Goal: Information Seeking & Learning: Learn about a topic

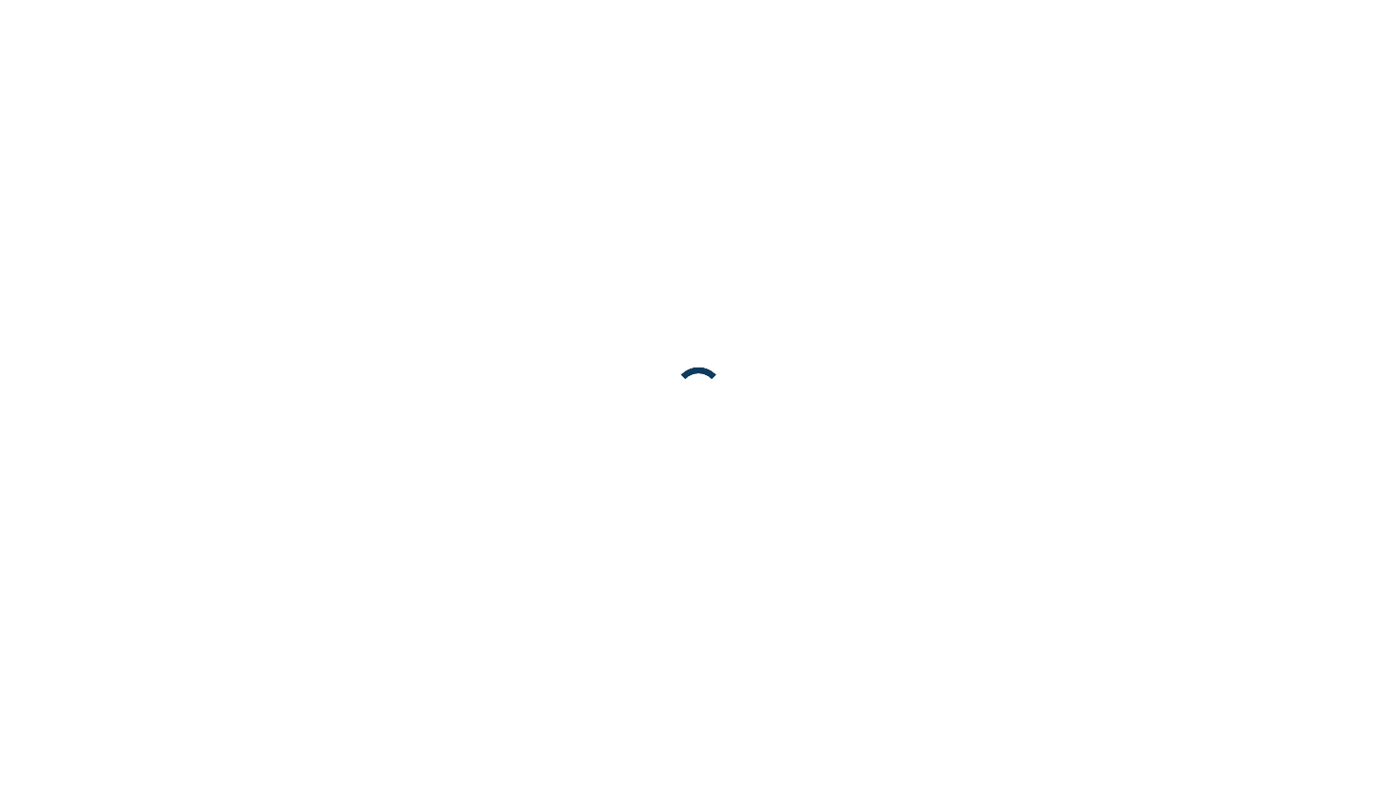
click at [1394, 48] on body at bounding box center [699, 392] width 1398 height 785
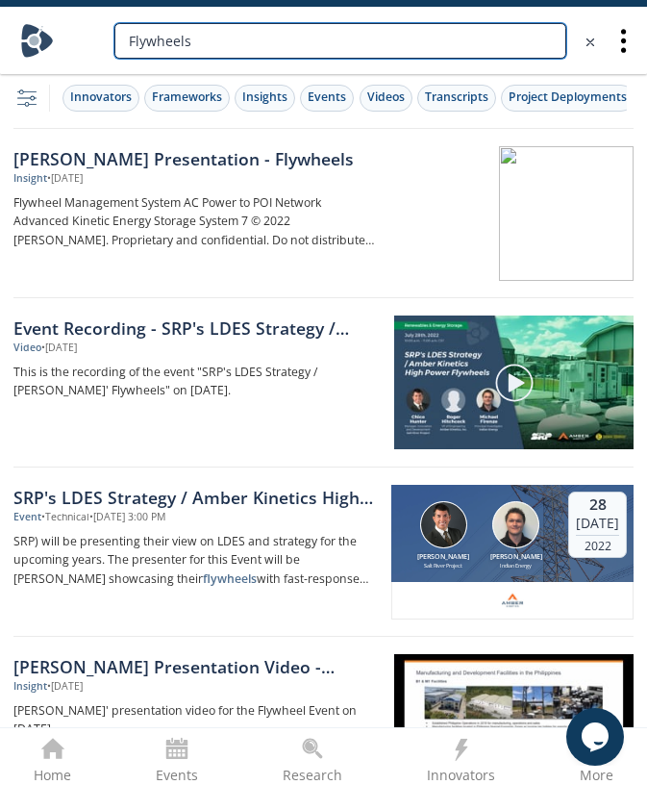
click at [505, 32] on input "Flywheels" at bounding box center [340, 41] width 452 height 36
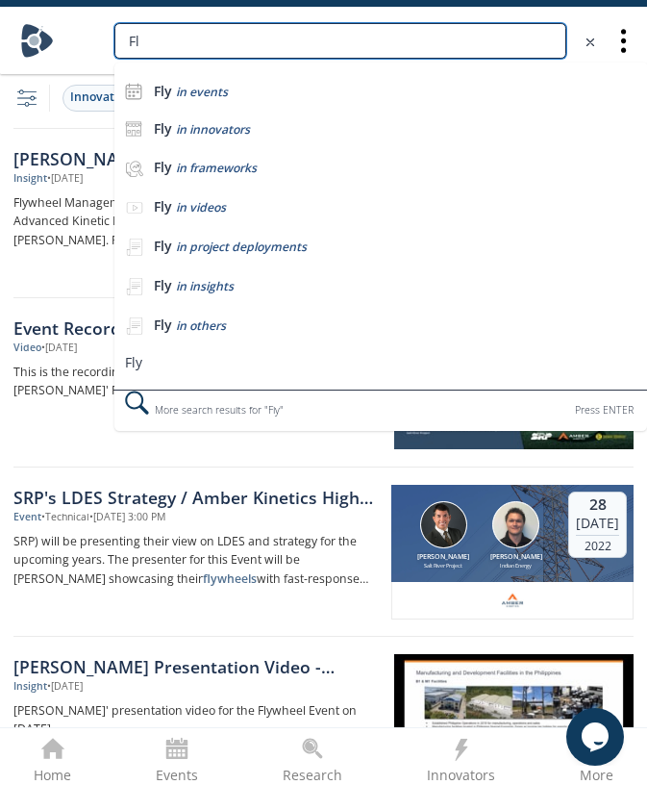
type input "F"
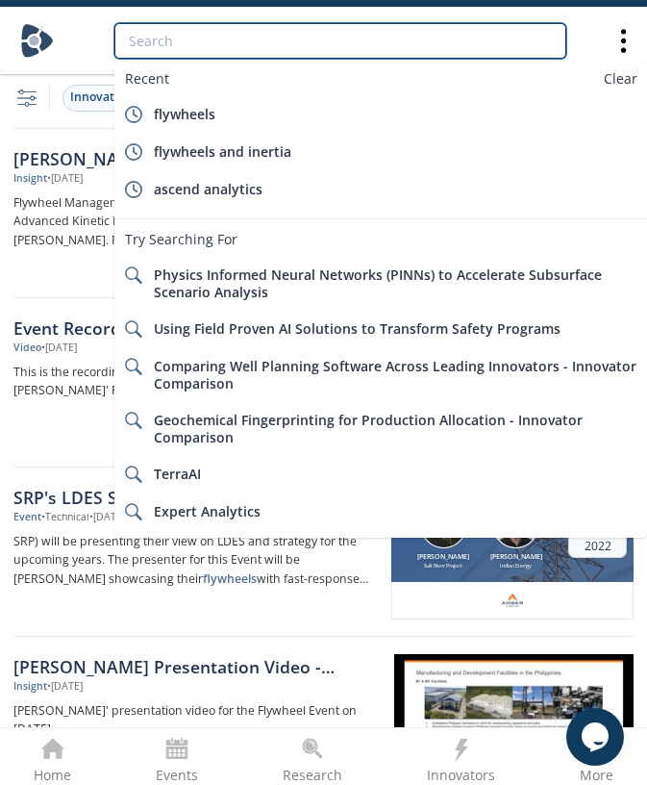
paste input "mefirenz"
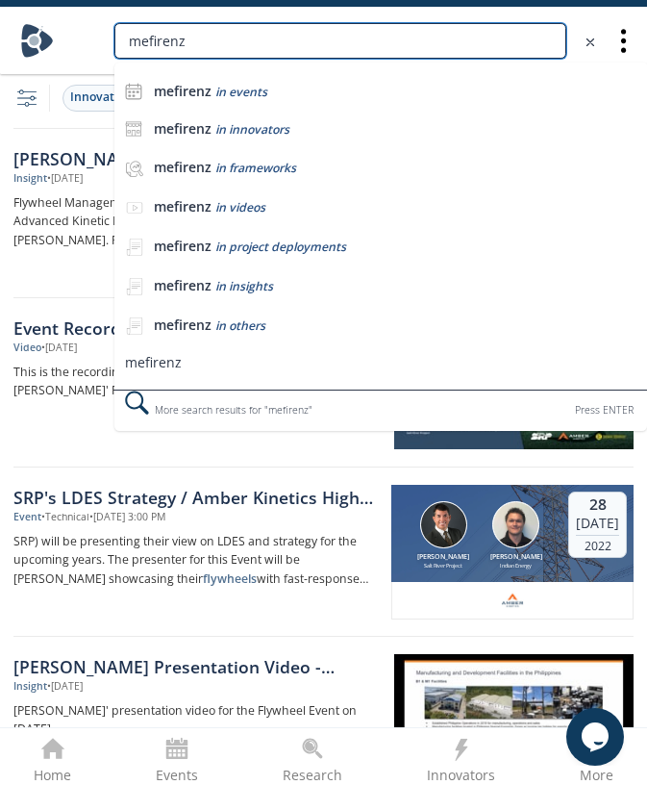
type input "mefirenz"
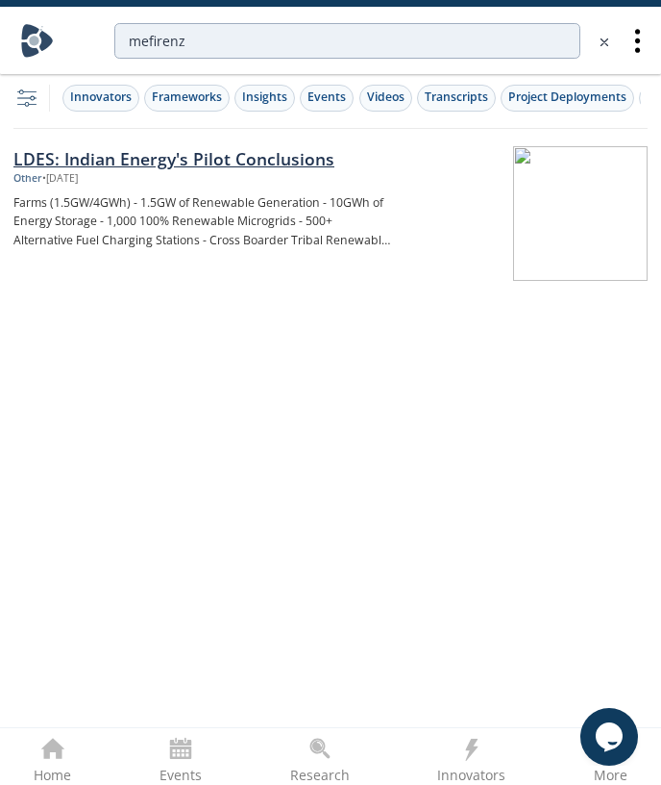
click at [311, 165] on div "LDES: Indian Energy's Pilot Conclusions" at bounding box center [202, 158] width 379 height 25
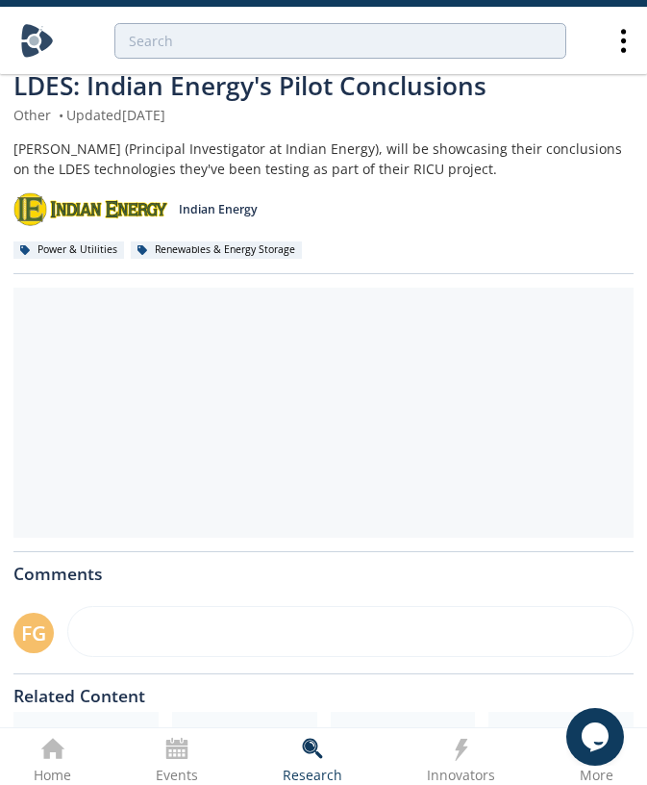
scroll to position [35, 0]
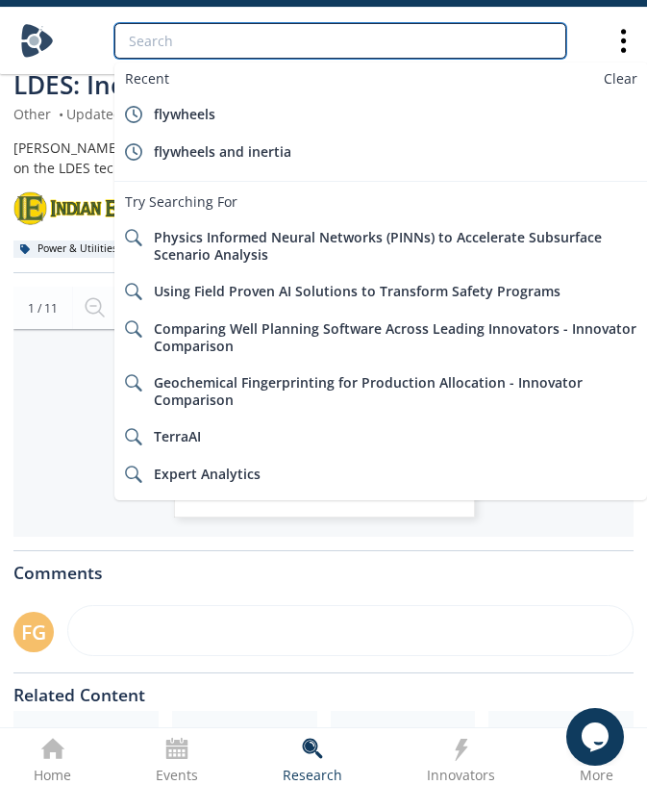
click at [436, 39] on input "search" at bounding box center [340, 41] width 452 height 36
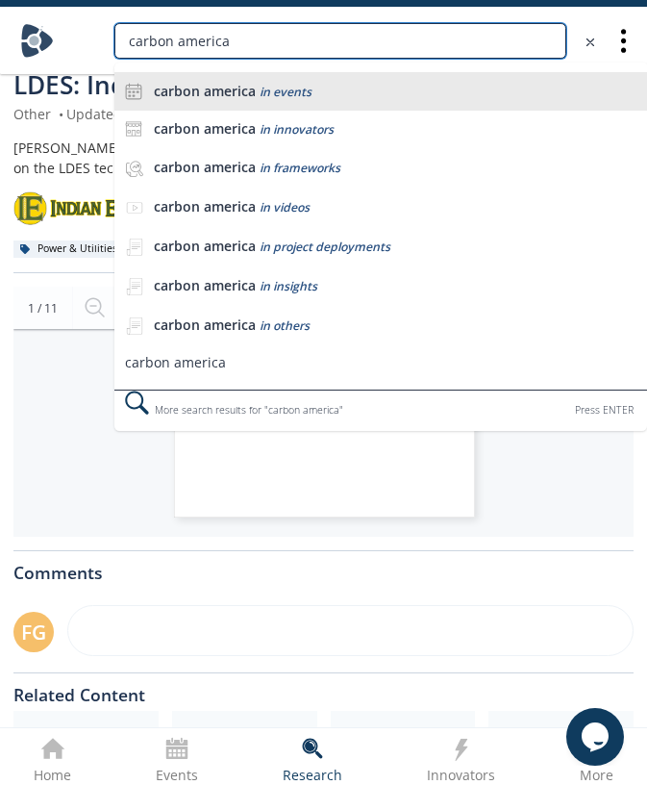
type input "carbon america"
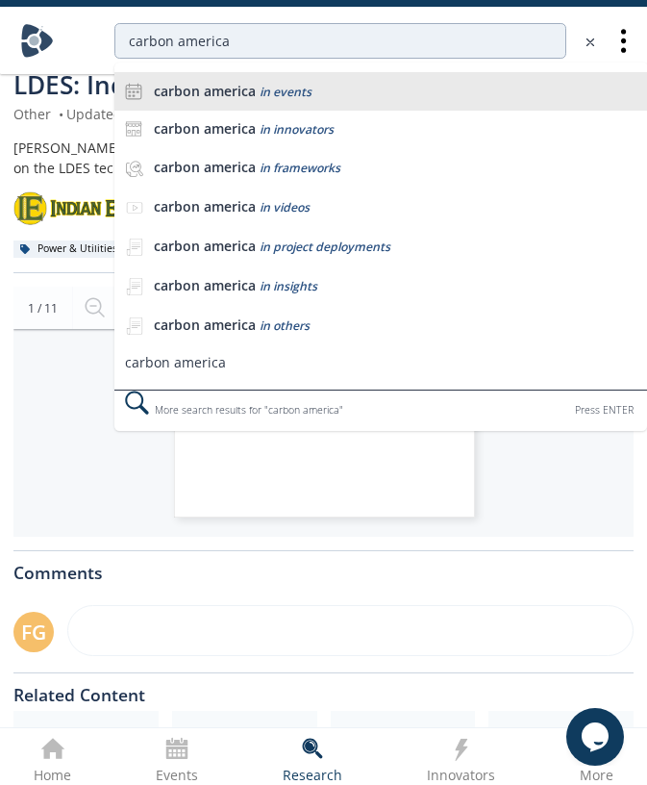
click at [278, 95] on span "in events" at bounding box center [286, 92] width 52 height 16
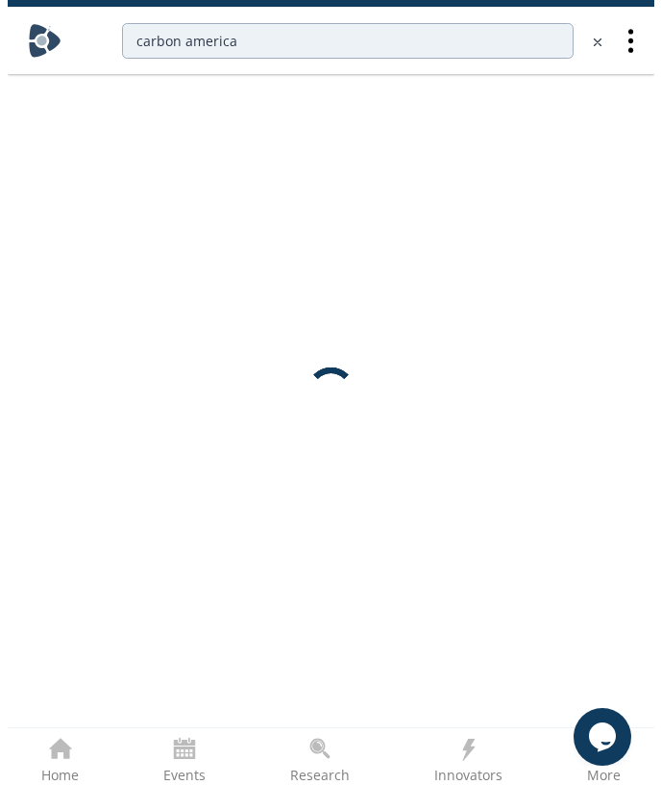
scroll to position [0, 0]
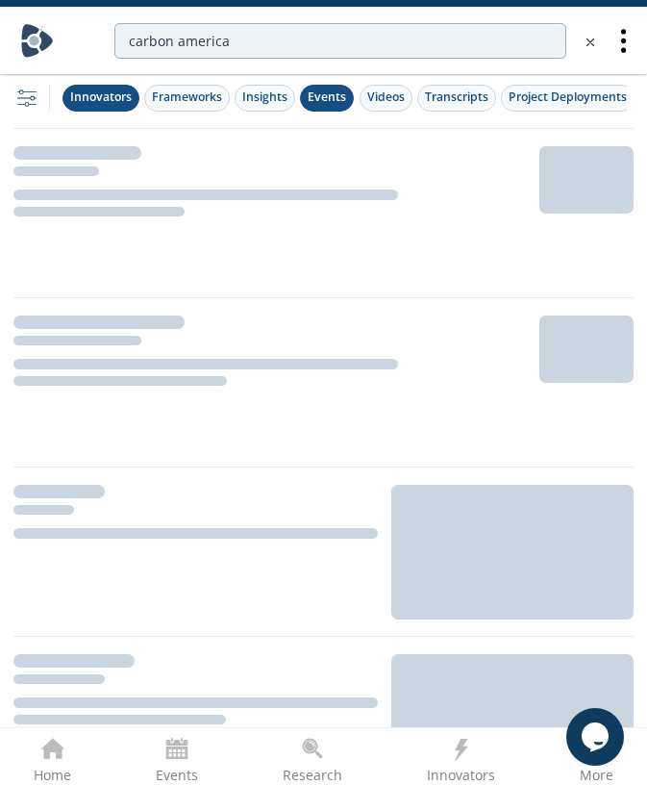
click at [93, 98] on div "Innovators" at bounding box center [101, 96] width 62 height 17
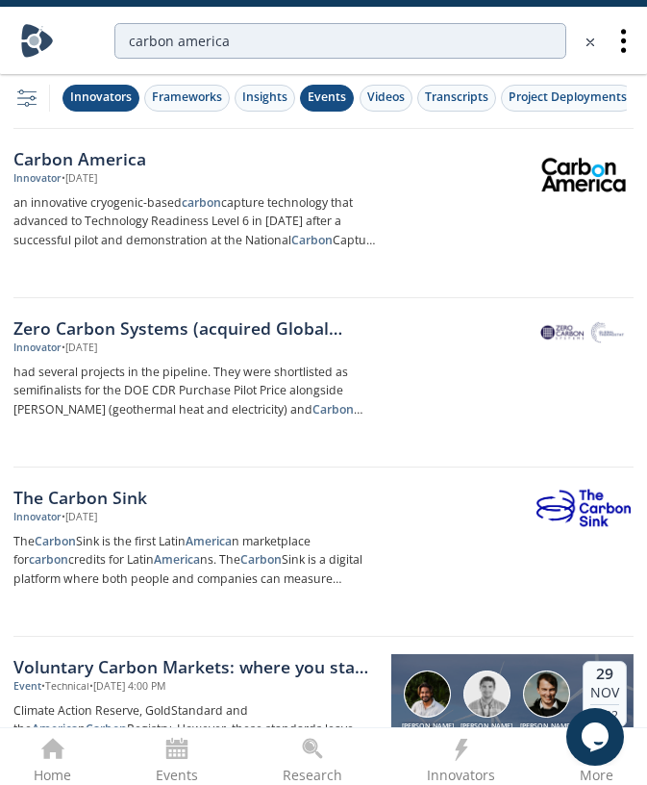
click at [314, 108] on button "Events" at bounding box center [327, 98] width 54 height 27
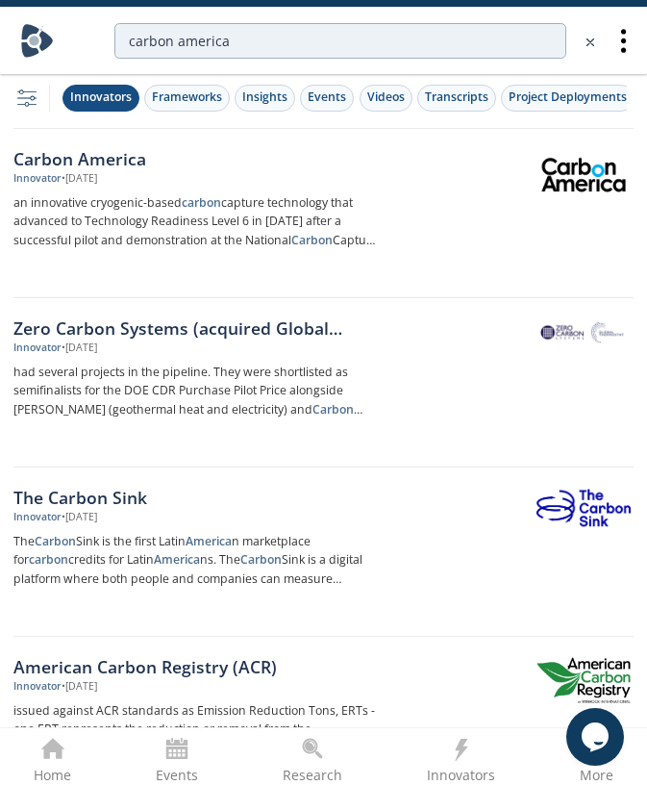
click at [108, 168] on div "Carbon America" at bounding box center [195, 158] width 364 height 25
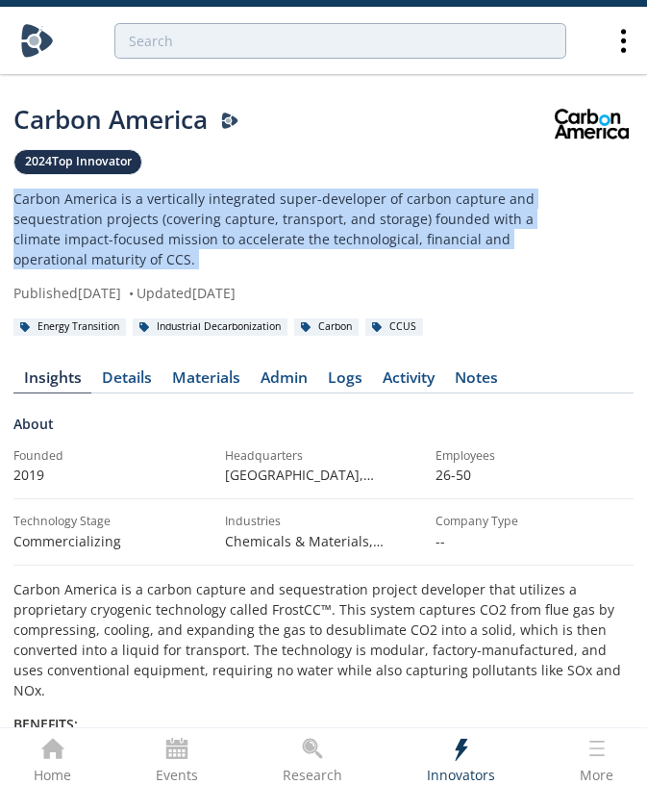
click at [192, 237] on p "Carbon America is a vertically integrated super-developer of carbon capture and…" at bounding box center [281, 228] width 536 height 81
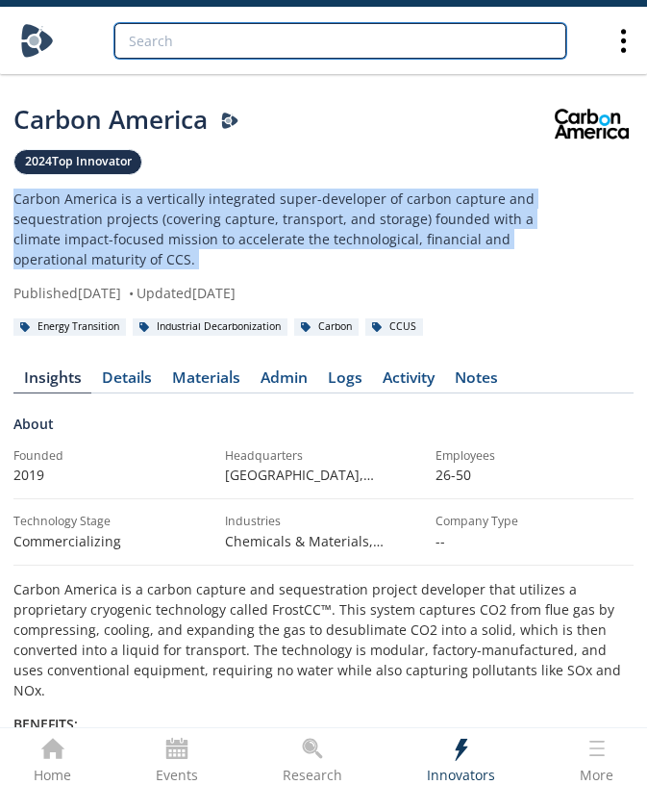
click at [442, 42] on input "search" at bounding box center [340, 41] width 452 height 36
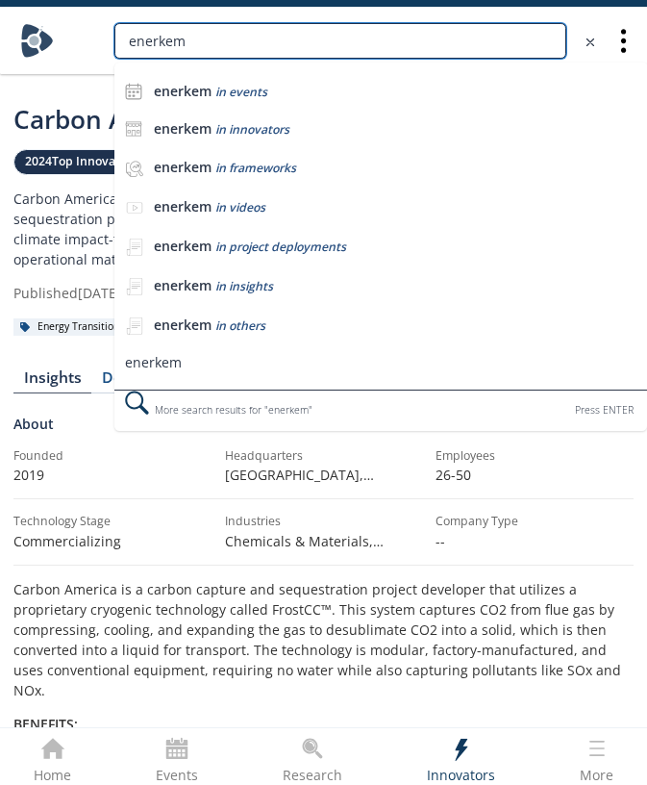
type input "enerkem"
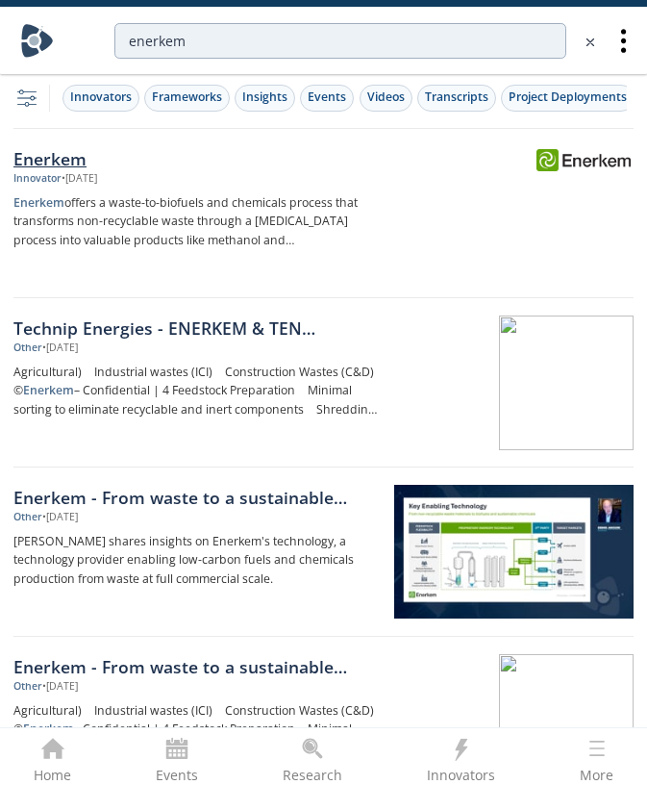
click at [61, 154] on div "Enerkem" at bounding box center [195, 158] width 364 height 25
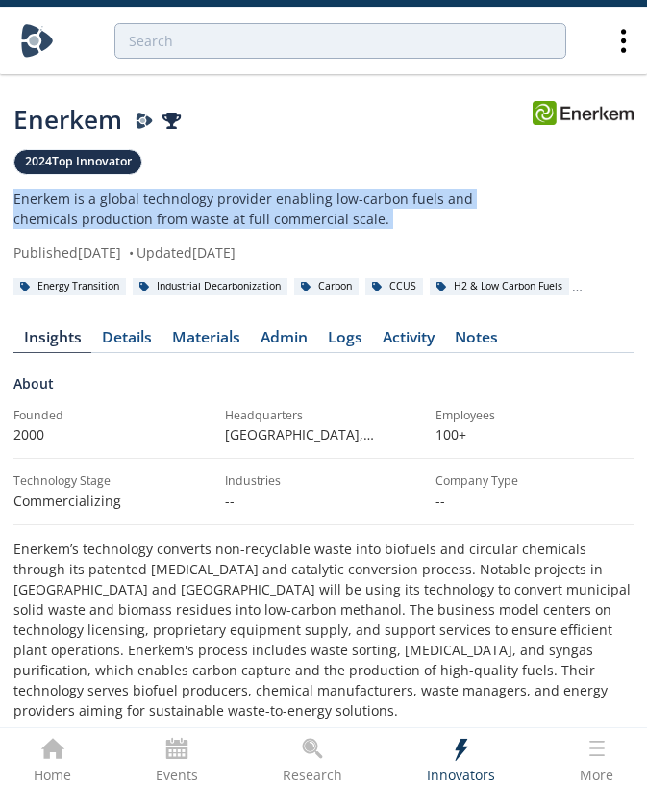
click at [192, 211] on p "Enerkem is a global technology provider enabling low-carbon fuels and chemicals…" at bounding box center [272, 208] width 519 height 40
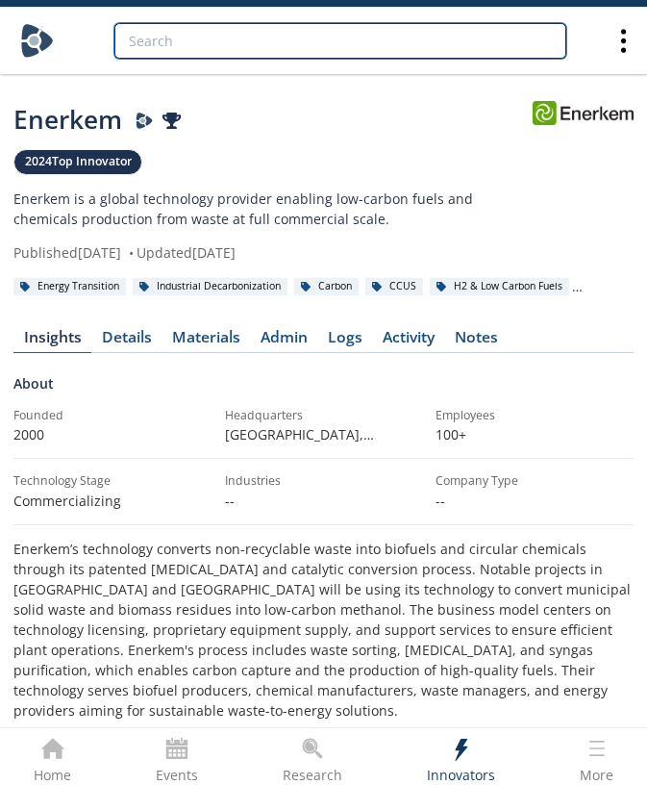
click at [344, 42] on input "search" at bounding box center [340, 41] width 452 height 36
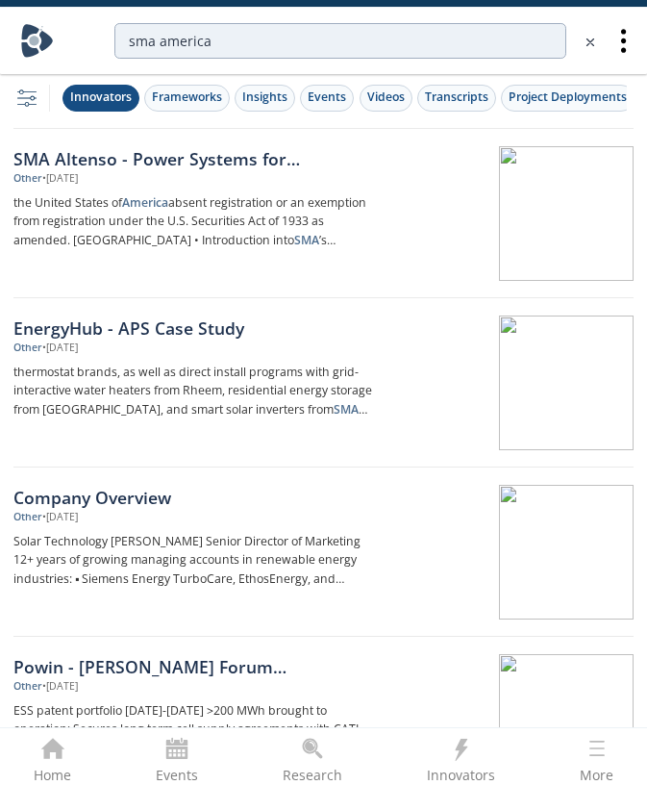
click at [118, 100] on div "Innovators" at bounding box center [101, 96] width 62 height 17
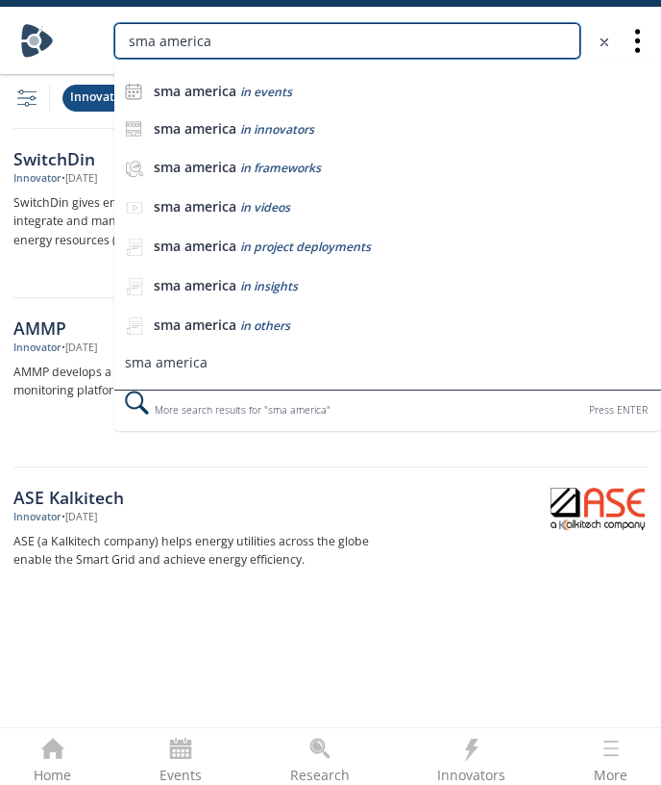
drag, startPoint x: 237, startPoint y: 46, endPoint x: 169, endPoint y: 48, distance: 68.3
click at [168, 48] on input "sma america" at bounding box center [347, 41] width 466 height 36
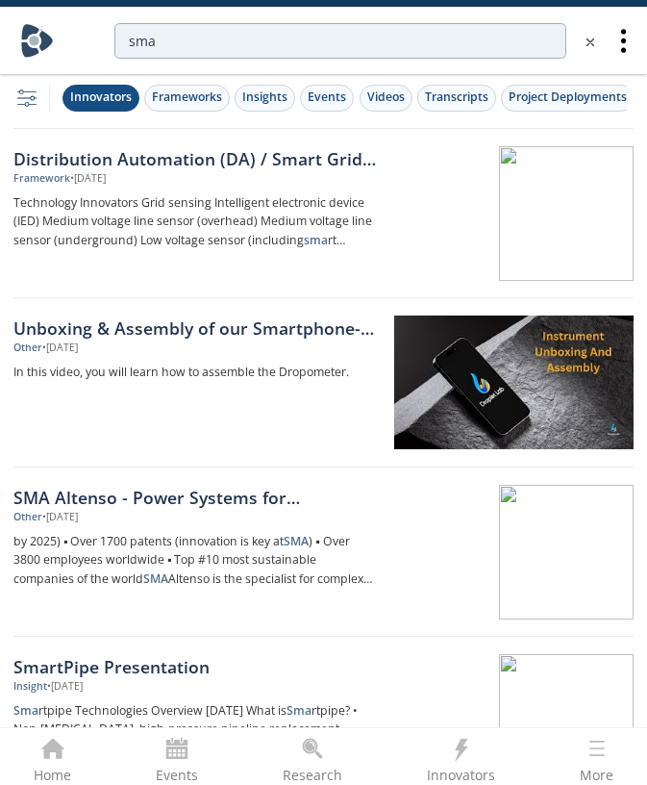
click at [120, 104] on div "Innovators" at bounding box center [101, 96] width 62 height 17
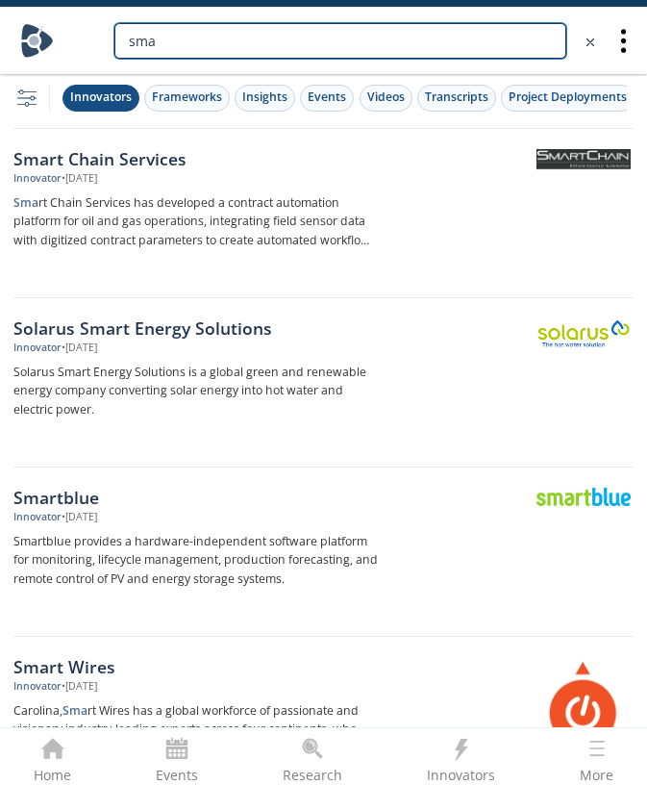
click at [304, 38] on input "sma" at bounding box center [340, 41] width 452 height 36
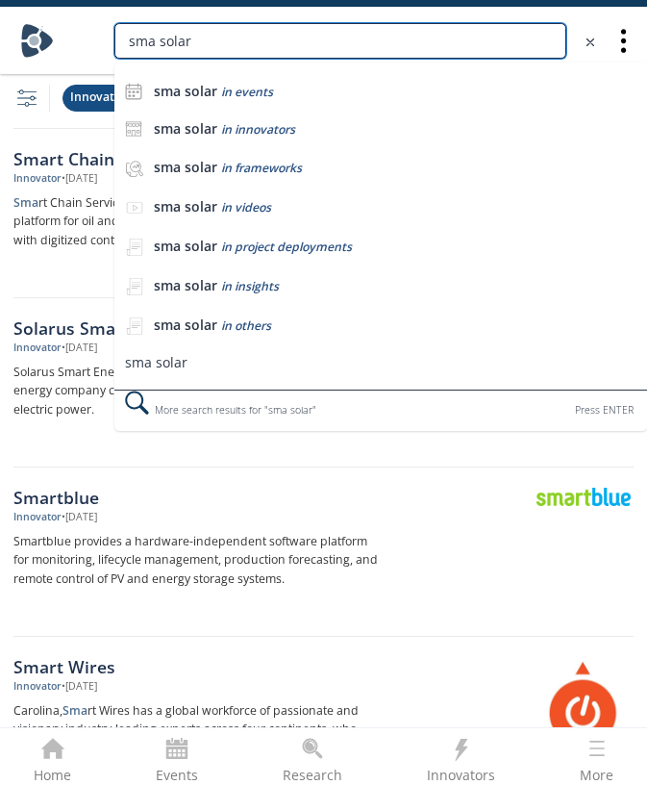
type input "sma solar"
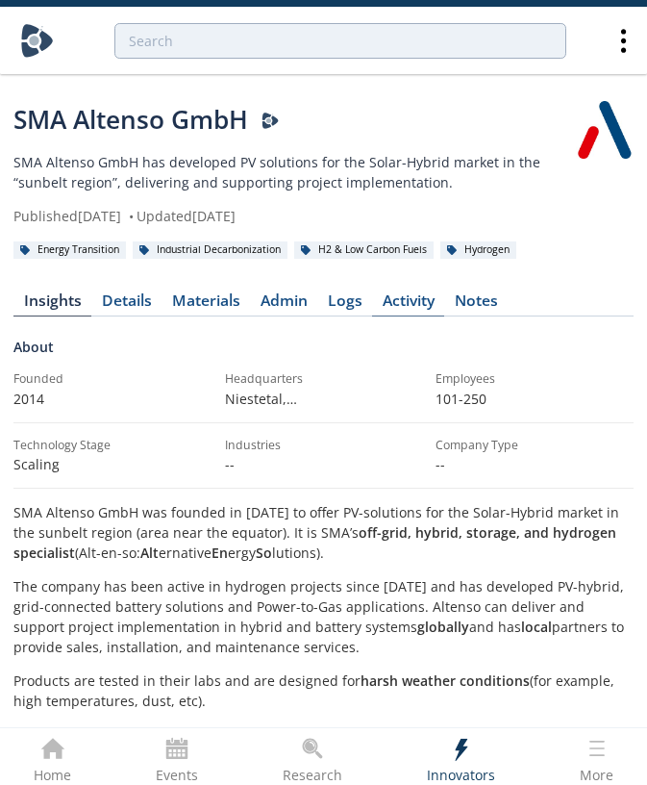
click at [444, 305] on link "Activity" at bounding box center [408, 304] width 72 height 23
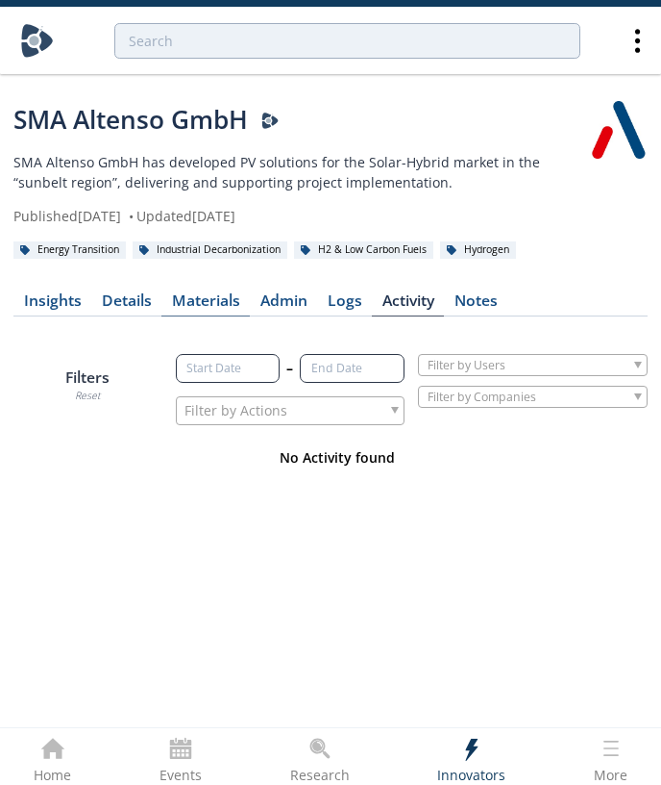
click at [196, 312] on link "Materials" at bounding box center [206, 304] width 88 height 23
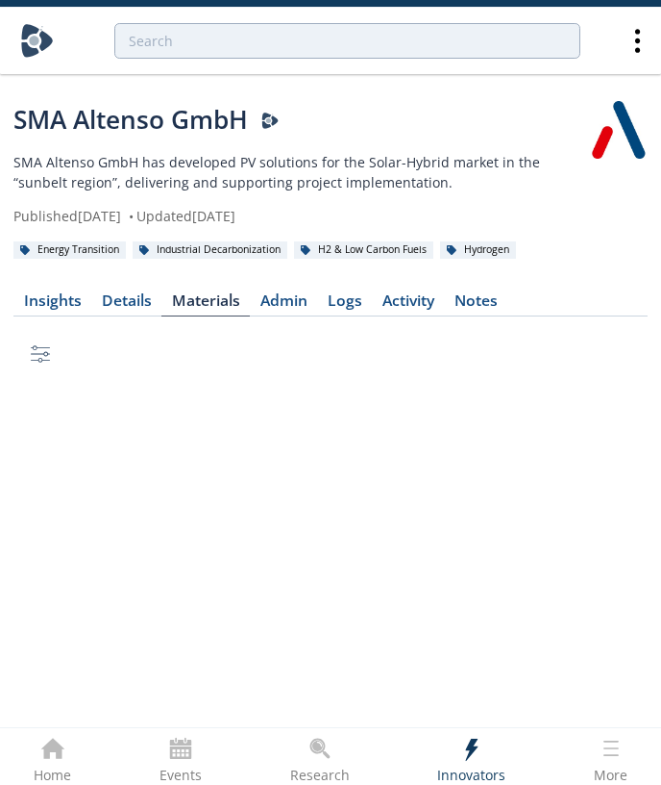
click at [277, 174] on p "SMA Altenso GmbH has developed PV solutions for the Solar-Hybrid market in the …" at bounding box center [301, 172] width 577 height 40
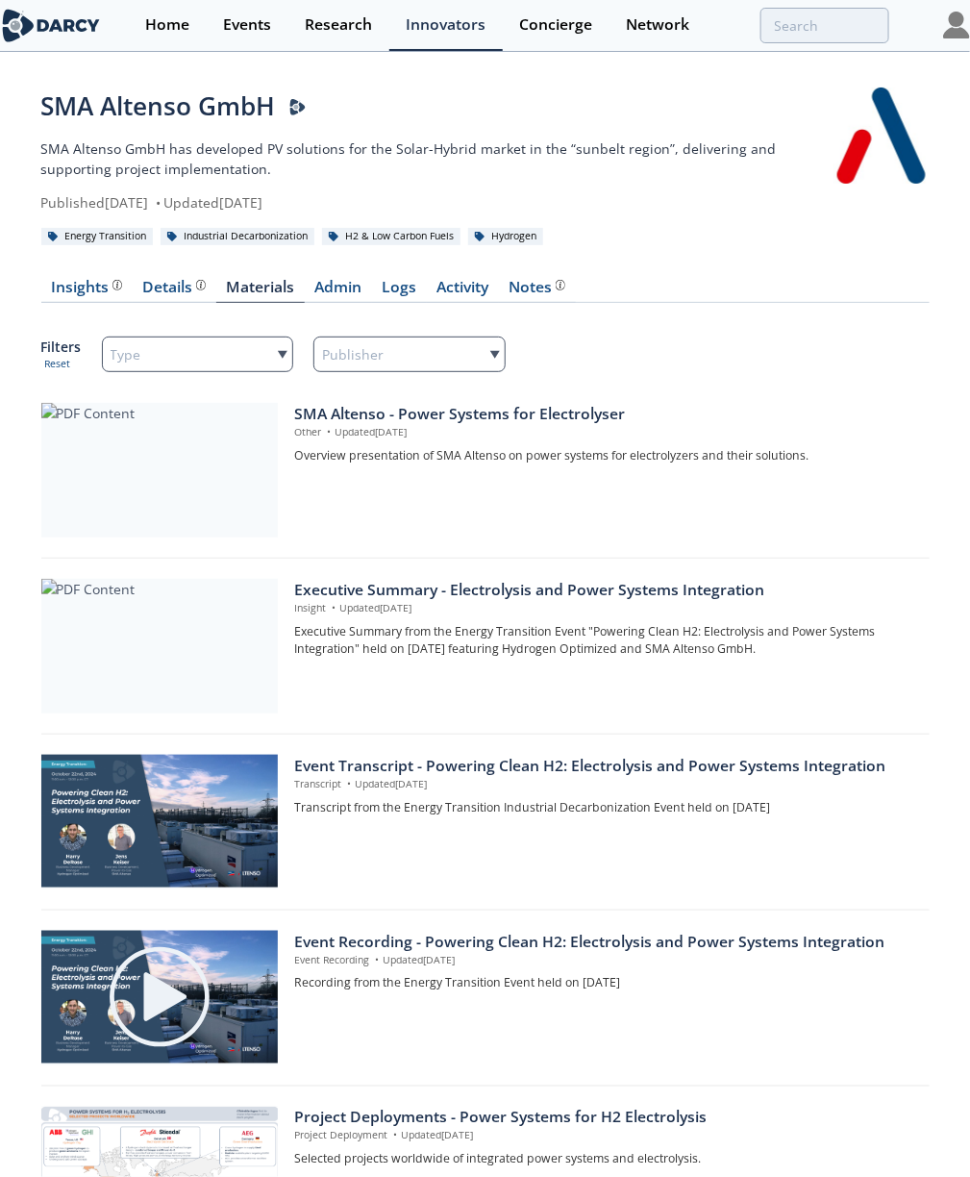
click at [0, 0] on div "Powering Clean H2: Electrolysis and Power Systems Integration Oct 22nd 2024" at bounding box center [0, 0] width 0 height 0
click at [0, 0] on span "Powering Clean H2: Electrolysis and Power Systems Integration" at bounding box center [0, 0] width 0 height 0
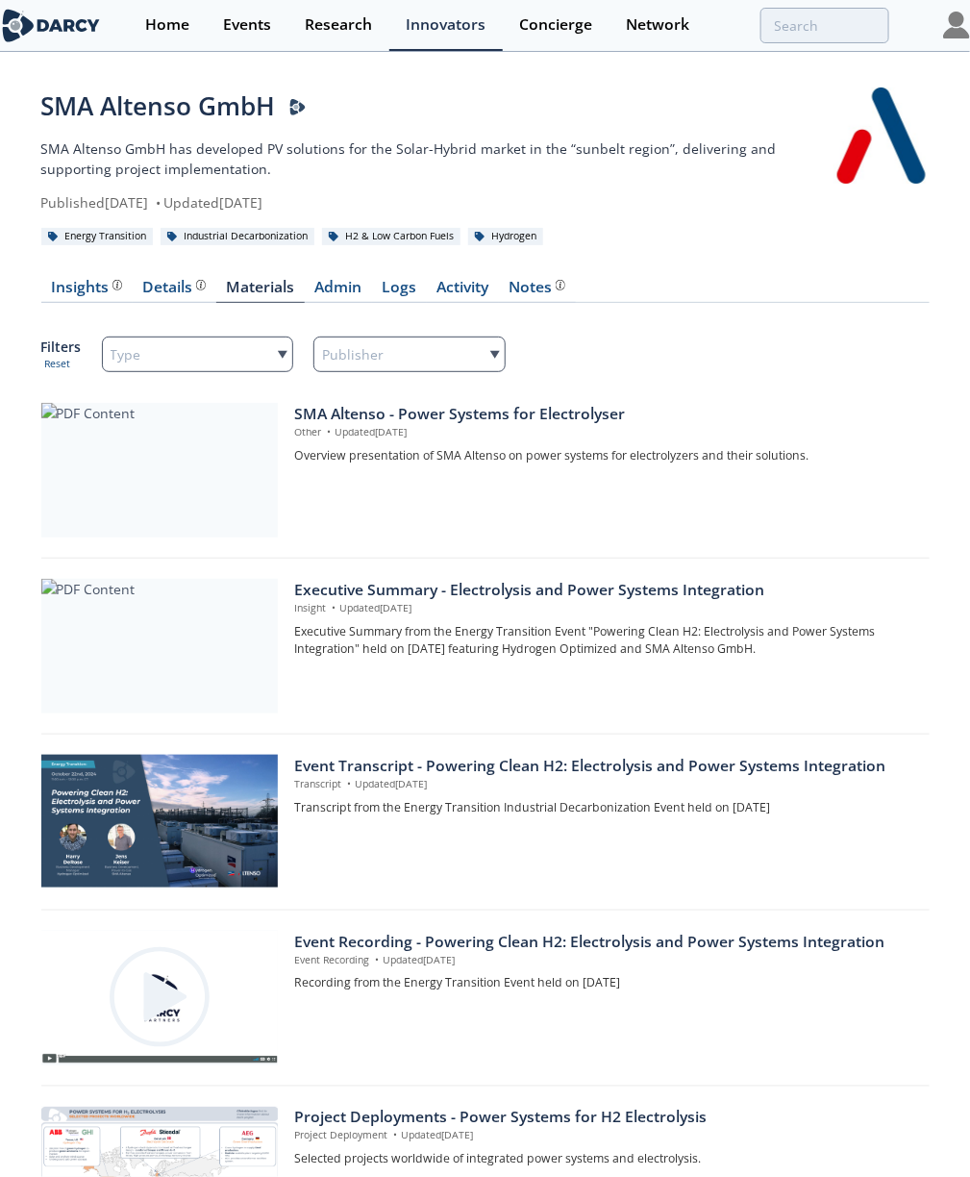
click at [253, 169] on p "SMA Altenso GmbH has developed PV solutions for the Solar-Hybrid market in the …" at bounding box center [437, 158] width 792 height 40
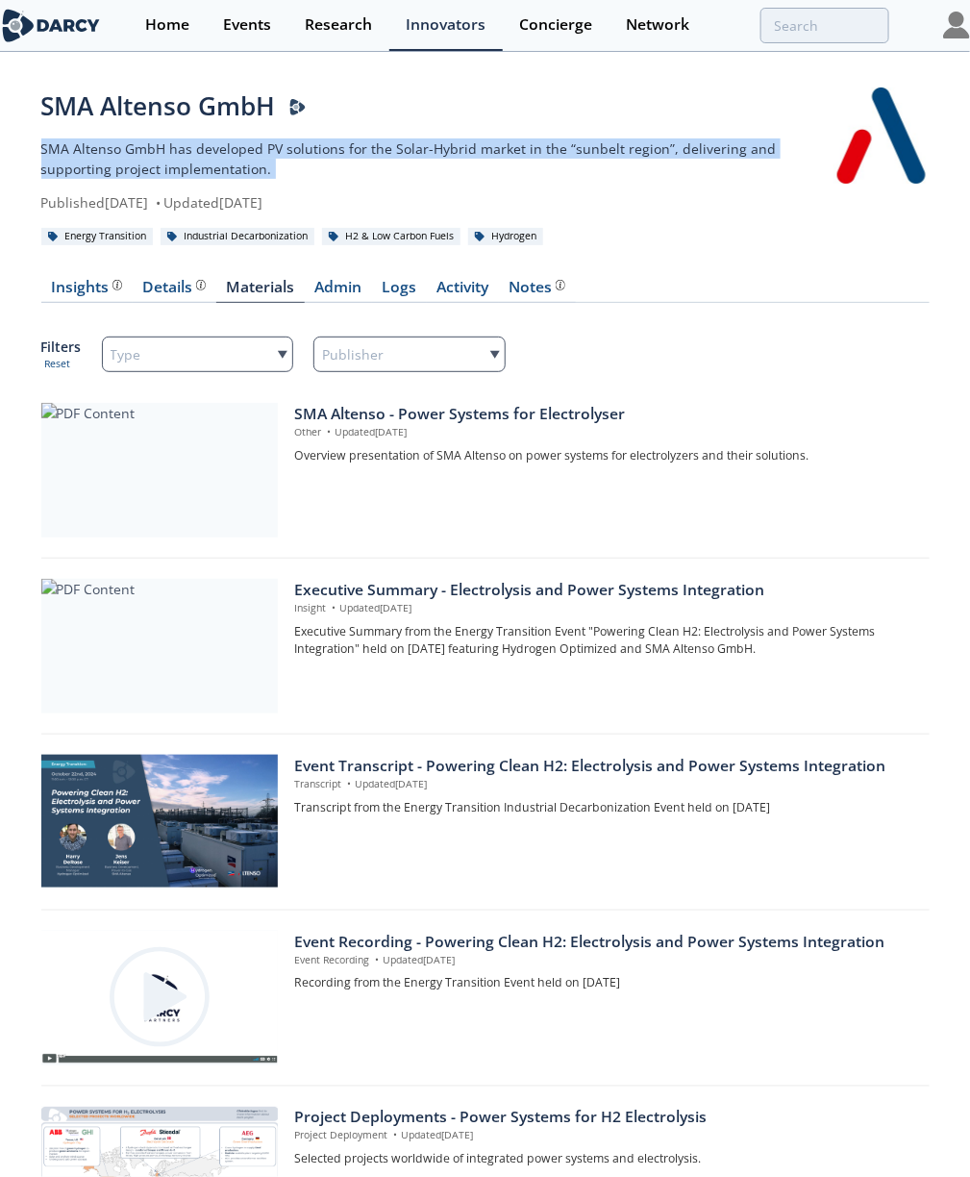
click at [253, 169] on p "SMA Altenso GmbH has developed PV solutions for the Solar-Hybrid market in the …" at bounding box center [437, 158] width 792 height 40
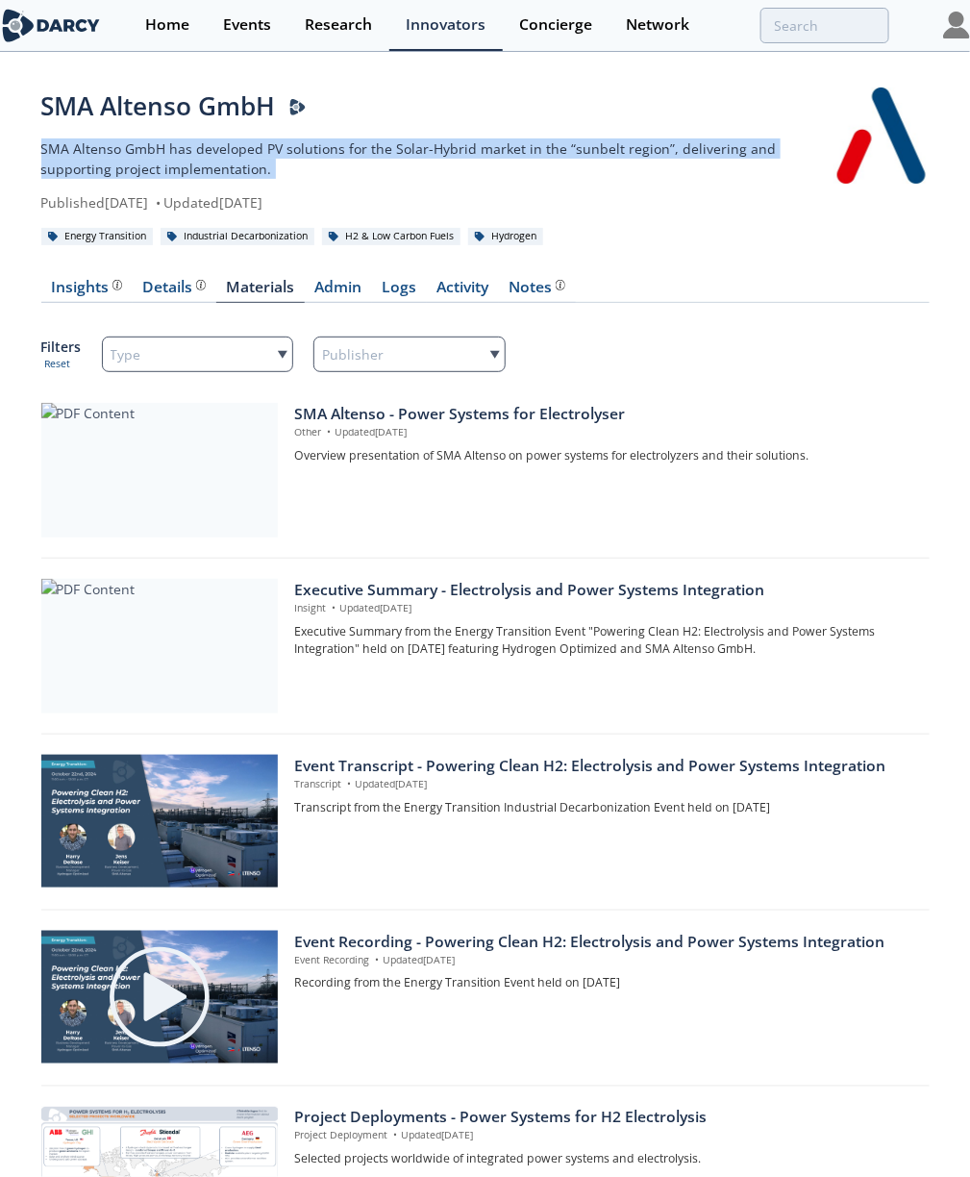
copy div "SMA Altenso GmbH has developed PV solutions for the Solar-Hybrid market in the …"
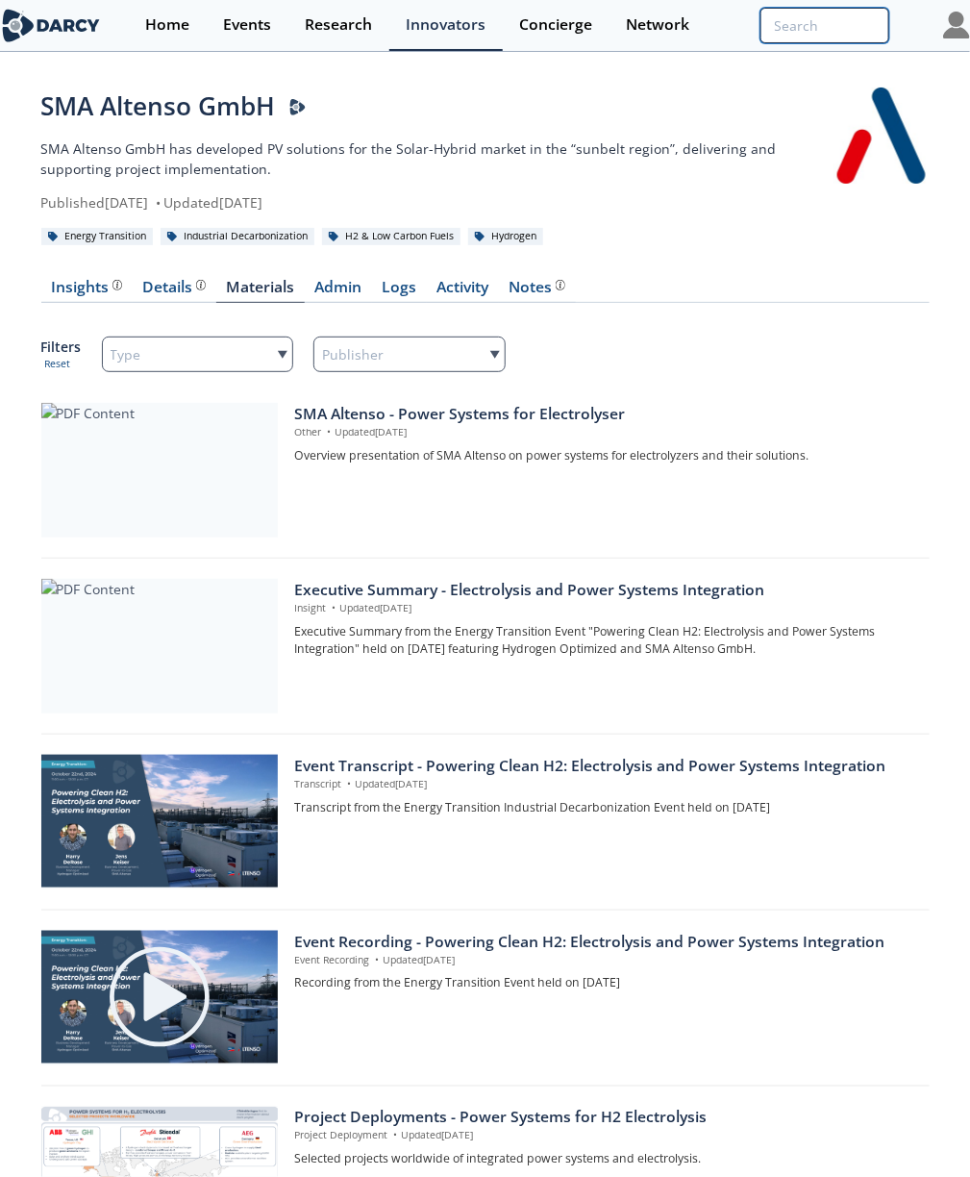
click at [660, 27] on input "search" at bounding box center [824, 26] width 129 height 36
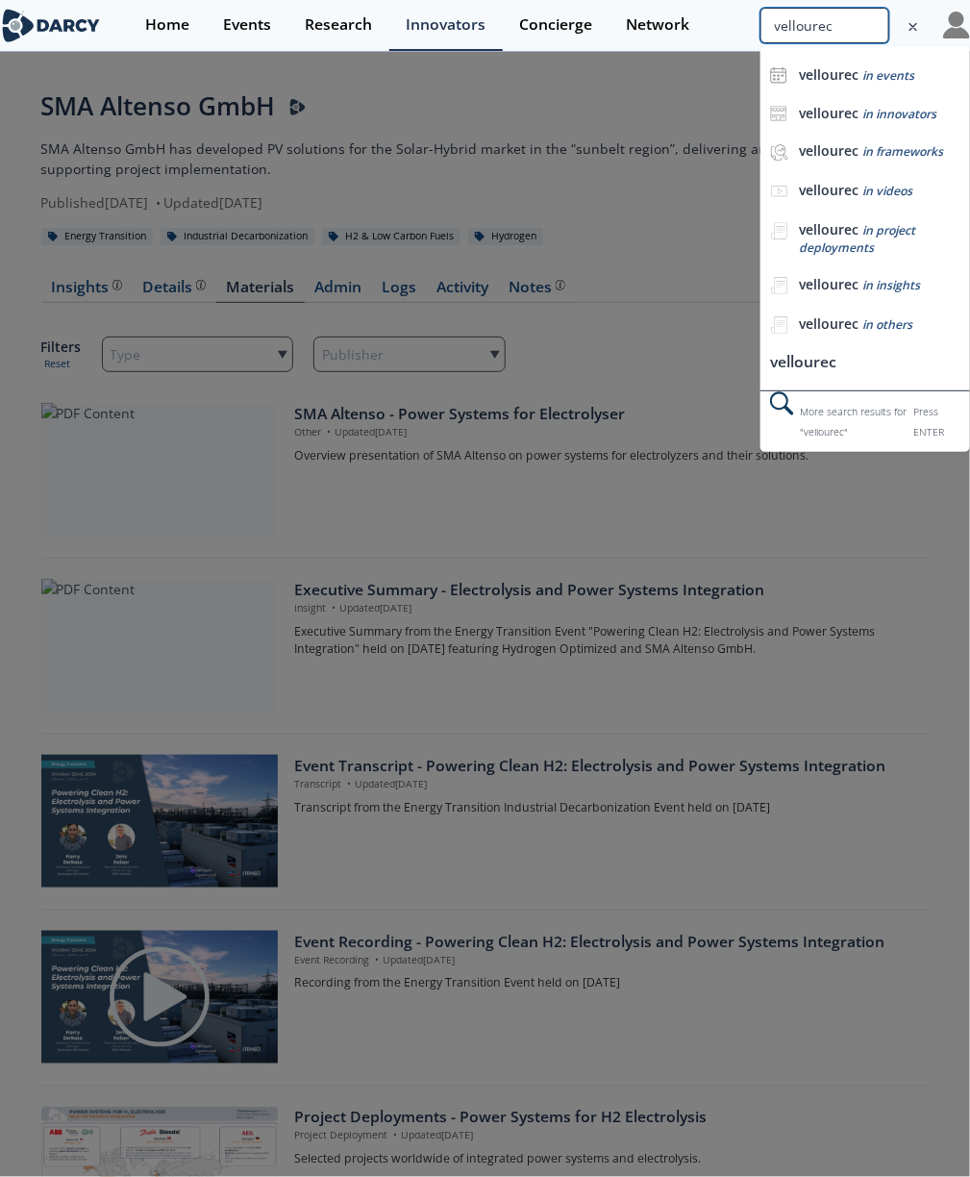
type input "vellourec"
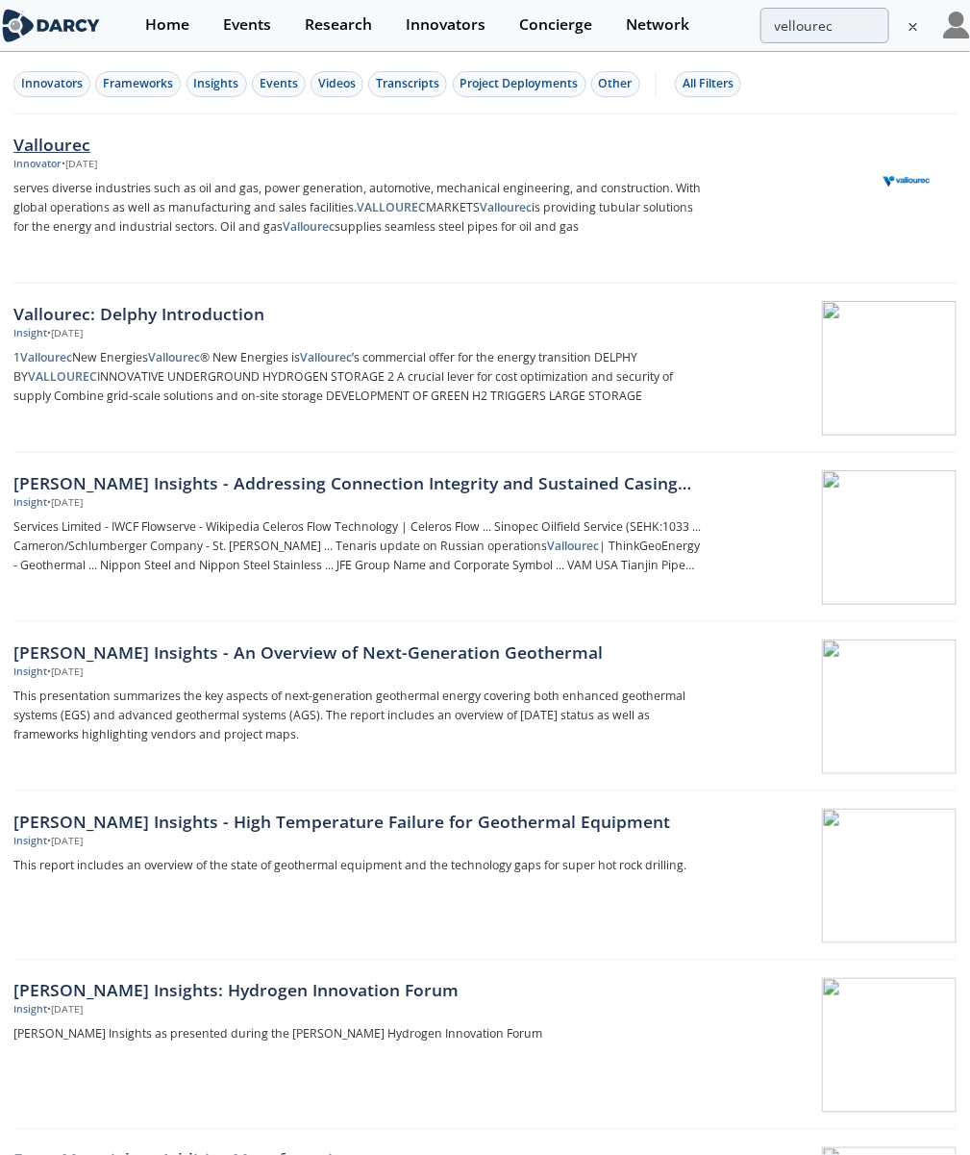
click at [87, 140] on div "Vallourec" at bounding box center [356, 144] width 687 height 25
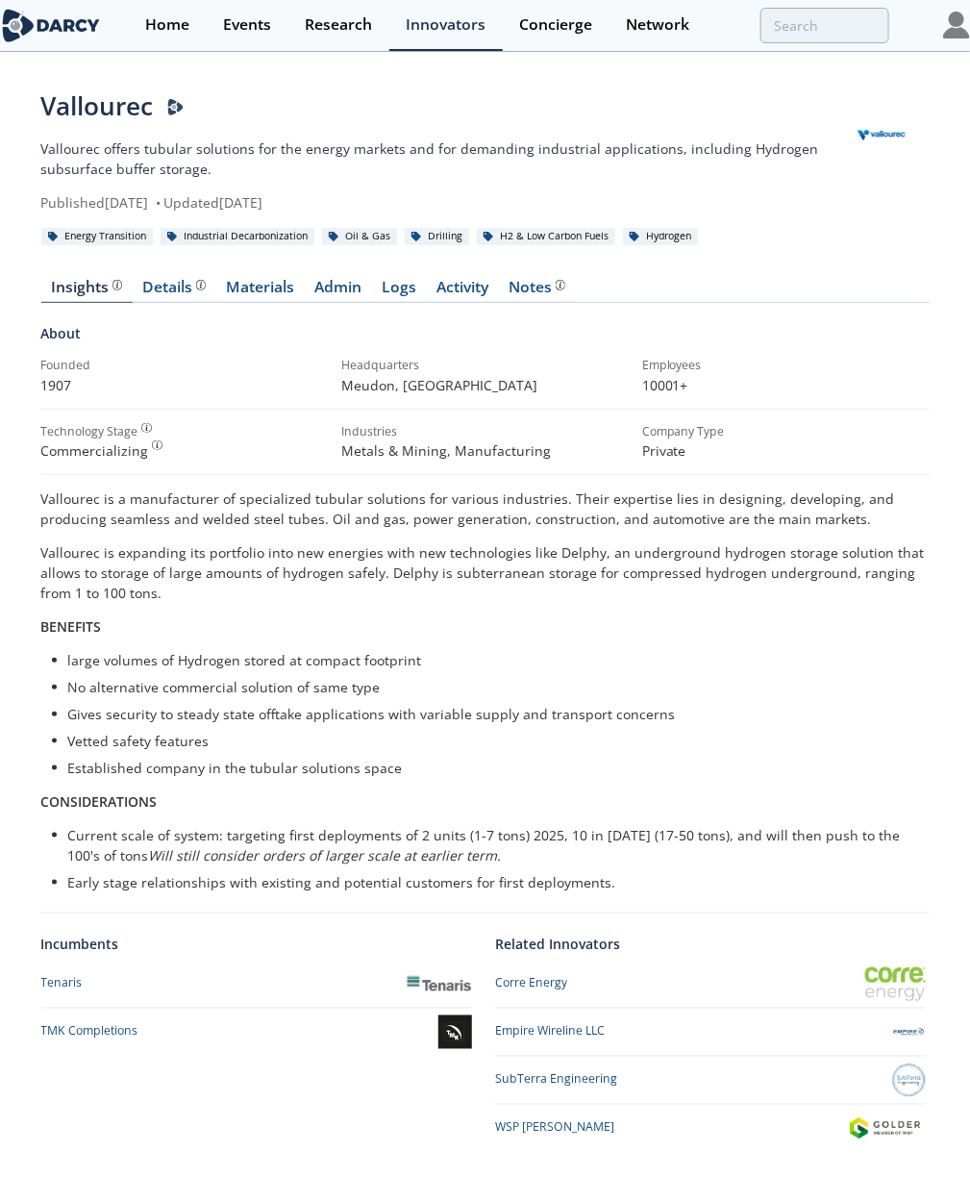
click at [293, 167] on p "Vallourec offers tubular solutions for the energy markets and for demanding ind…" at bounding box center [437, 158] width 792 height 40
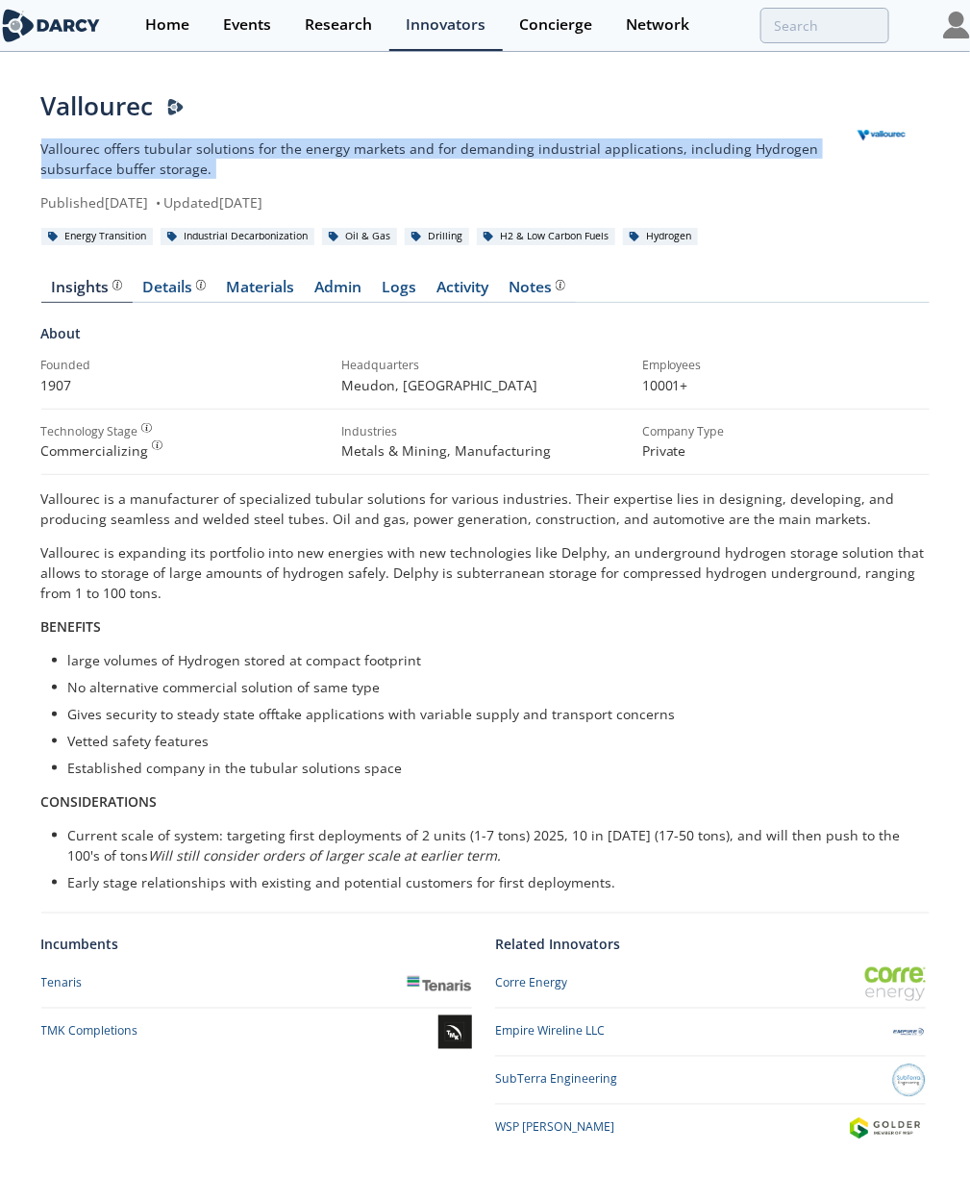
click at [293, 167] on p "Vallourec offers tubular solutions for the energy markets and for demanding ind…" at bounding box center [437, 158] width 792 height 40
copy div "Vallourec offers tubular solutions for the energy markets and for demanding ind…"
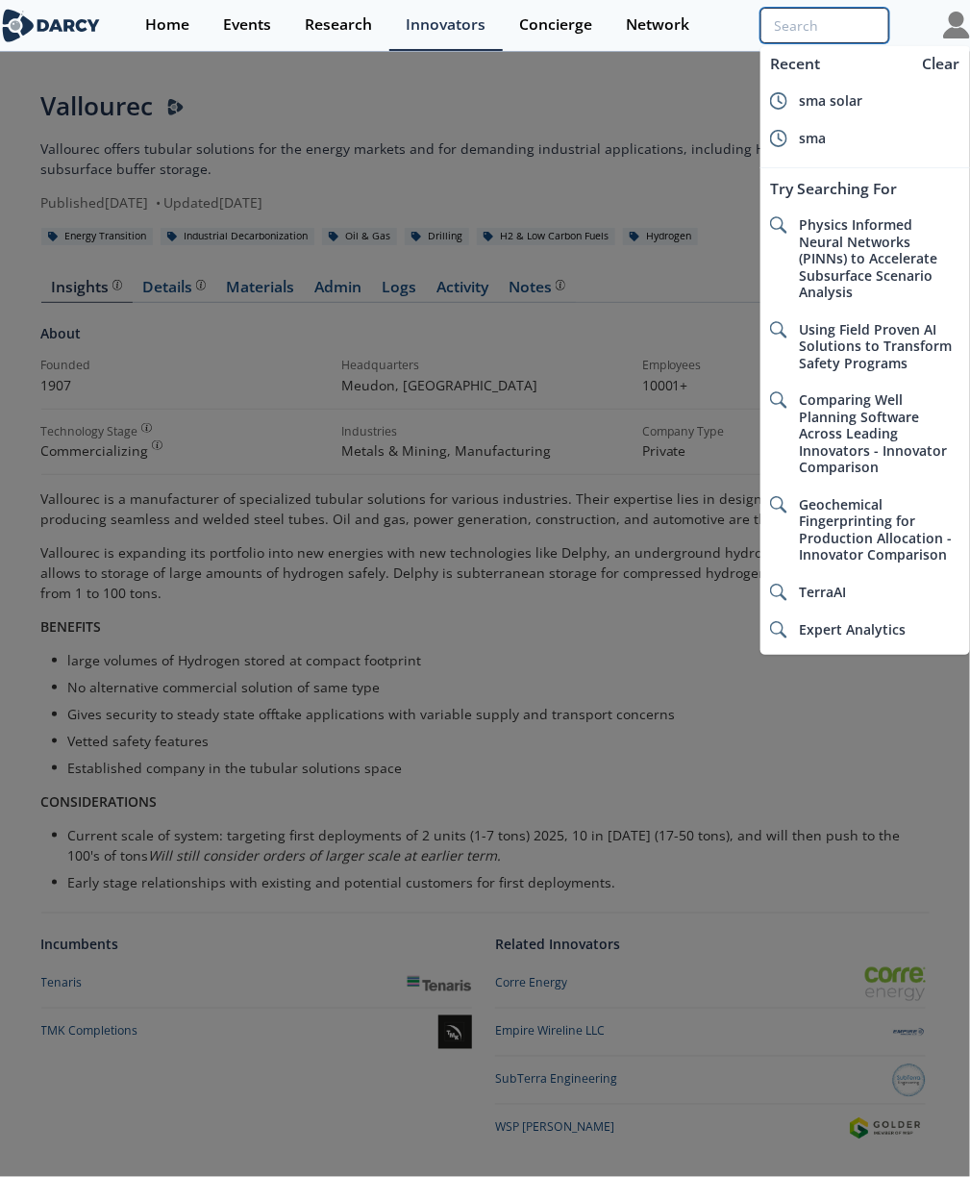
click at [660, 15] on input "search" at bounding box center [824, 26] width 129 height 36
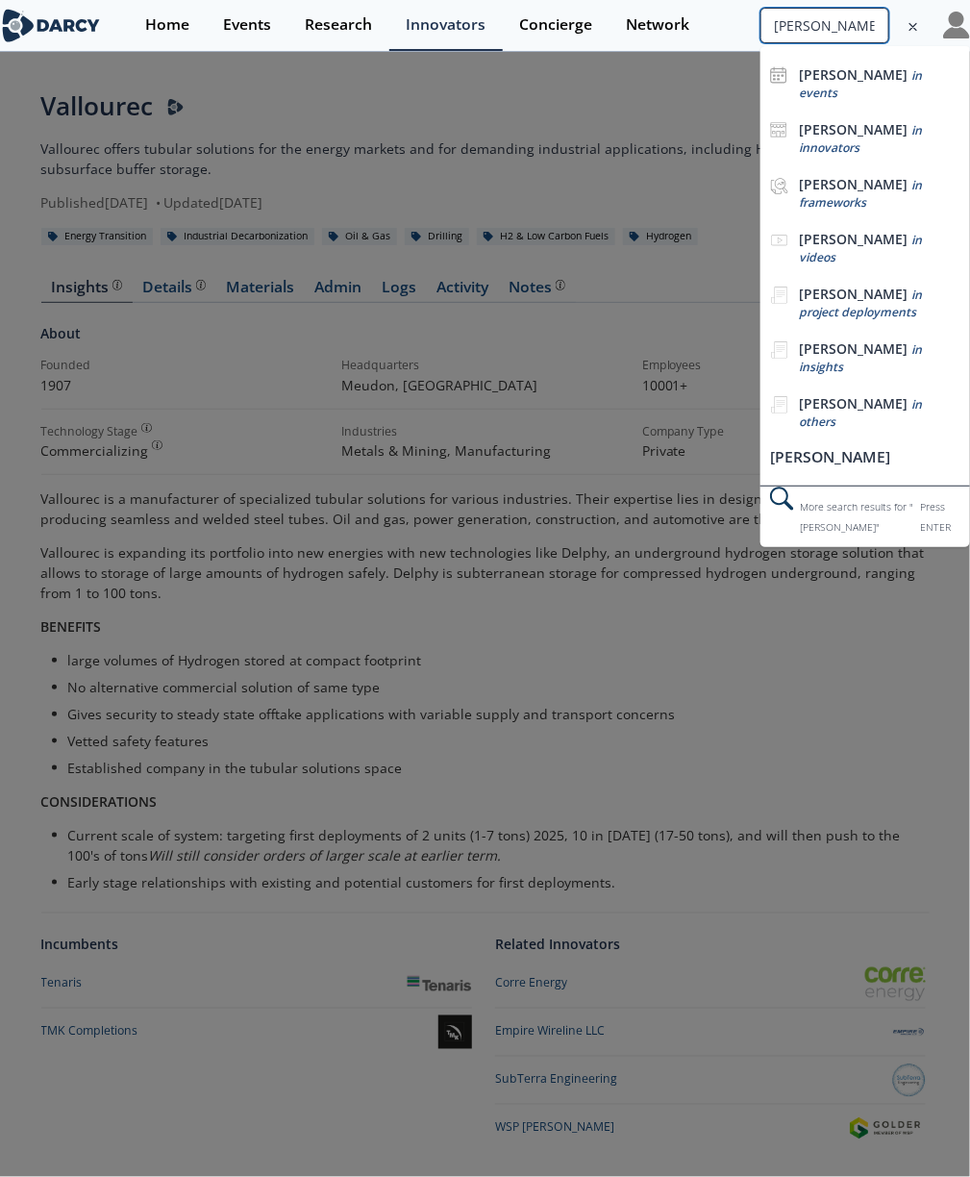
type input "sage geo"
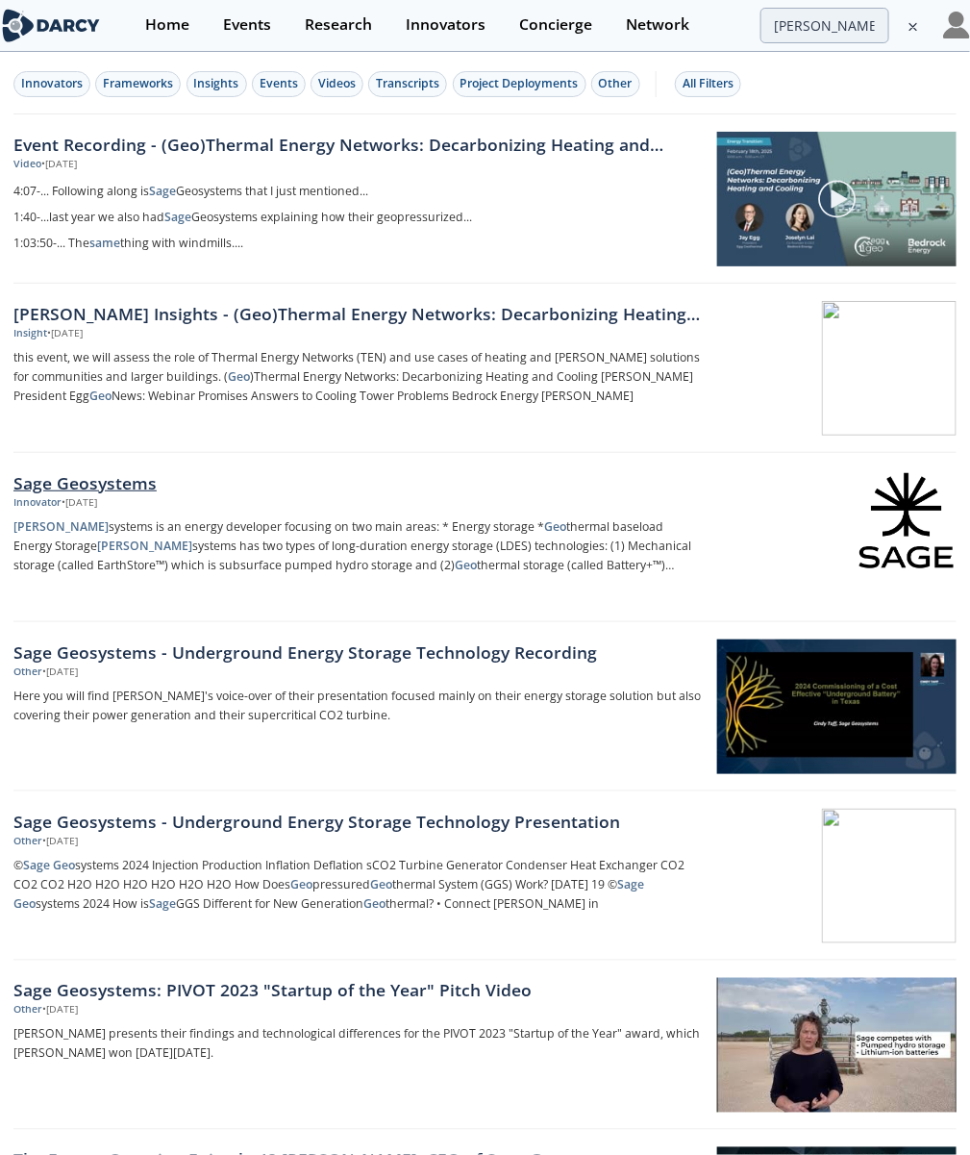
click at [120, 491] on div "Sage Geosystems" at bounding box center [356, 482] width 687 height 25
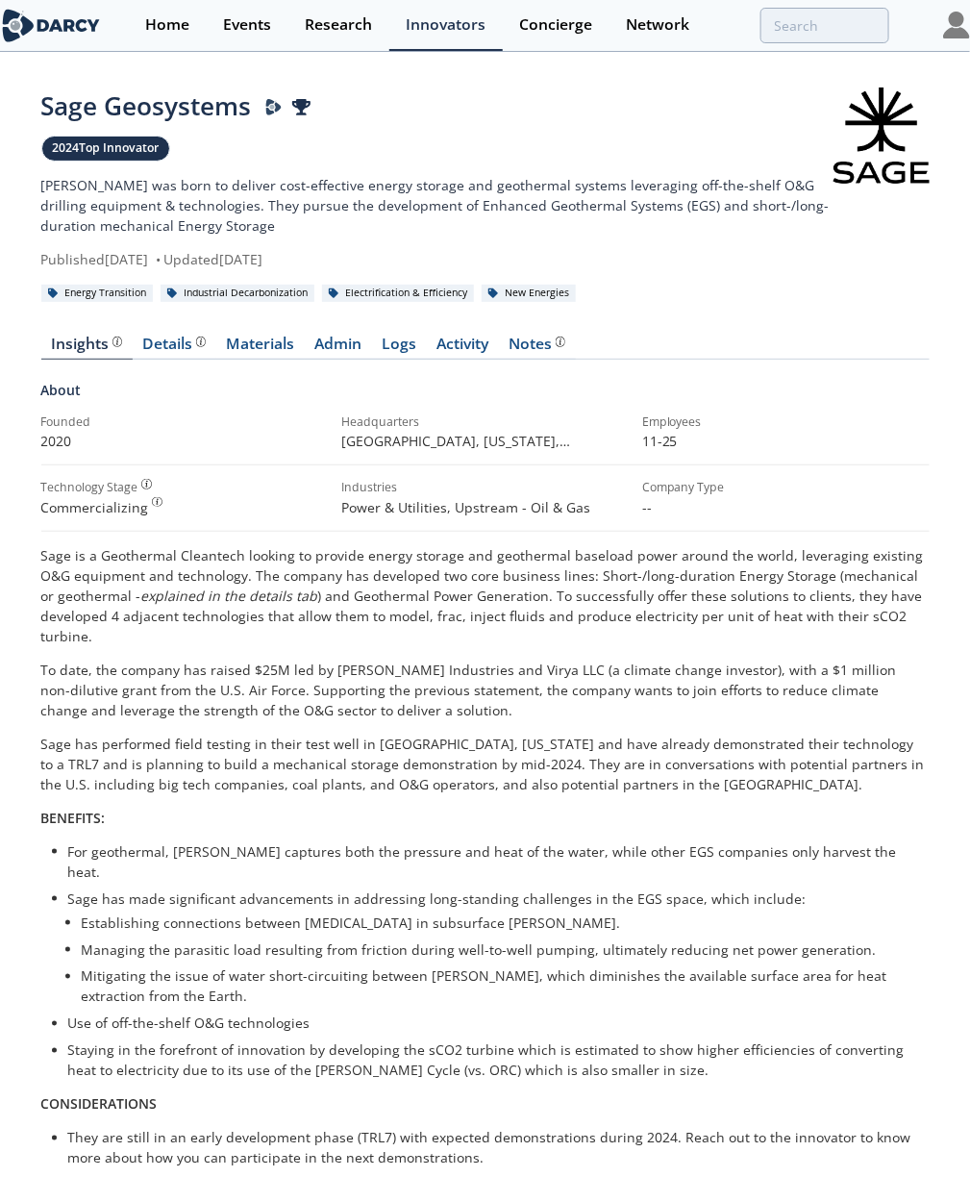
click at [245, 220] on p "Sage was born to deliver cost-effective energy storage and geothermal systems l…" at bounding box center [437, 205] width 793 height 61
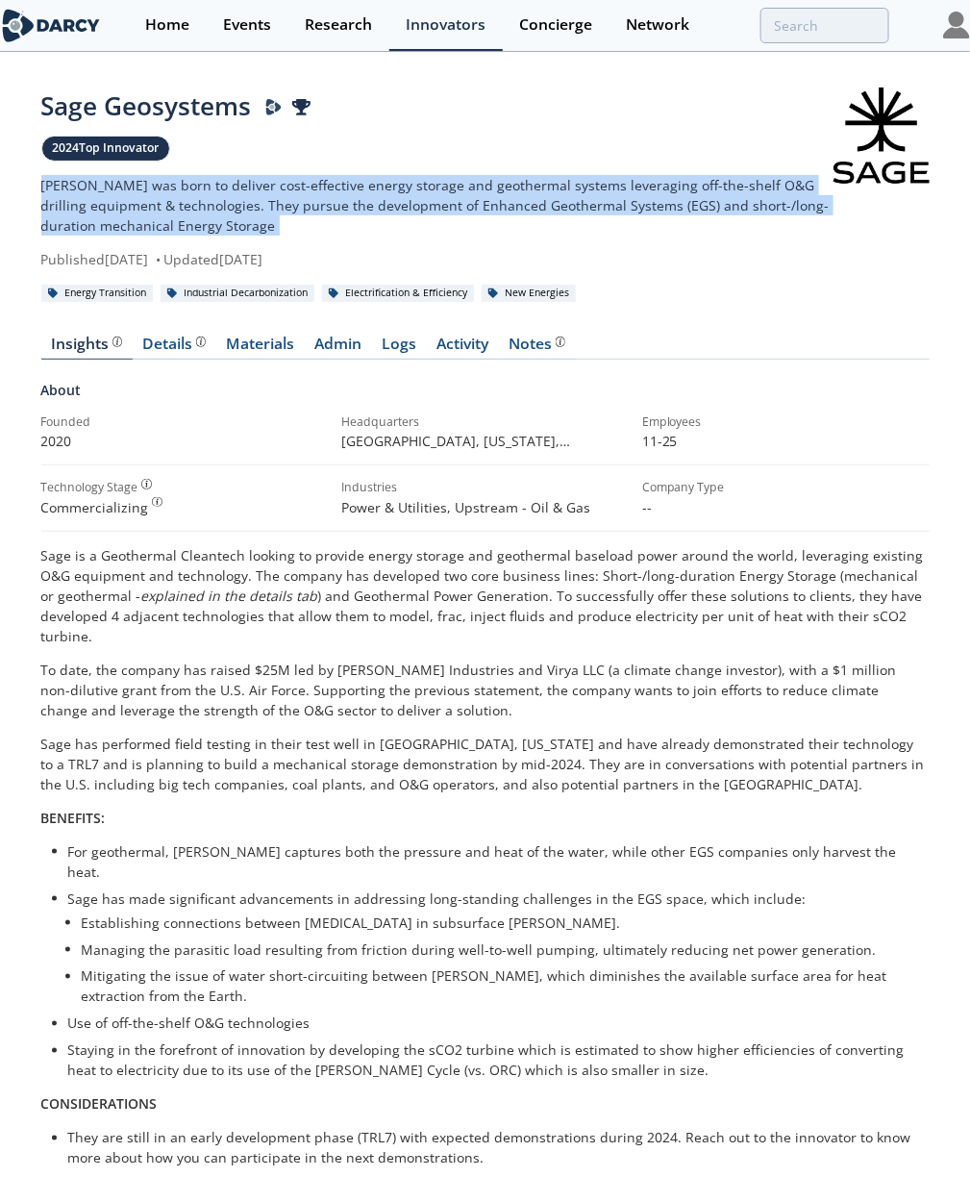
click at [245, 220] on p "Sage was born to deliver cost-effective energy storage and geothermal systems l…" at bounding box center [437, 205] width 793 height 61
copy div "Sage was born to deliver cost-effective energy storage and geothermal systems l…"
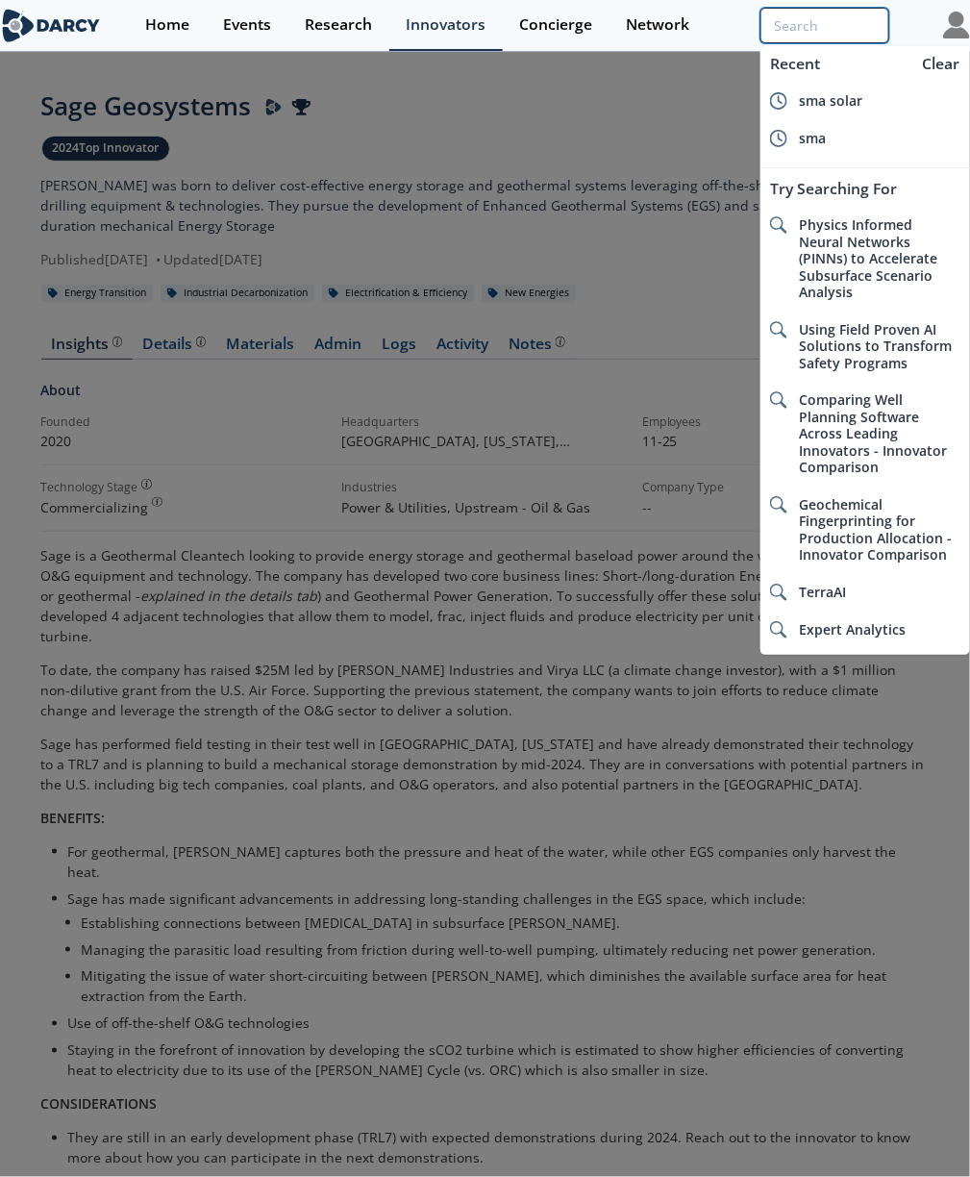
click at [660, 37] on input "search" at bounding box center [824, 26] width 129 height 36
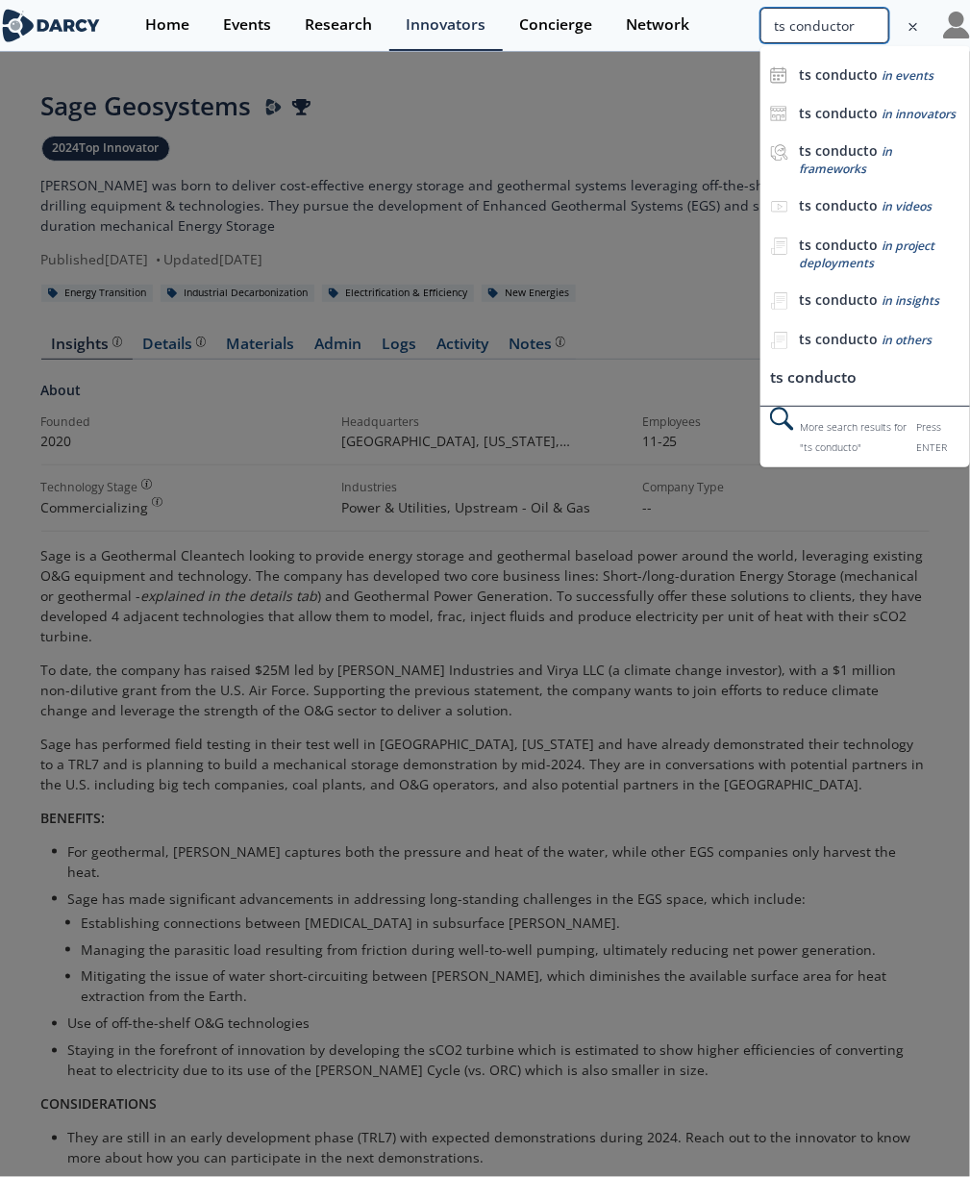
type input "ts conductor"
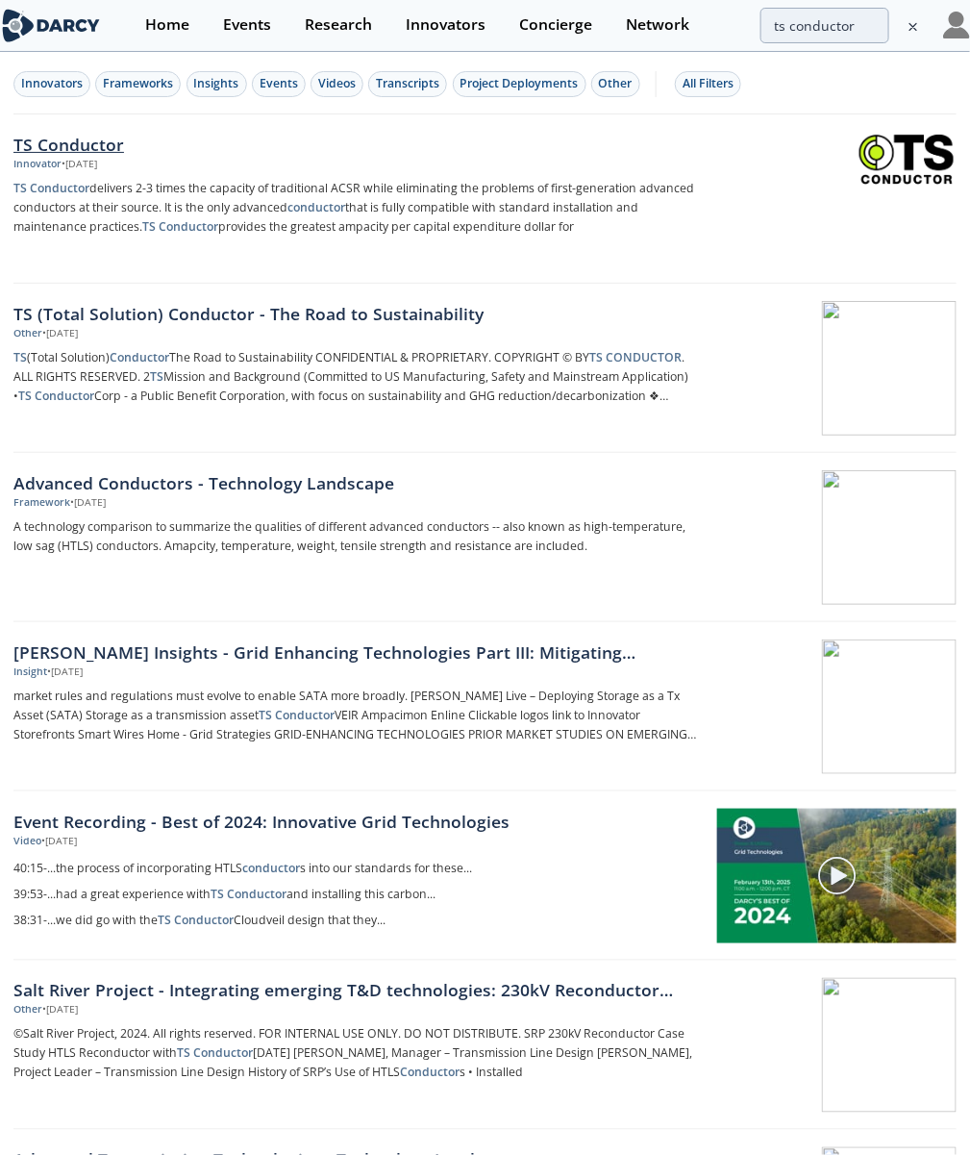
click at [137, 142] on div "TS Conductor" at bounding box center [356, 144] width 687 height 25
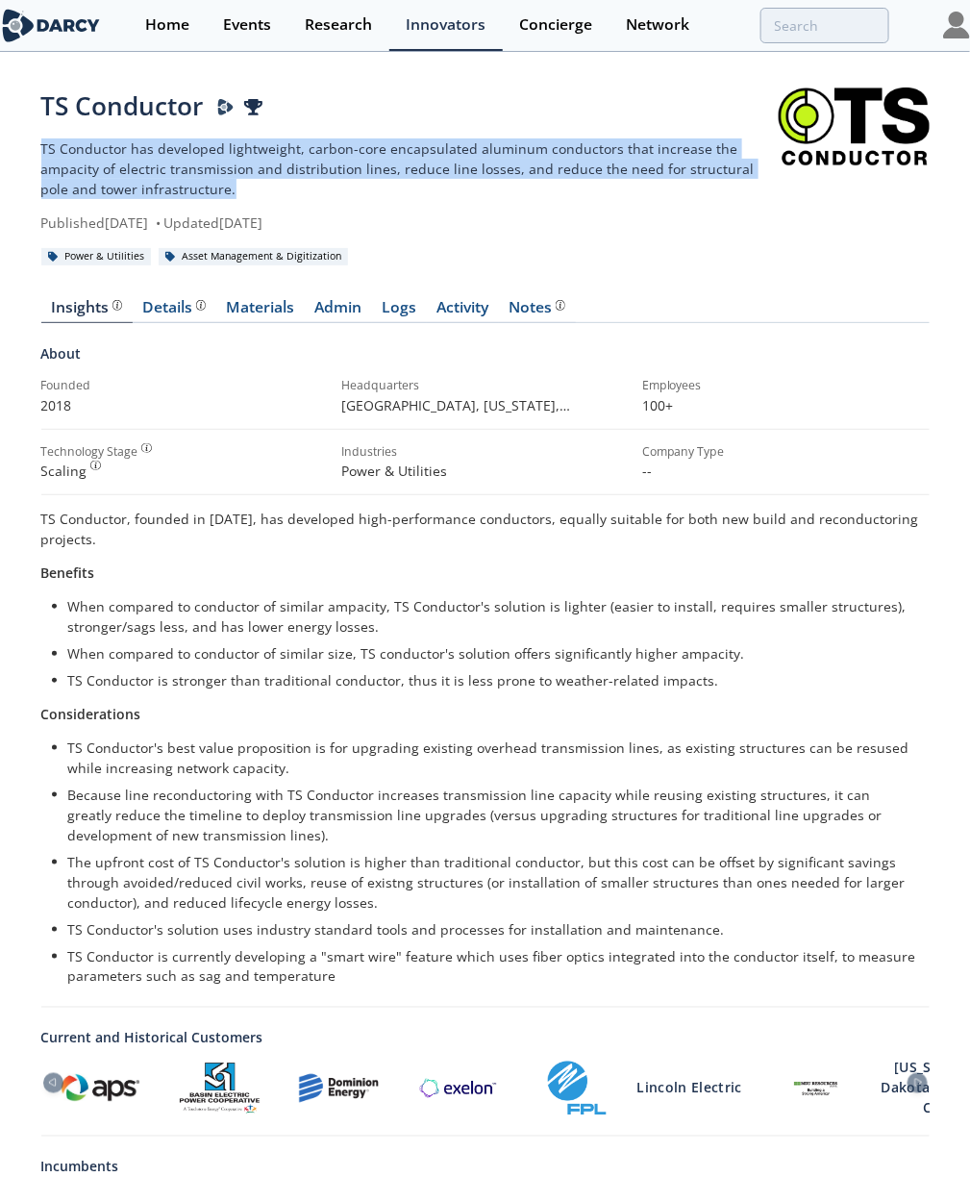
drag, startPoint x: 380, startPoint y: 202, endPoint x: 31, endPoint y: 155, distance: 352.2
click at [31, 155] on div "TS Conductor TS Conductor has developed lightweight, carbon-core encapsulated a…" at bounding box center [485, 670] width 970 height 1233
copy p "TS Conductor has developed lightweight, carbon-core encapsulated aluminum condu…"
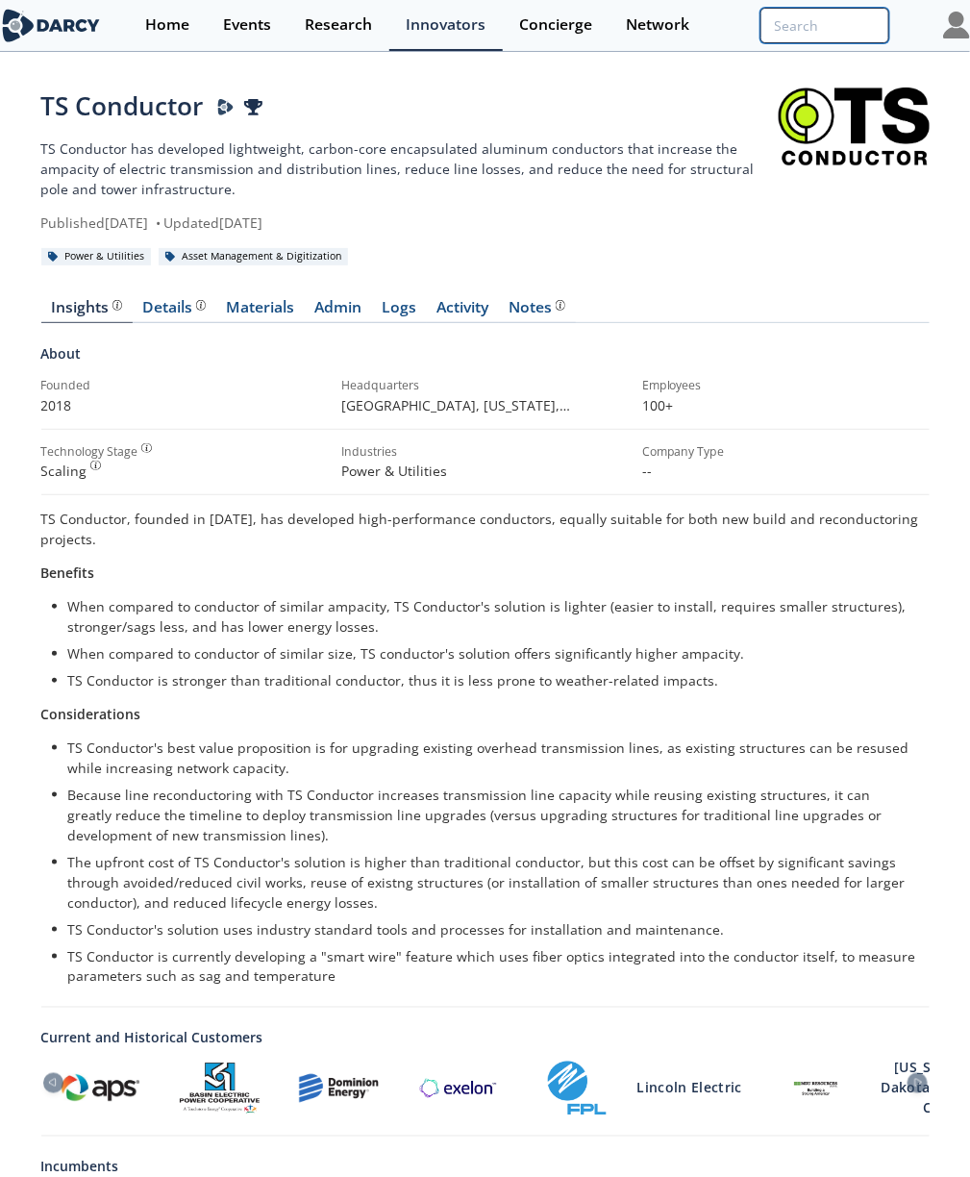
click at [660, 29] on input "search" at bounding box center [824, 26] width 129 height 36
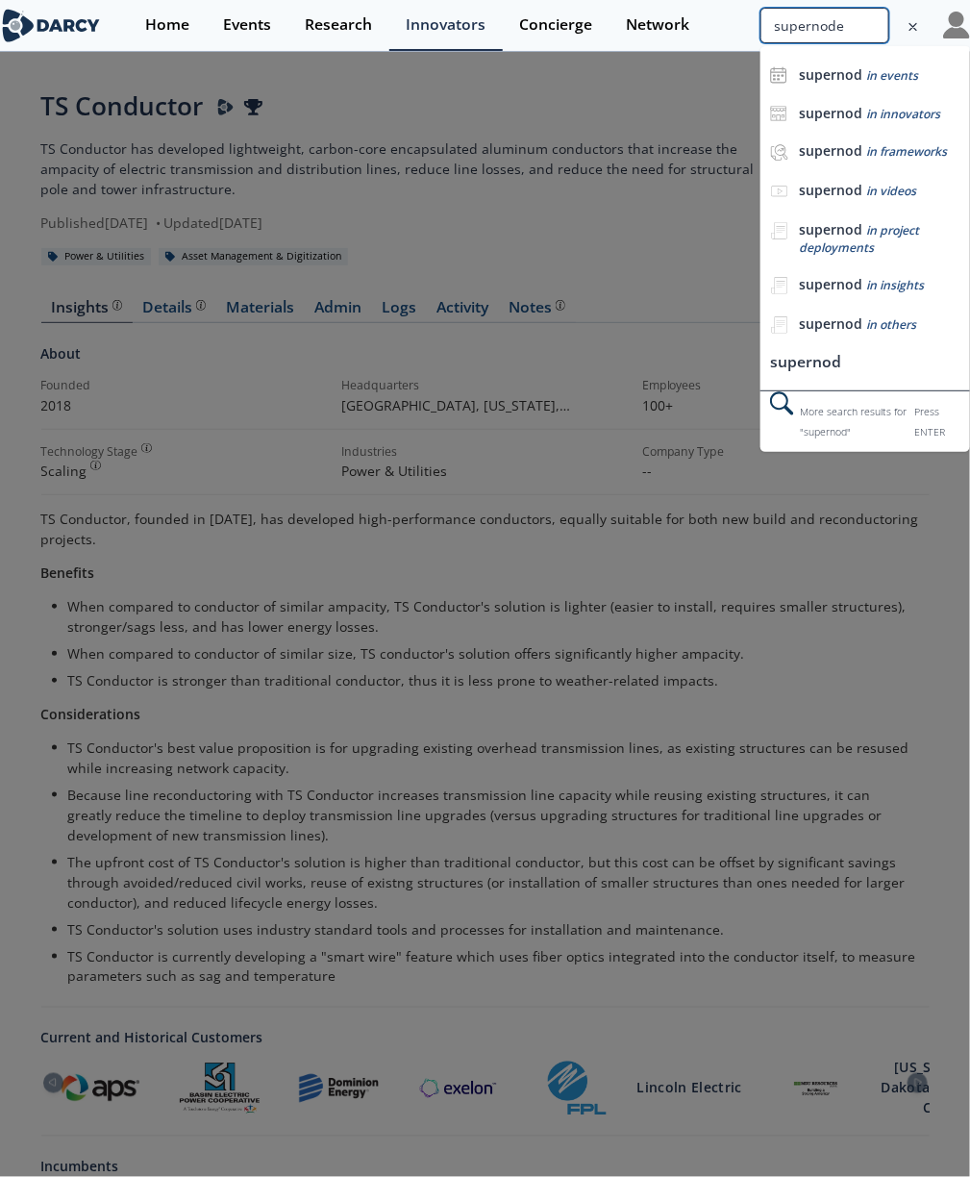
type input "supernode"
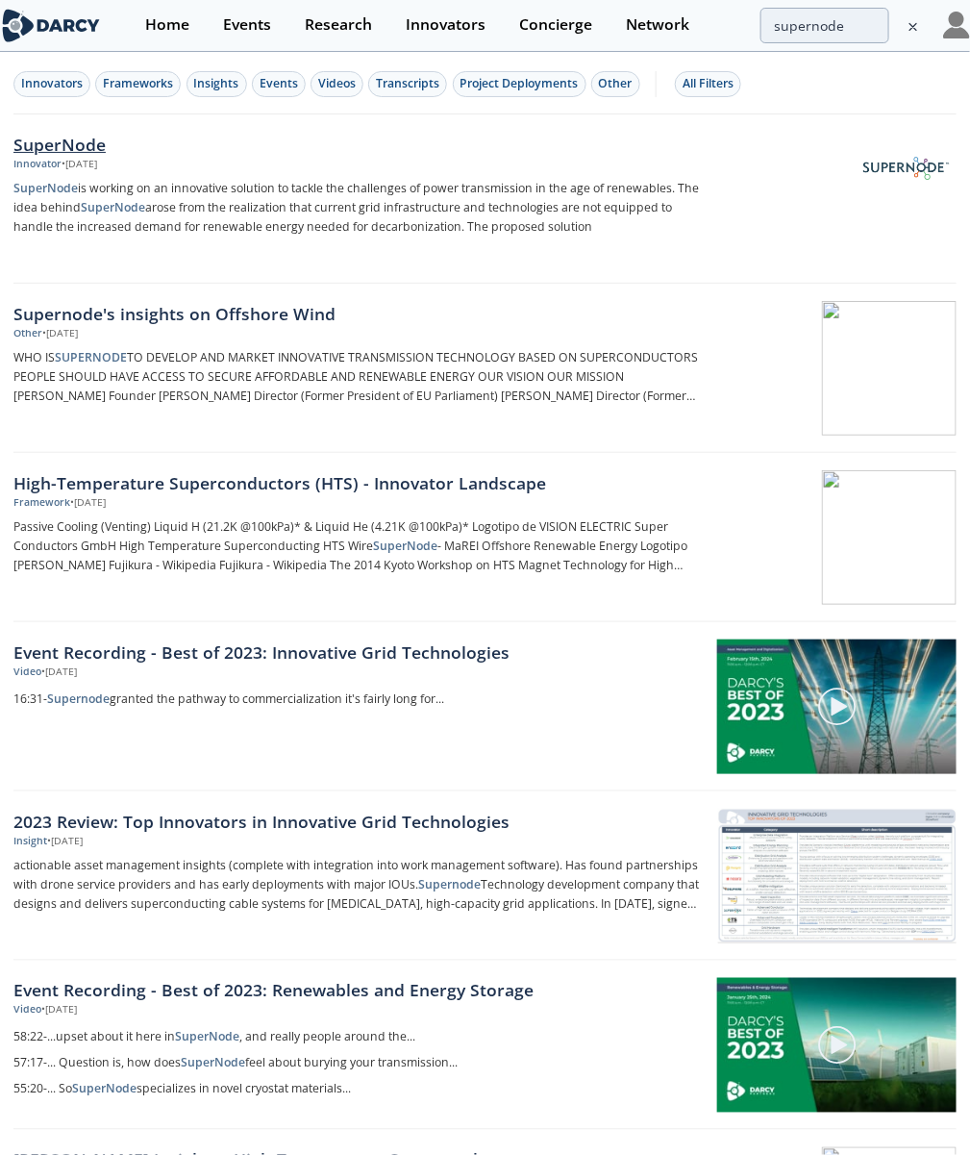
click at [87, 142] on div "SuperNode" at bounding box center [356, 144] width 687 height 25
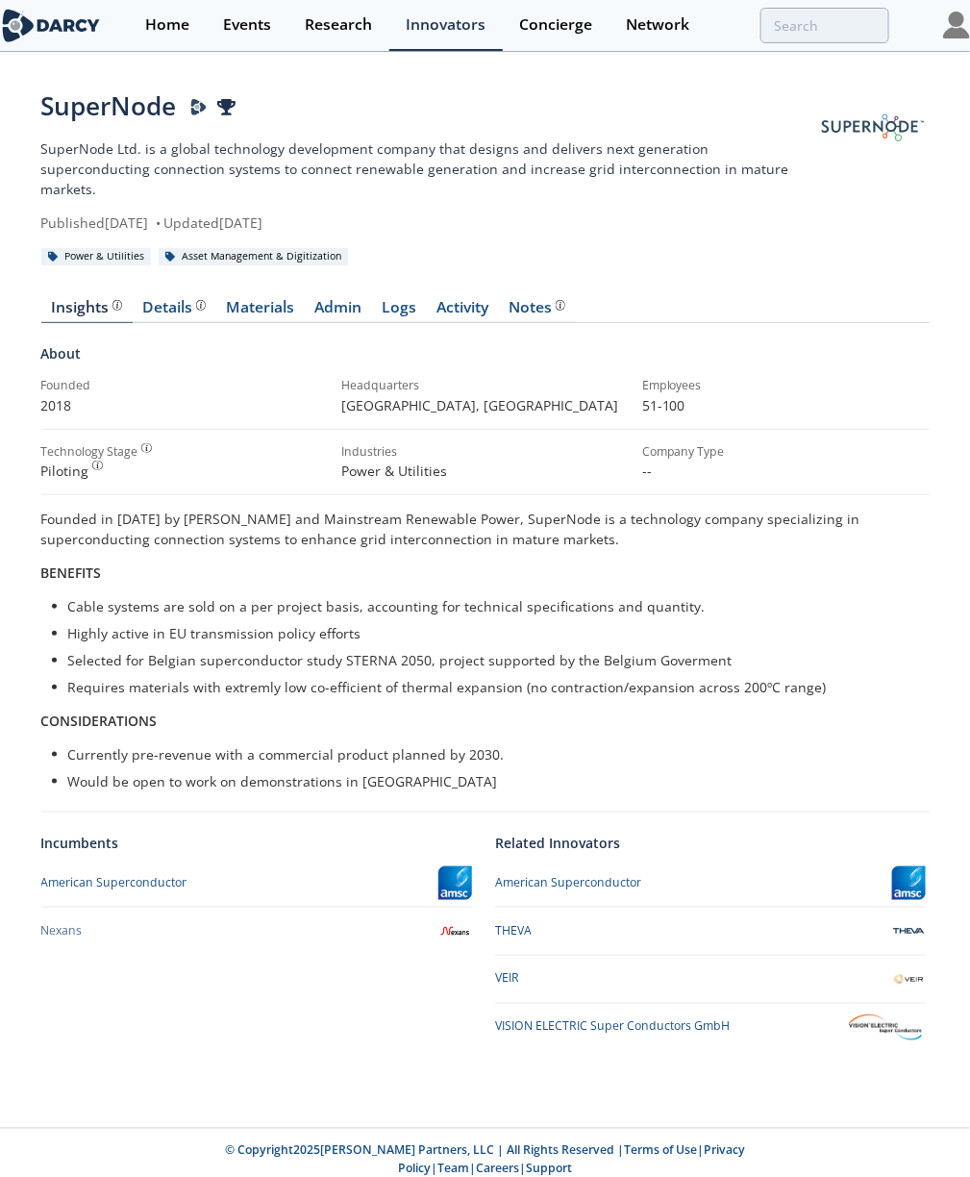
click at [384, 176] on p "SuperNode Ltd. is a global technology development company that designs and deli…" at bounding box center [429, 168] width 776 height 61
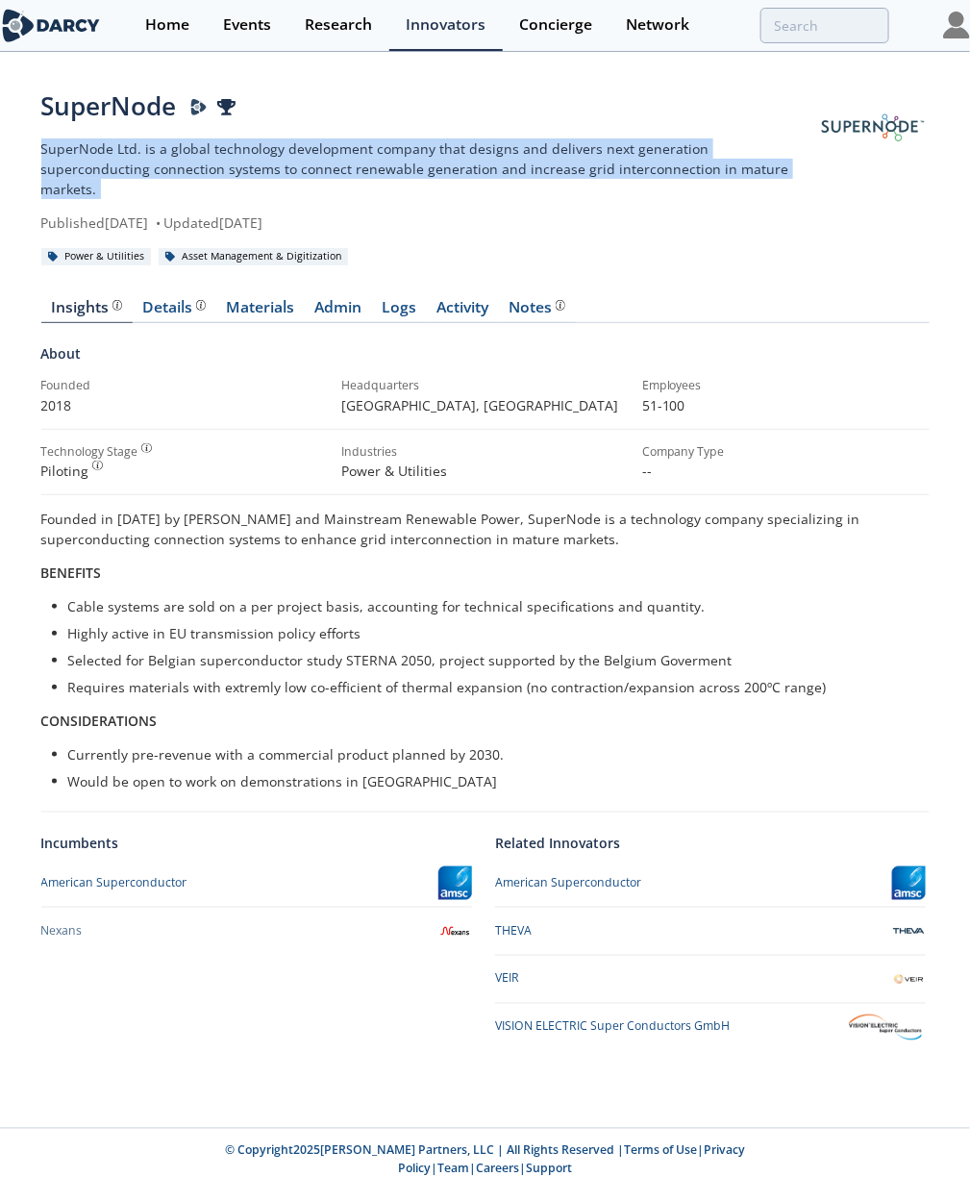
click at [384, 176] on p "SuperNode Ltd. is a global technology development company that designs and deli…" at bounding box center [429, 168] width 776 height 61
copy div "SuperNode Ltd. is a global technology development company that designs and deli…"
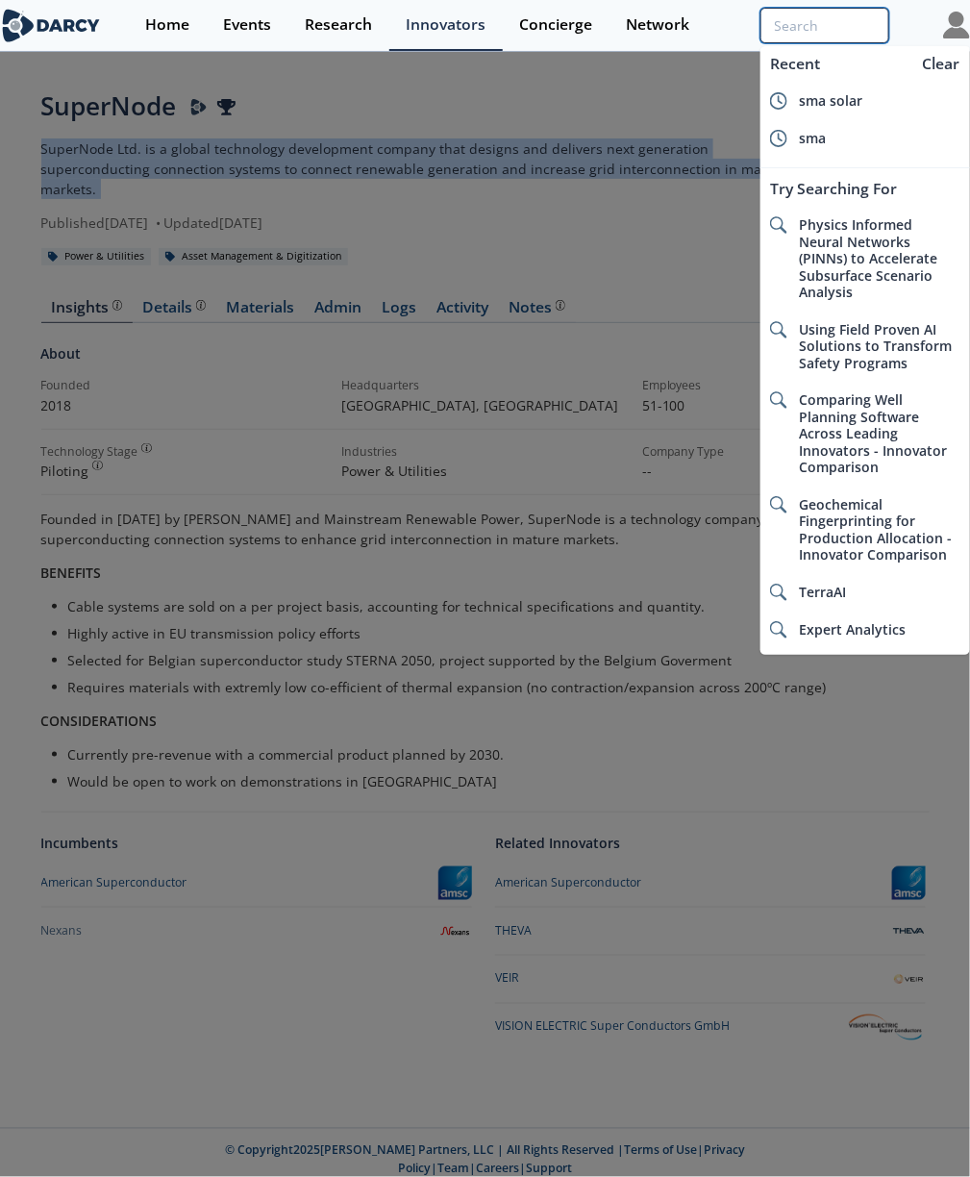
click at [660, 30] on input "search" at bounding box center [824, 26] width 129 height 36
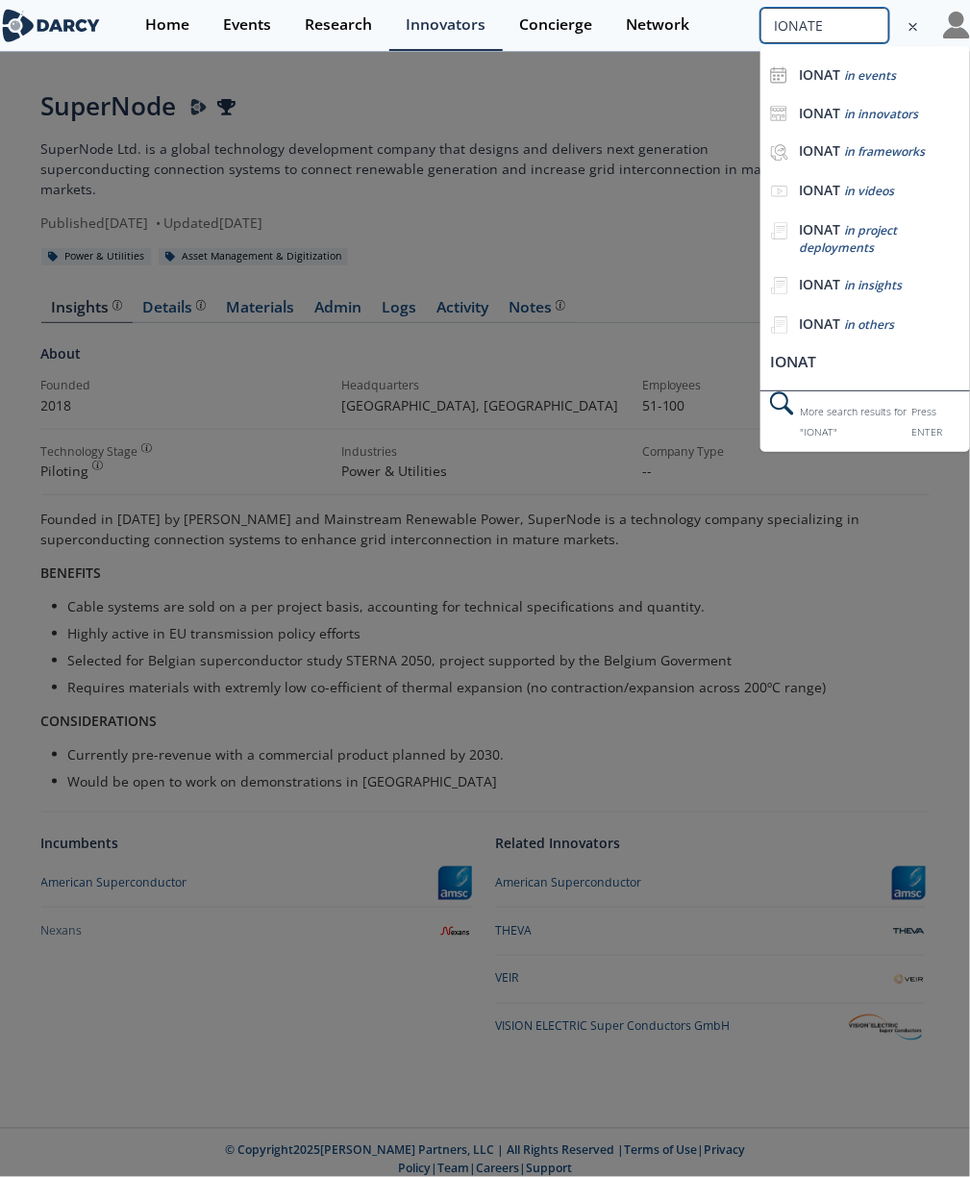
type input "IONATE"
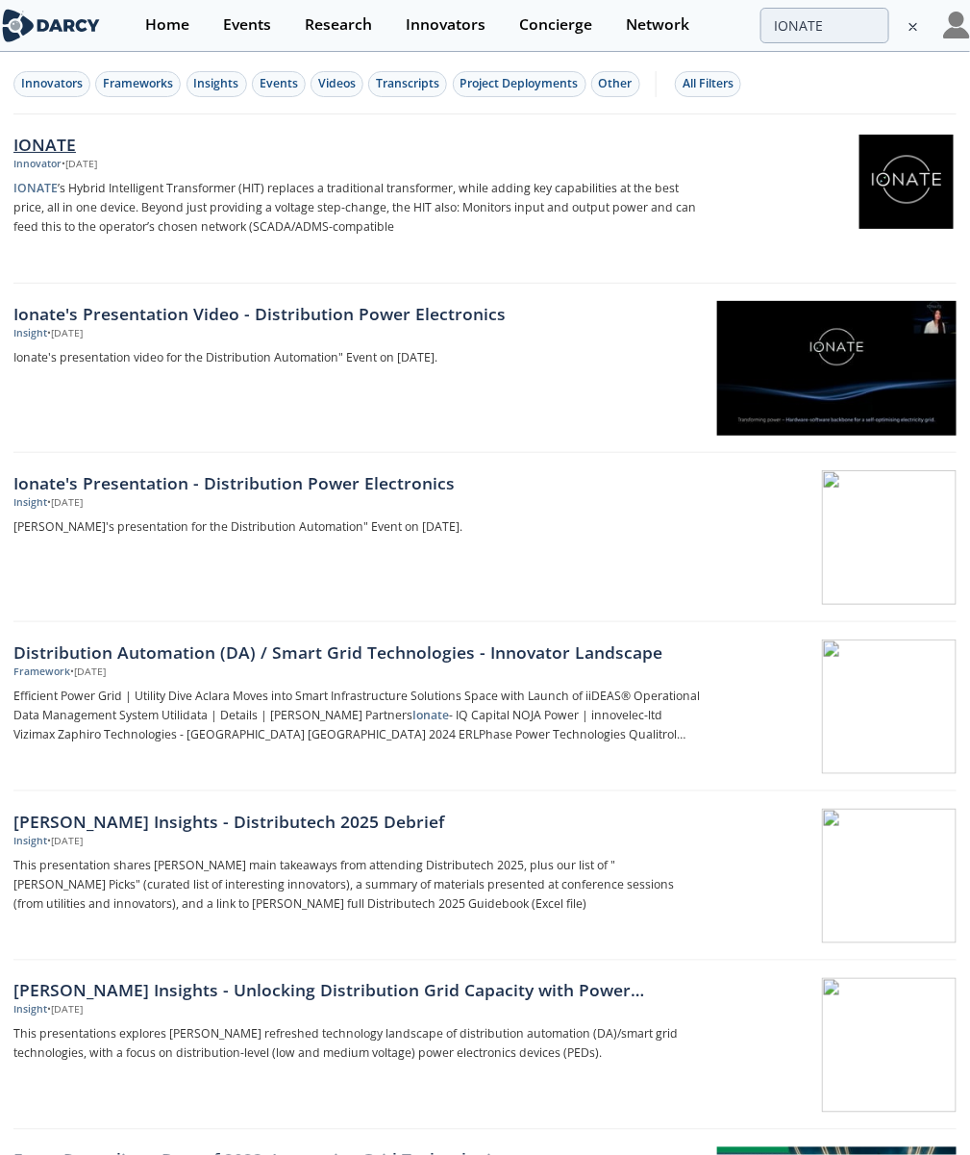
click at [194, 149] on div "IONATE" at bounding box center [356, 144] width 687 height 25
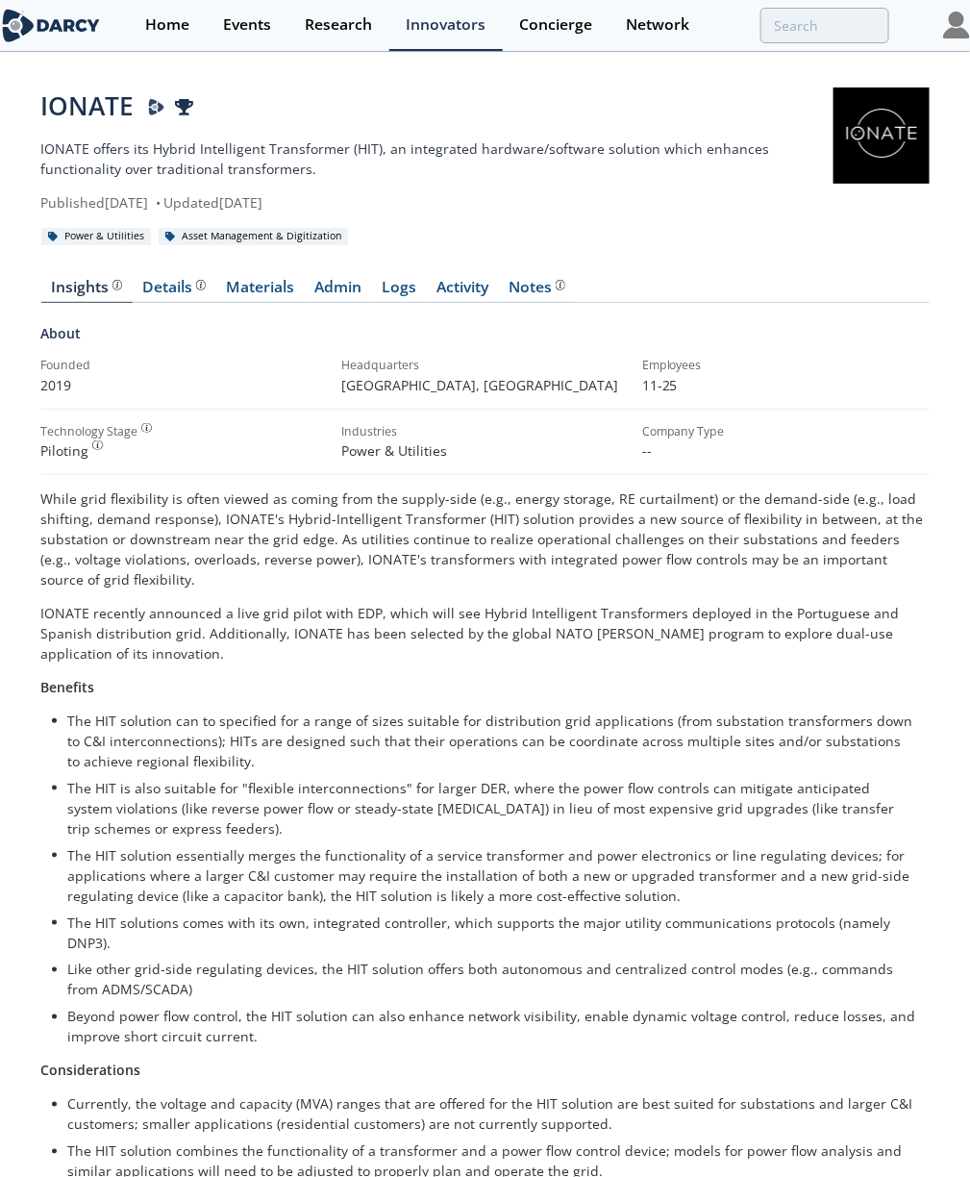
click at [239, 155] on p "IONATE offers its Hybrid Intelligent Transformer (HIT), an integrated hardware/…" at bounding box center [437, 158] width 792 height 40
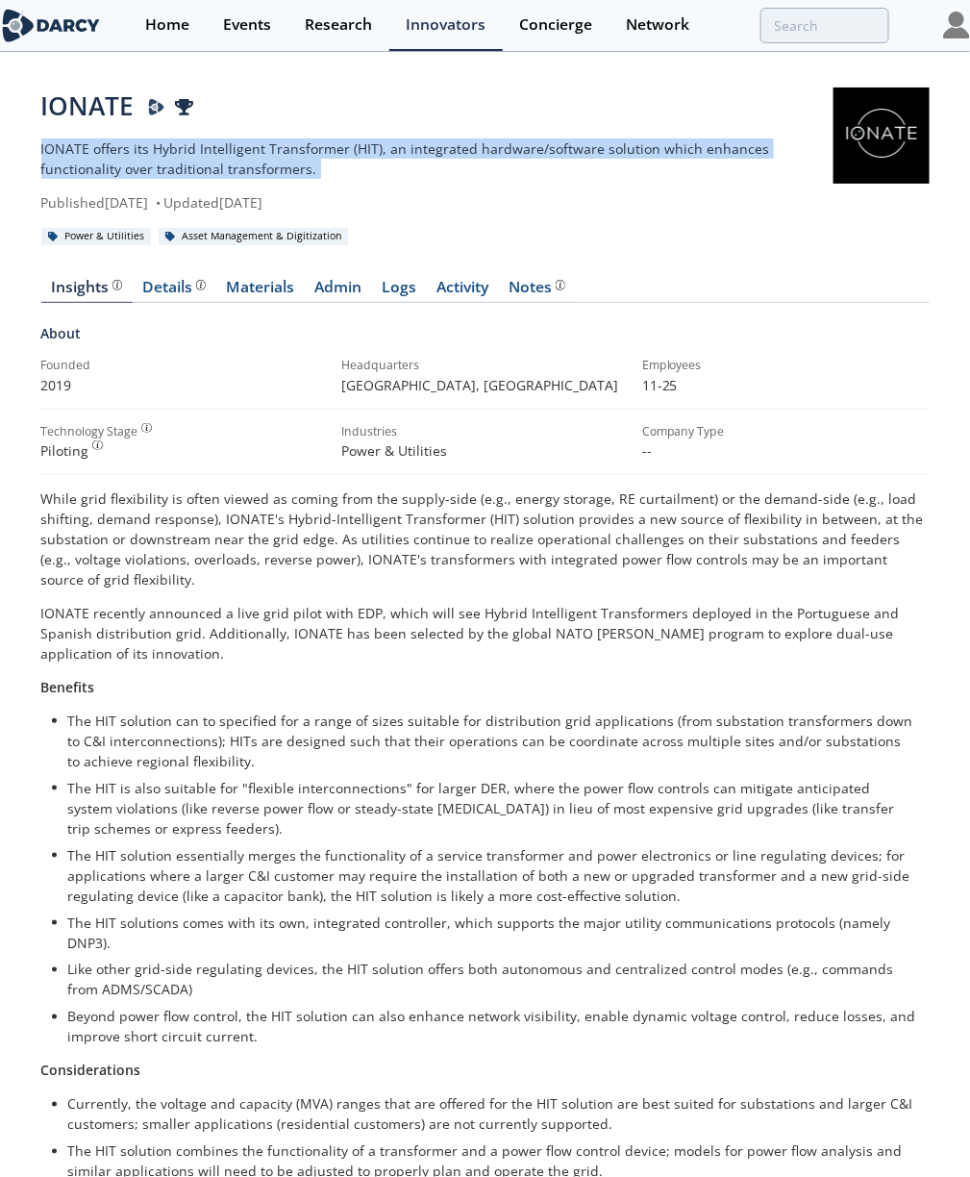
click at [239, 155] on p "IONATE offers its Hybrid Intelligent Transformer (HIT), an integrated hardware/…" at bounding box center [437, 158] width 792 height 40
copy div "IONATE offers its Hybrid Intelligent Transformer (HIT), an integrated hardware/…"
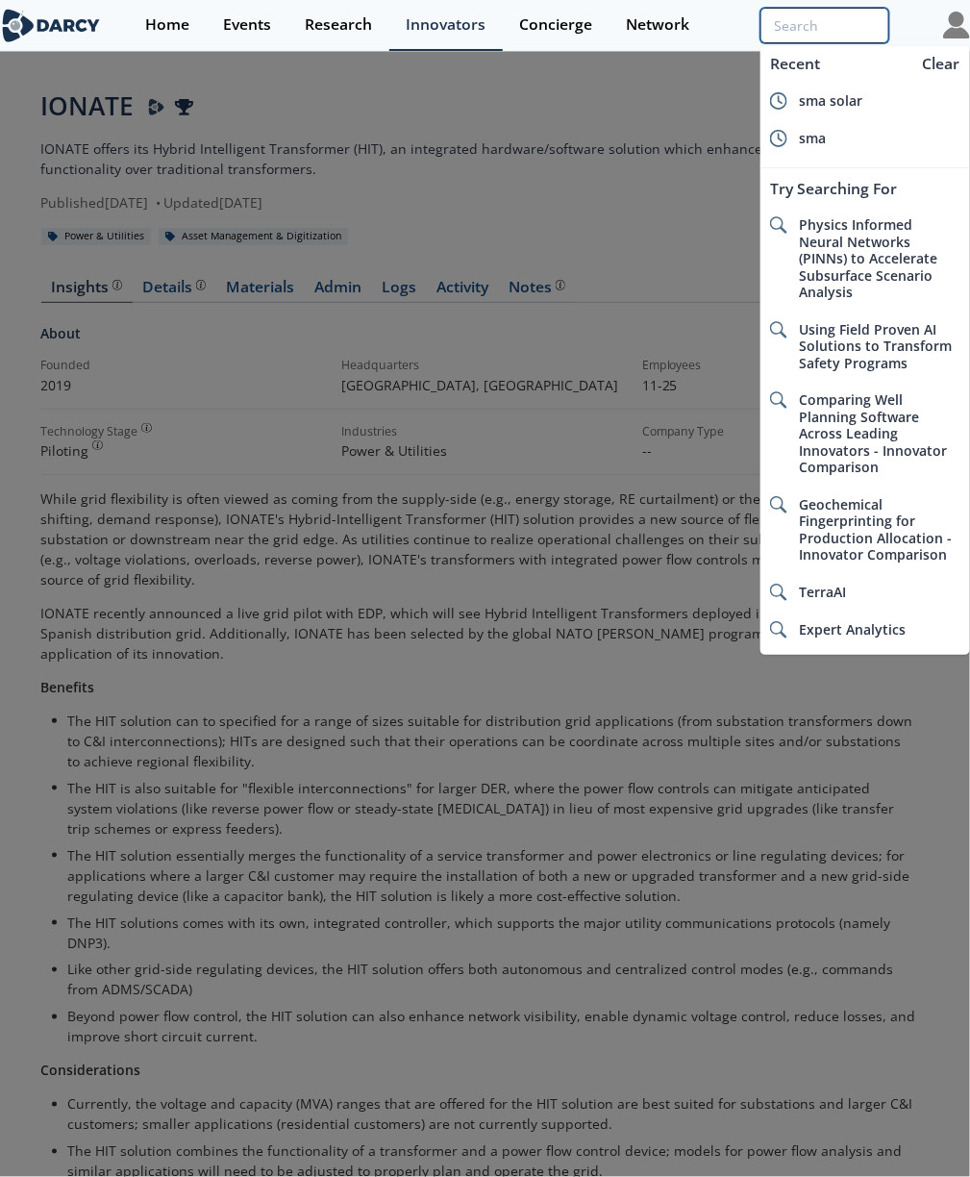
click at [660, 30] on input "search" at bounding box center [824, 26] width 129 height 36
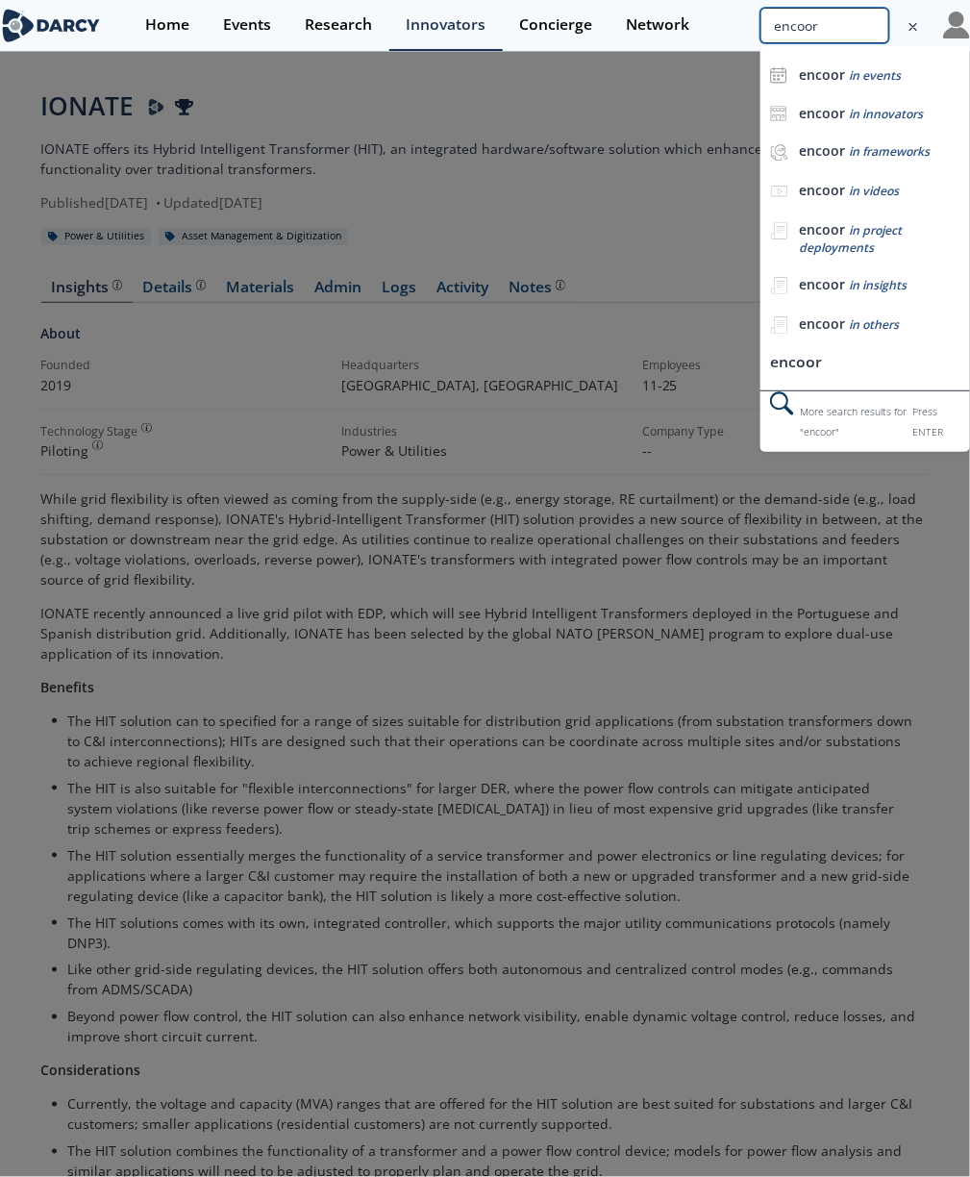
type input "encoor"
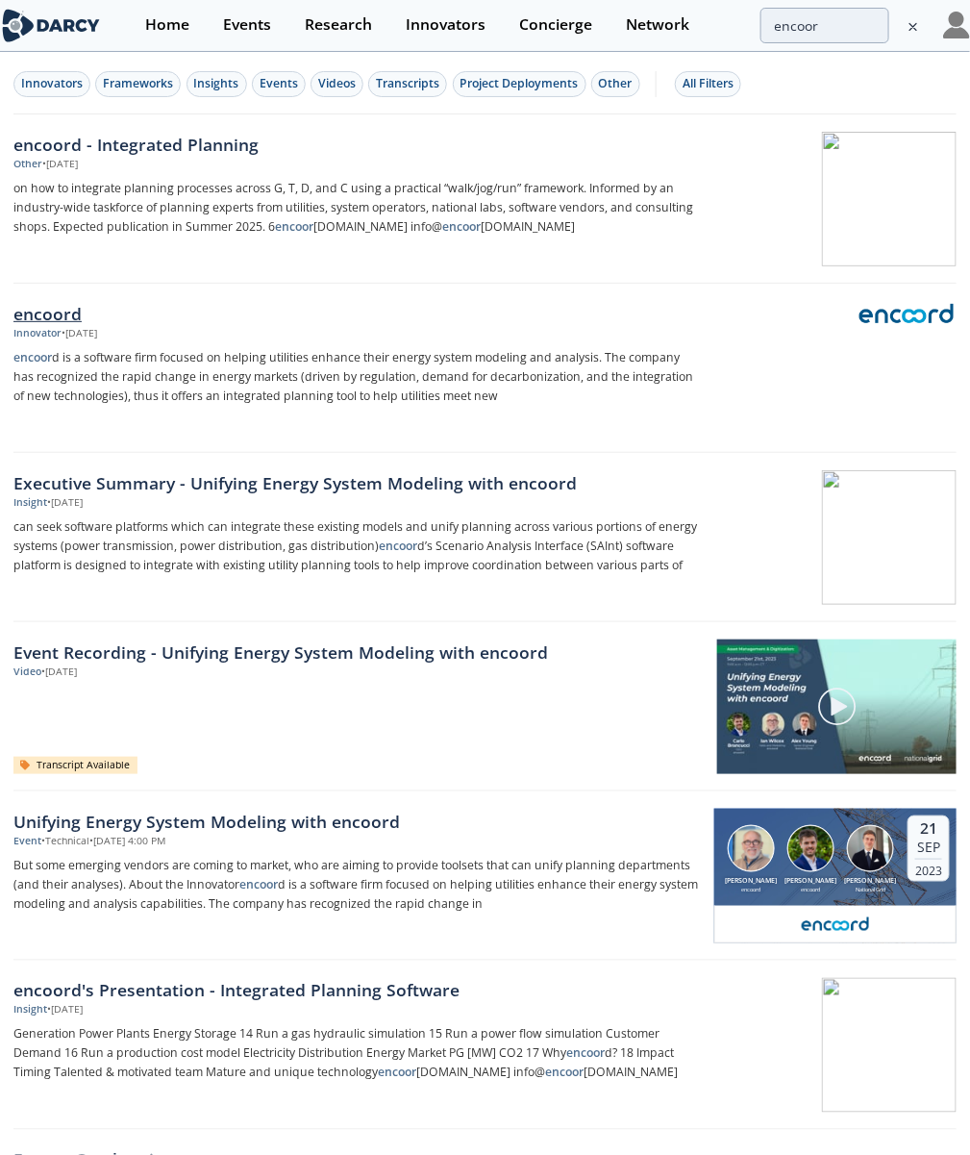
click at [170, 336] on div "Innovator • Sep 6, 2024" at bounding box center [356, 333] width 687 height 15
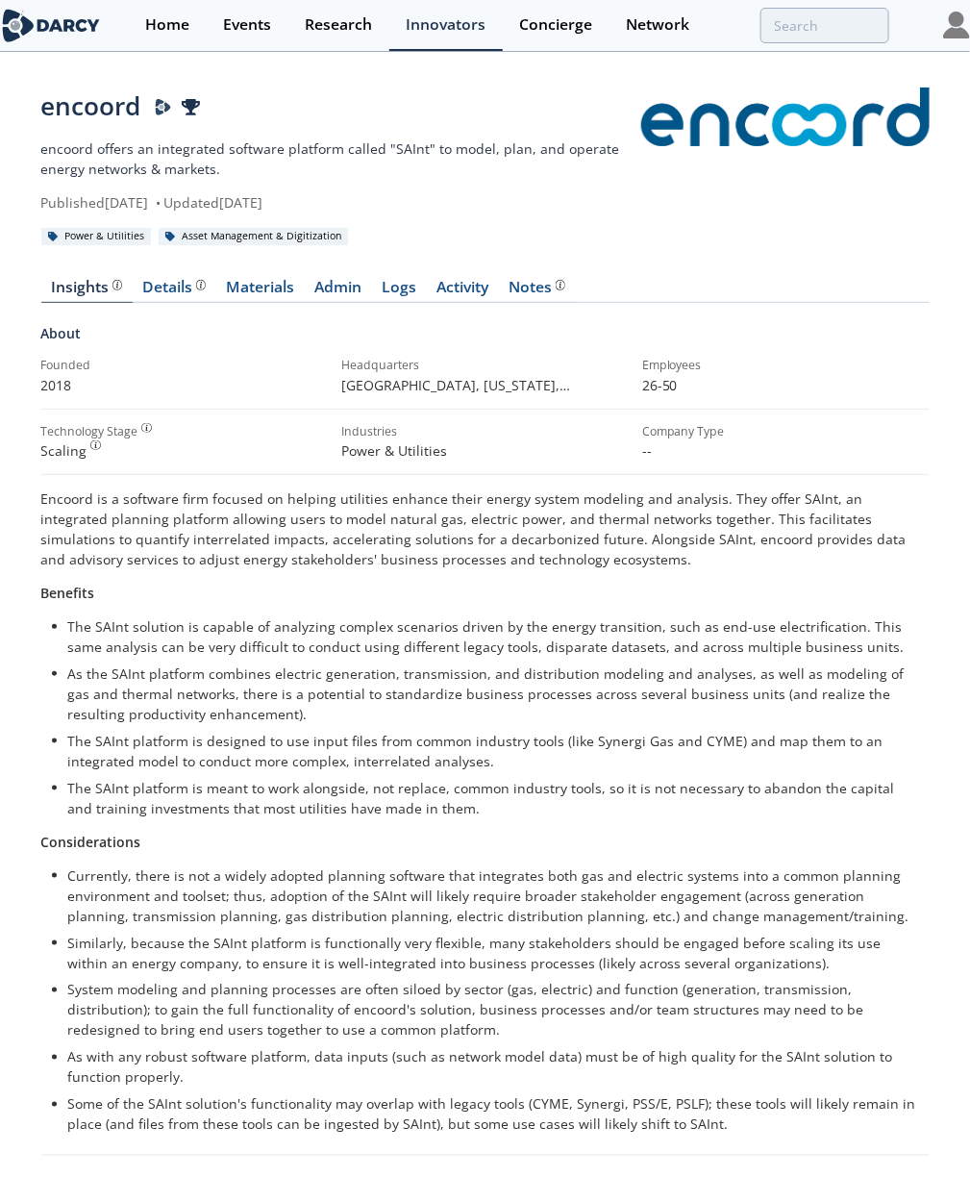
click at [121, 173] on p "encoord offers an integrated software platform called "SAInt" to model, plan, a…" at bounding box center [341, 158] width 600 height 40
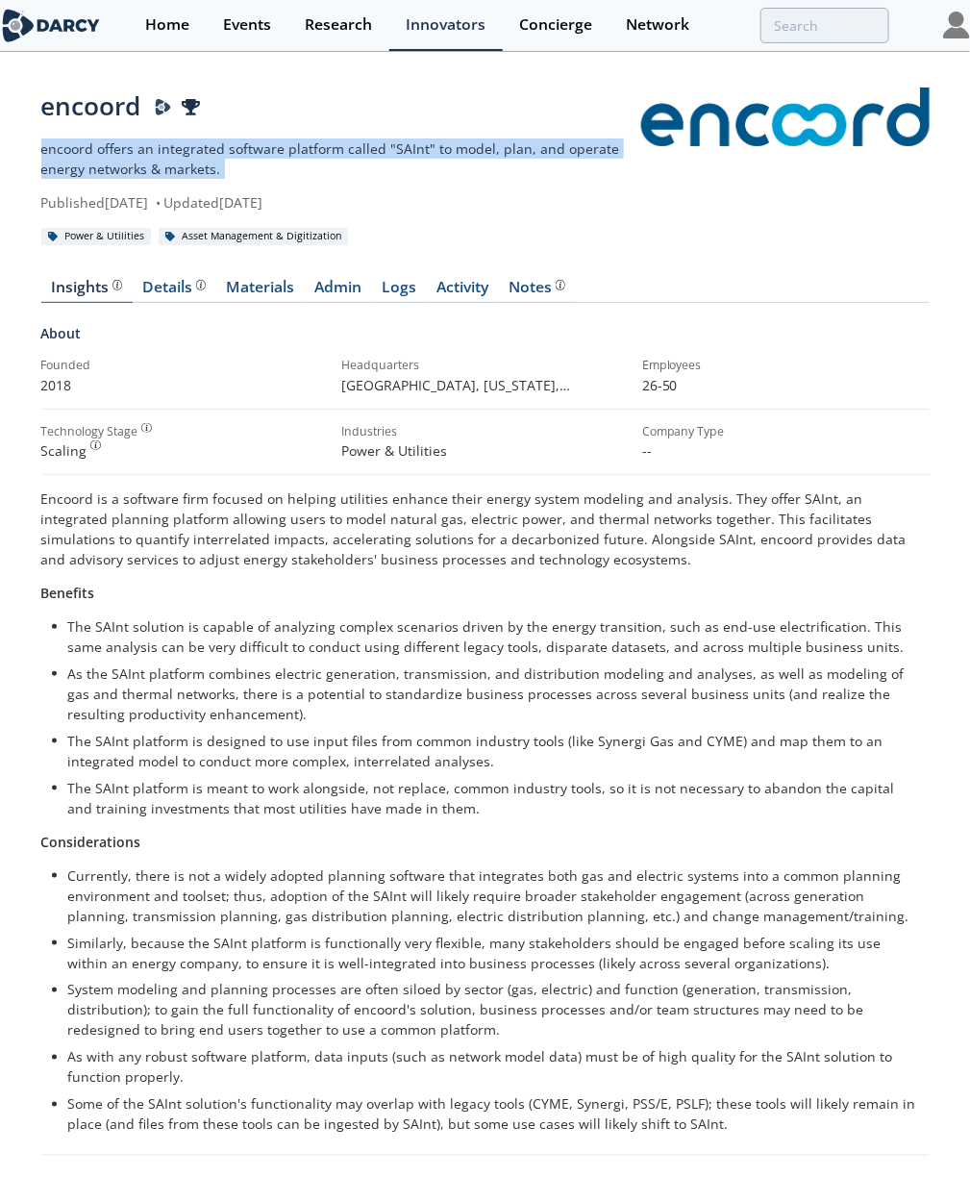
click at [121, 173] on p "encoord offers an integrated software platform called "SAInt" to model, plan, a…" at bounding box center [341, 158] width 600 height 40
copy div "encoord offers an integrated software platform called "SAInt" to model, plan, a…"
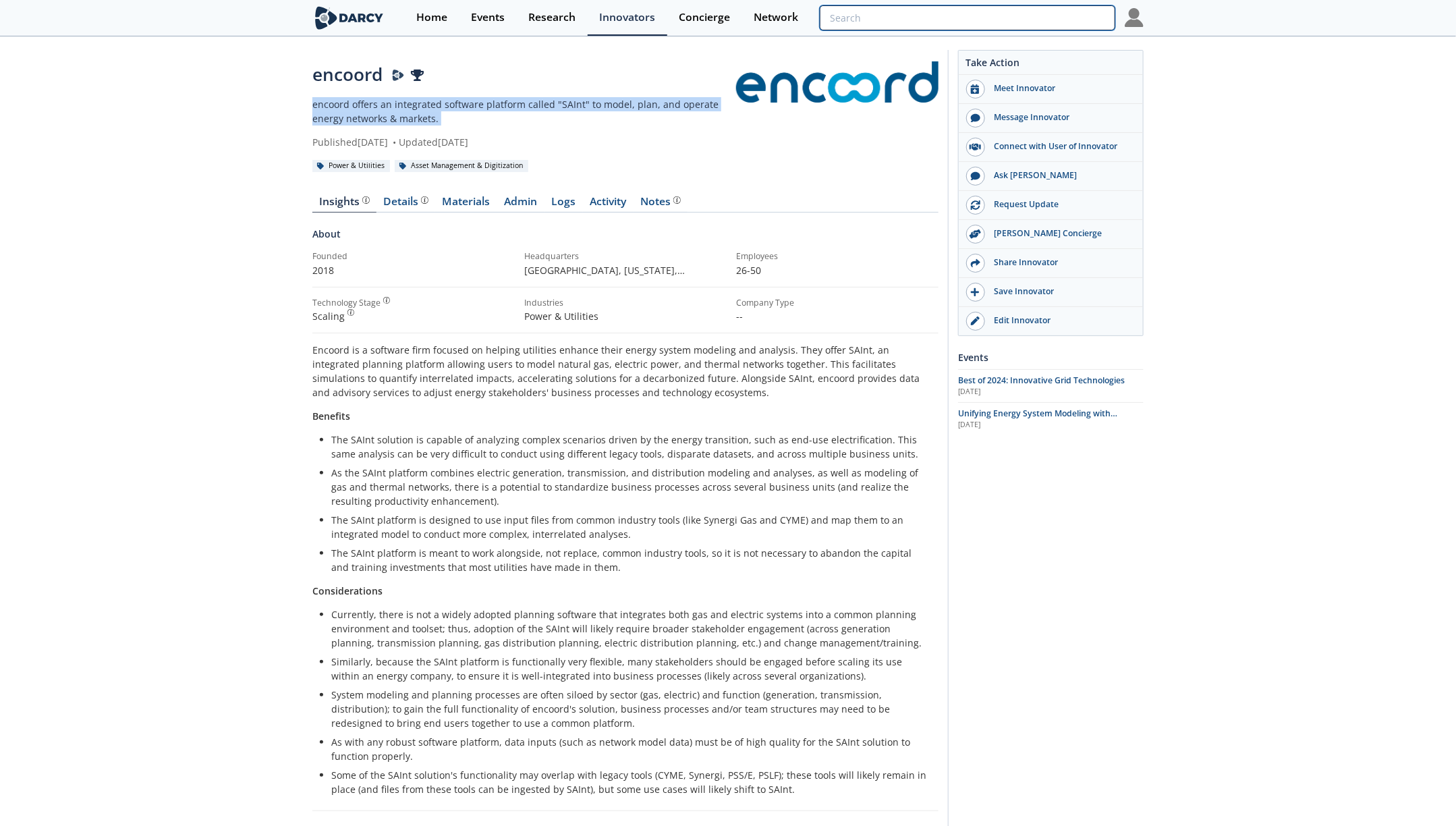
click at [463, 22] on input "search" at bounding box center [967, 18] width 295 height 25
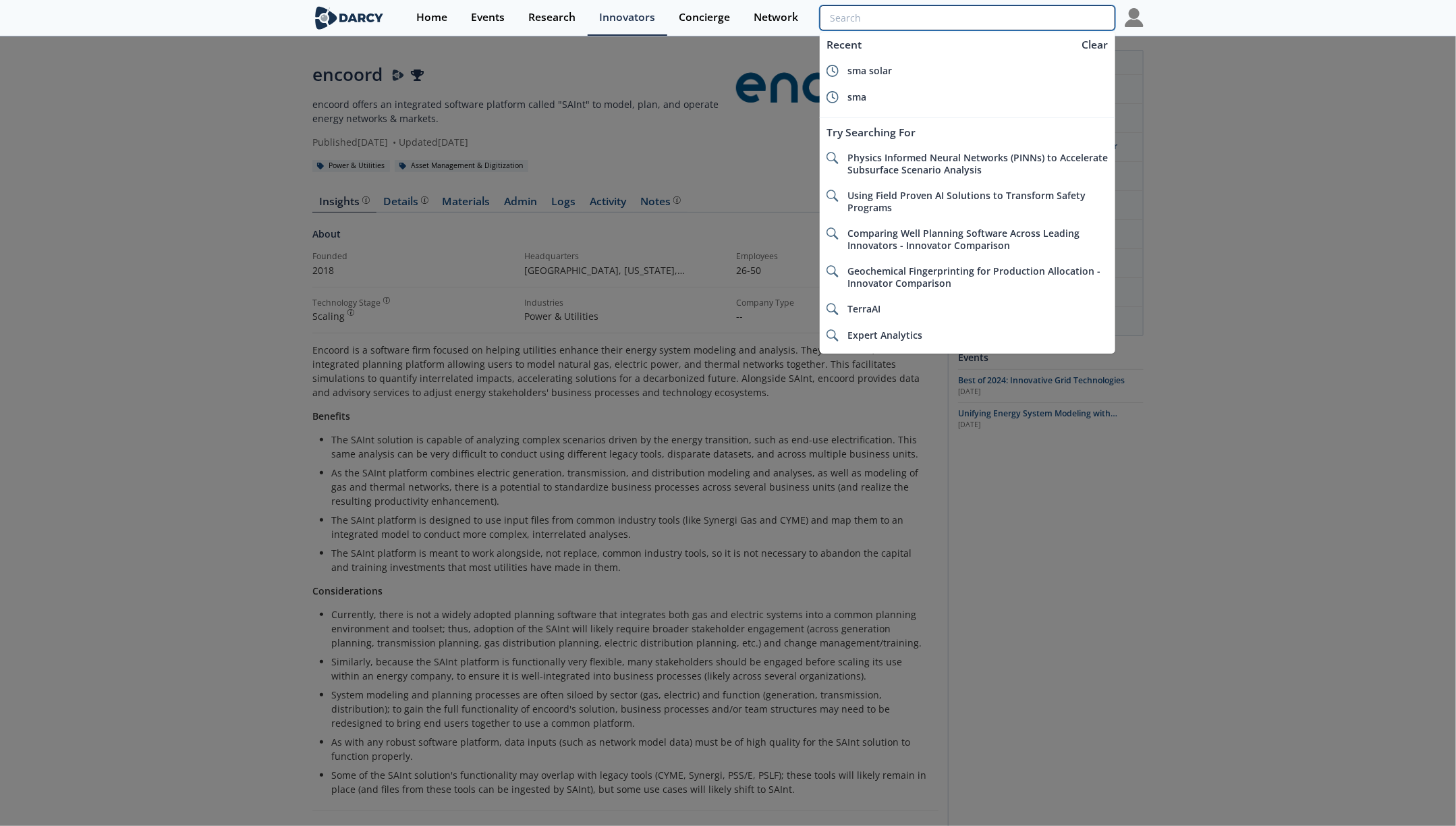
paste input "Unconventional Geothermal Power"
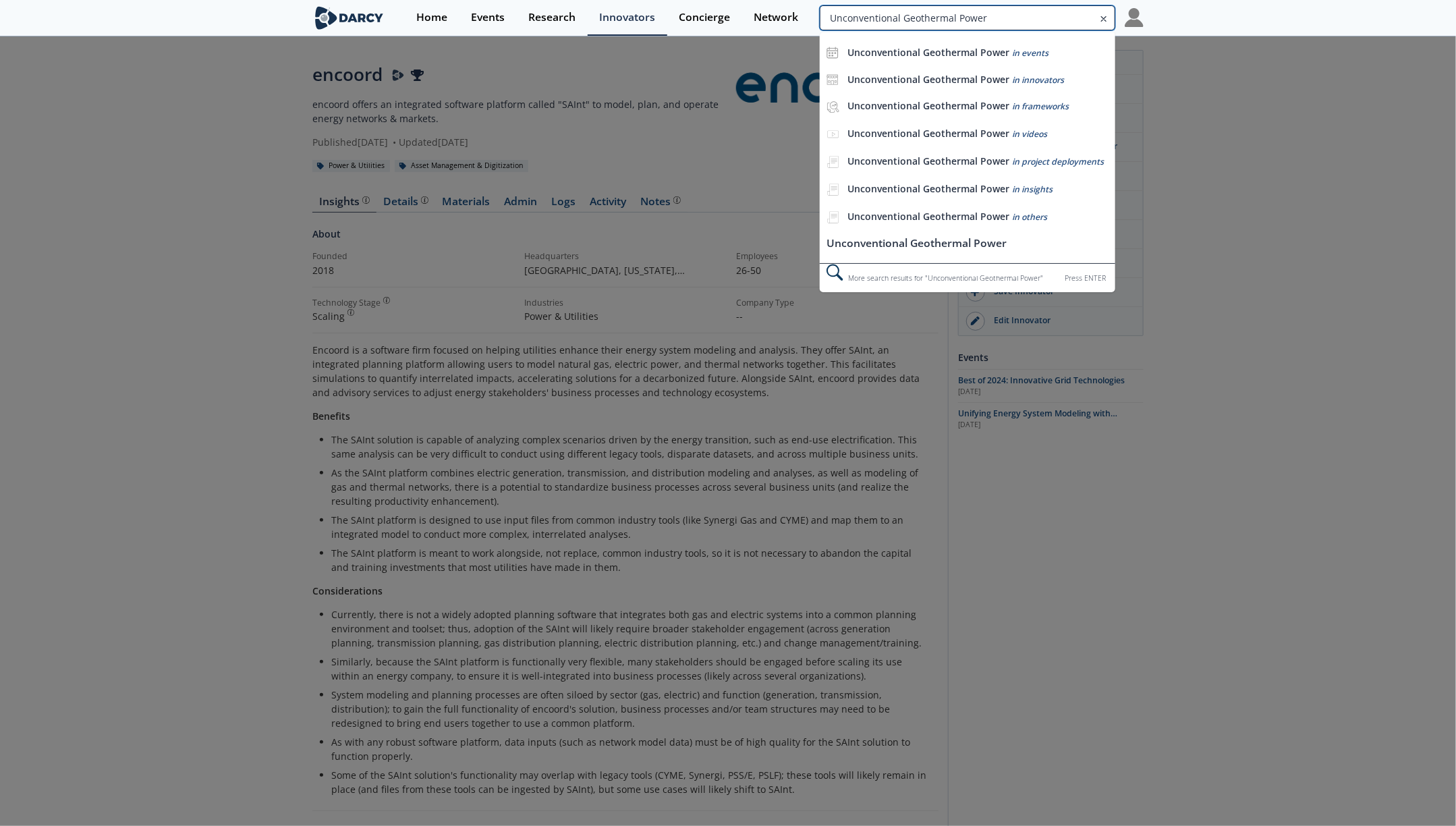
type input "Unconventional Geothermal Power"
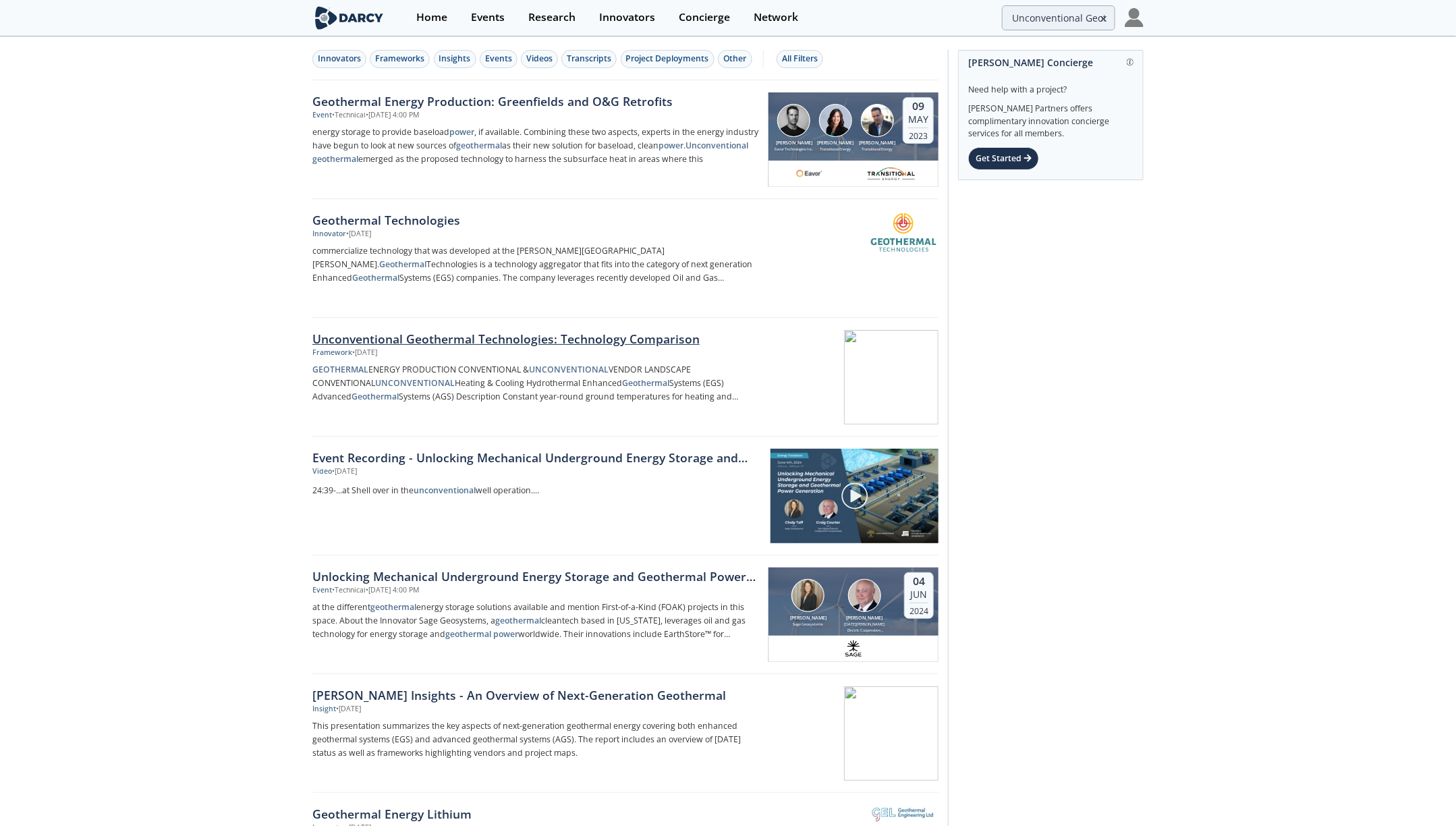
click at [463, 333] on div "Unconventional Geothermal Technologies: Technology Comparison" at bounding box center [535, 338] width 446 height 18
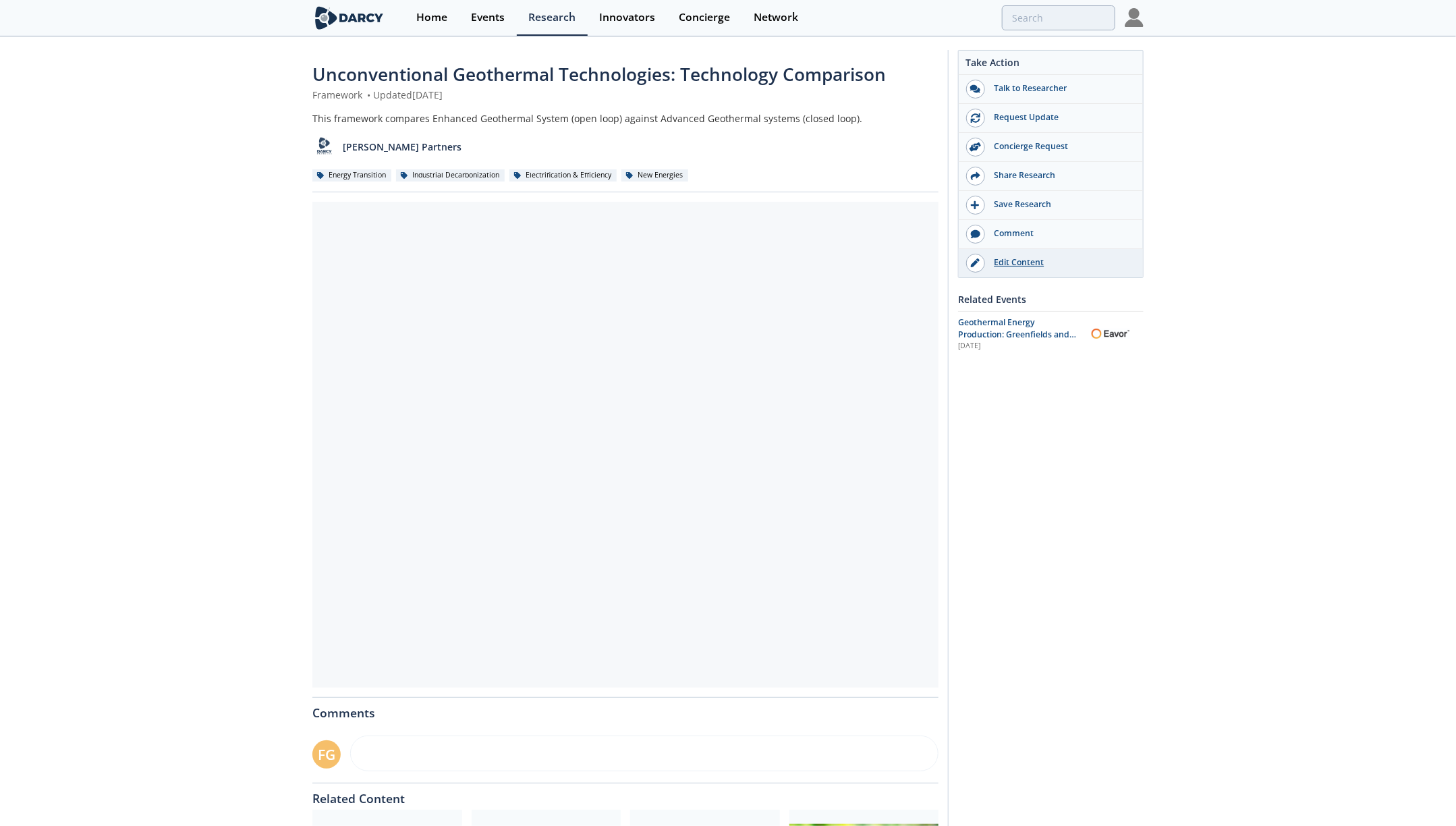
click at [463, 262] on div "Edit Content" at bounding box center [1060, 262] width 151 height 12
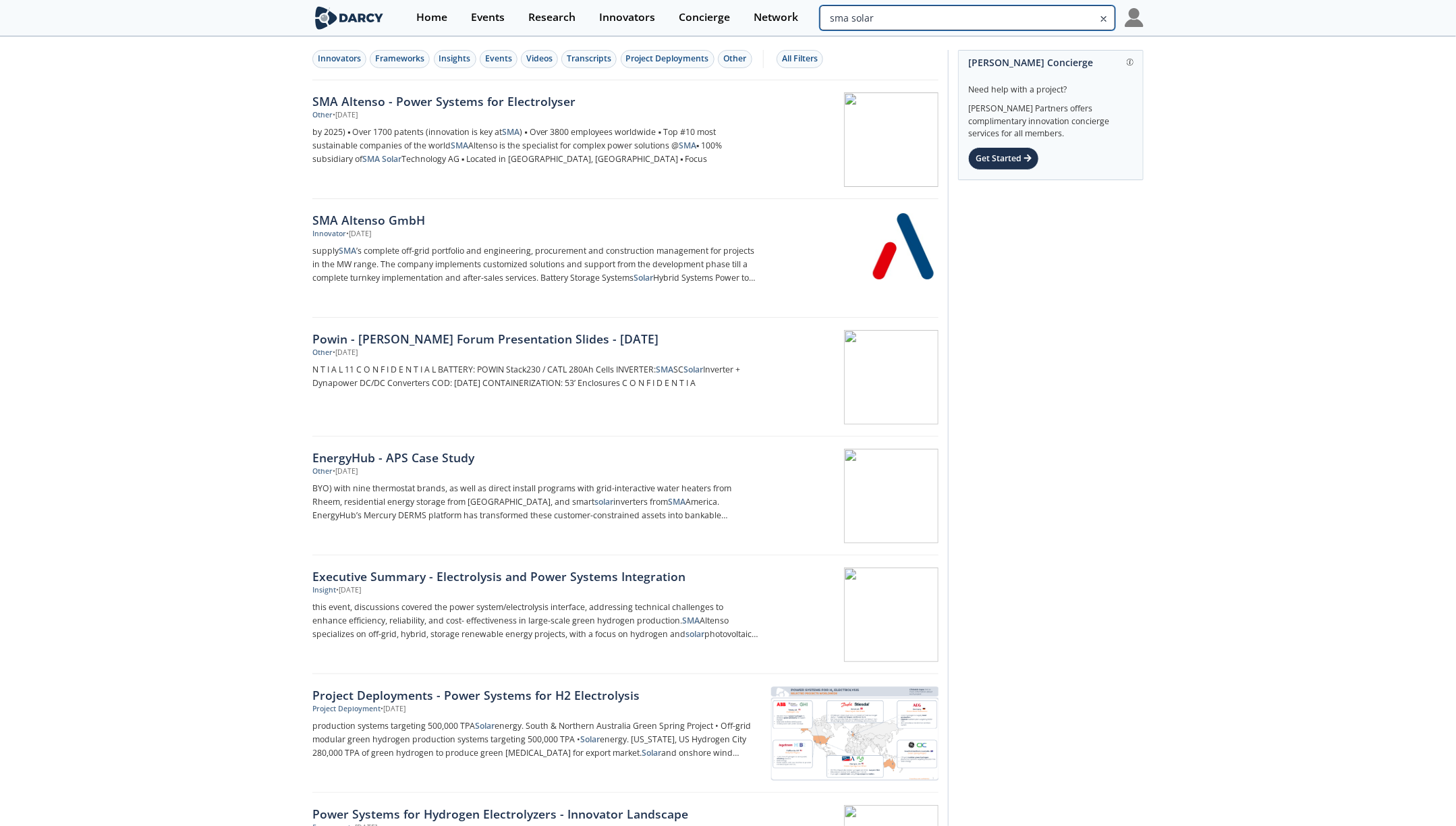
click at [1036, 13] on input "sma solar" at bounding box center [967, 18] width 295 height 25
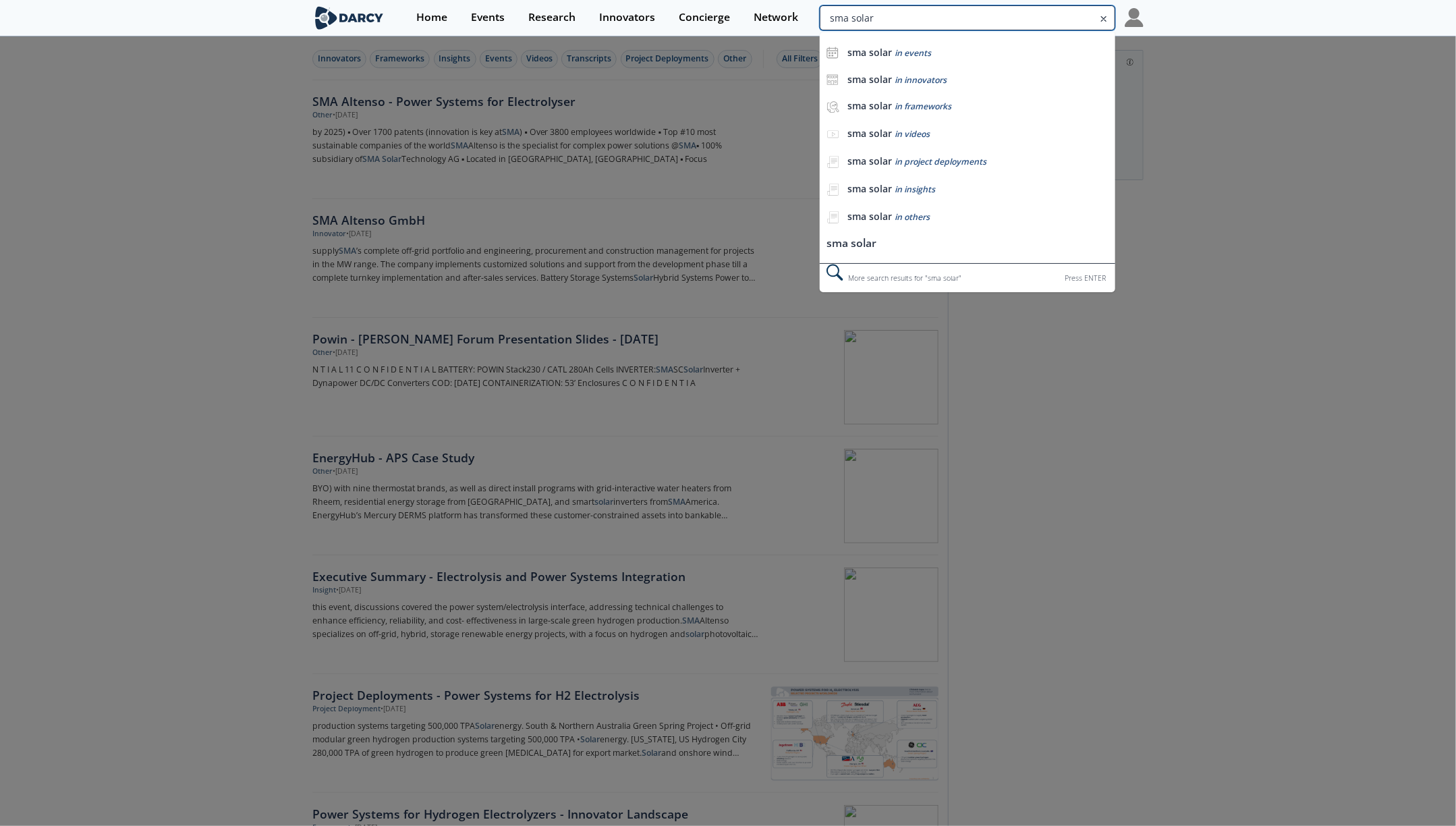
click at [1036, 13] on input "sma solar" at bounding box center [967, 18] width 295 height 25
type input "geothermal energy"
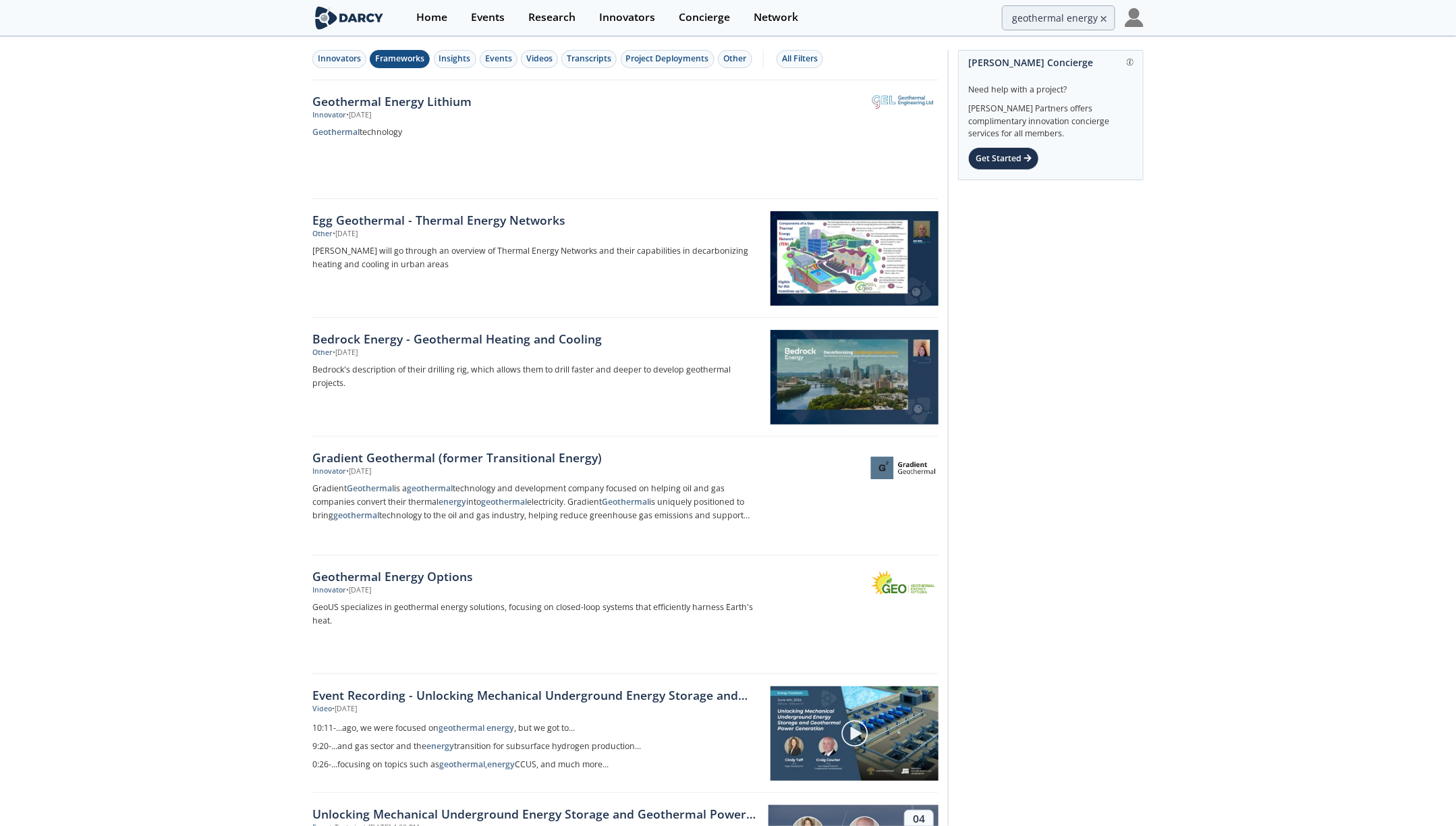
click at [399, 60] on div "Frameworks" at bounding box center [400, 58] width 49 height 12
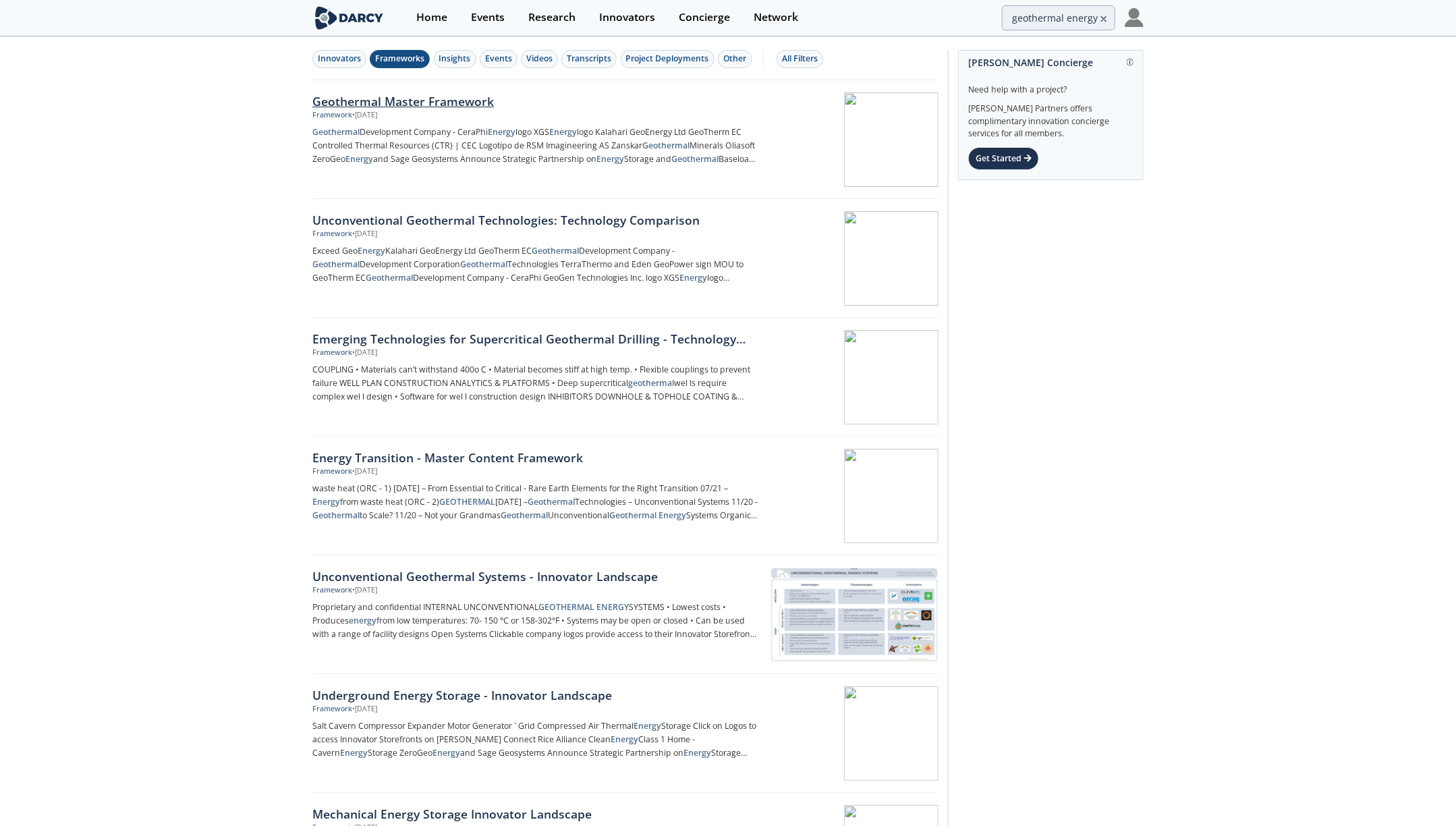
click at [450, 113] on div "Framework • [DATE]" at bounding box center [535, 115] width 446 height 11
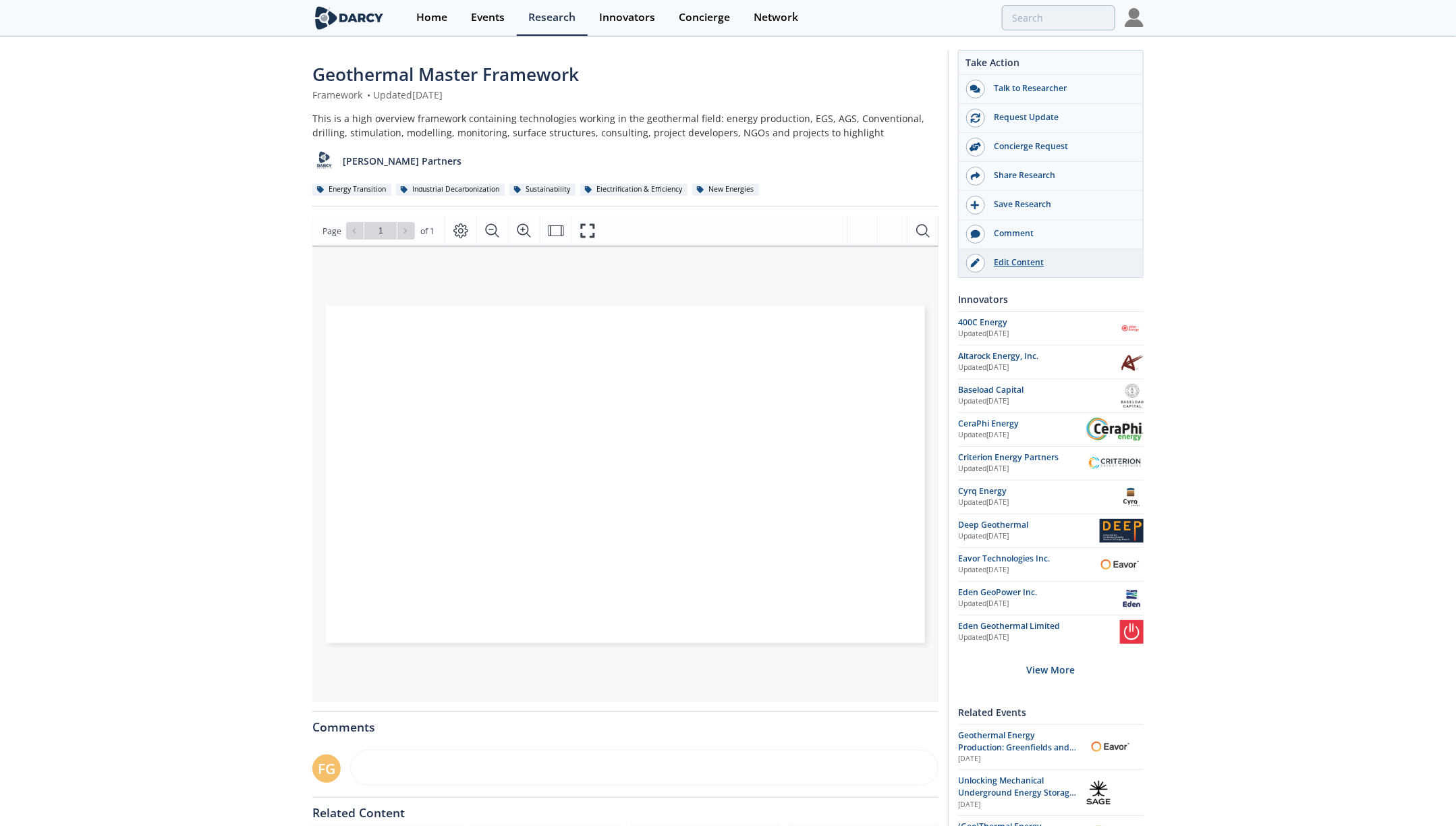
click at [1033, 262] on div "Edit Content" at bounding box center [1060, 262] width 151 height 12
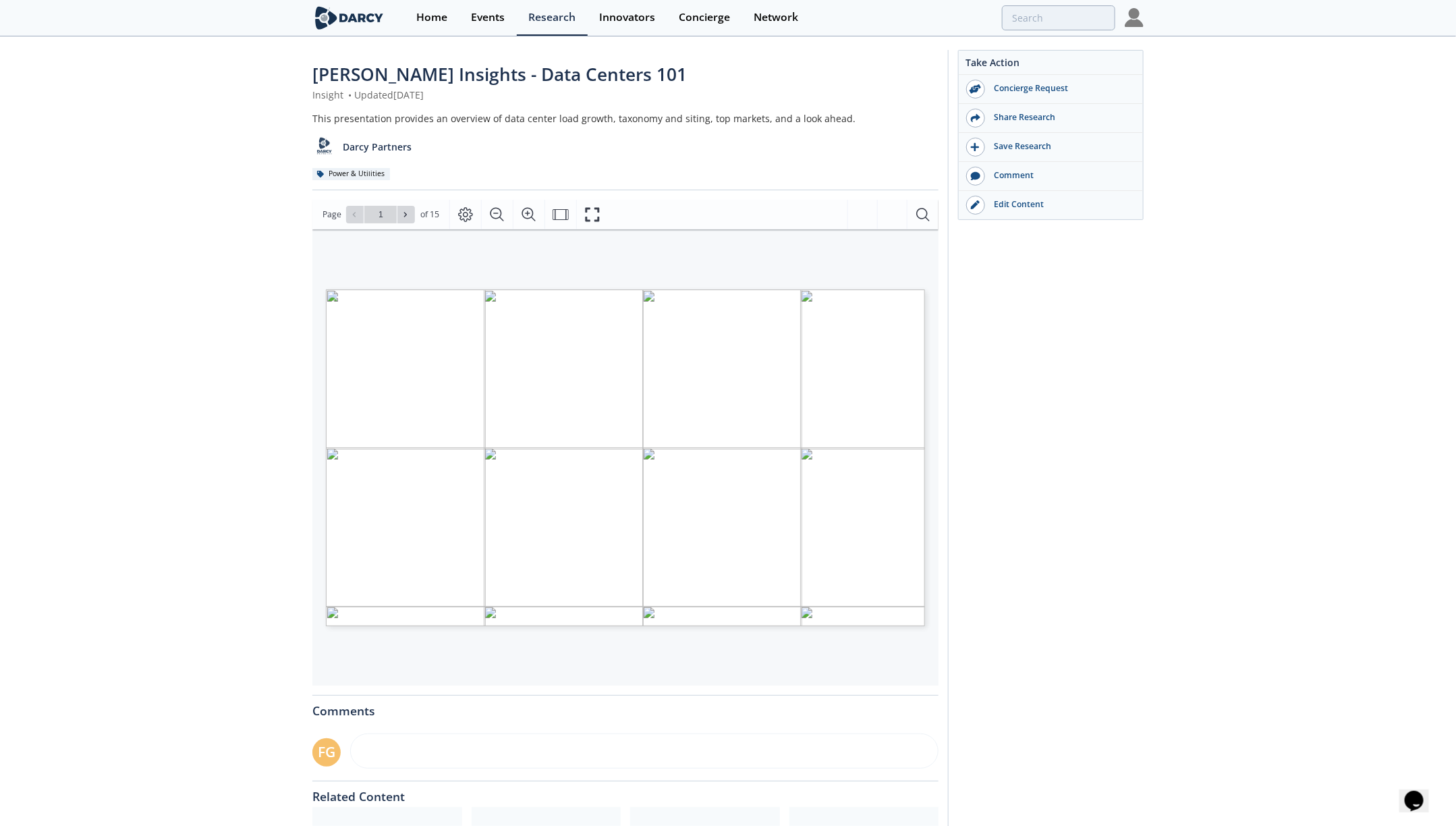
click at [1019, 342] on div "Take Action Concierge Request Share Research Save Research Comment" at bounding box center [1046, 509] width 196 height 919
click at [987, 201] on div "Edit Content" at bounding box center [1060, 204] width 151 height 12
click at [708, 13] on div "Concierge" at bounding box center [704, 17] width 51 height 11
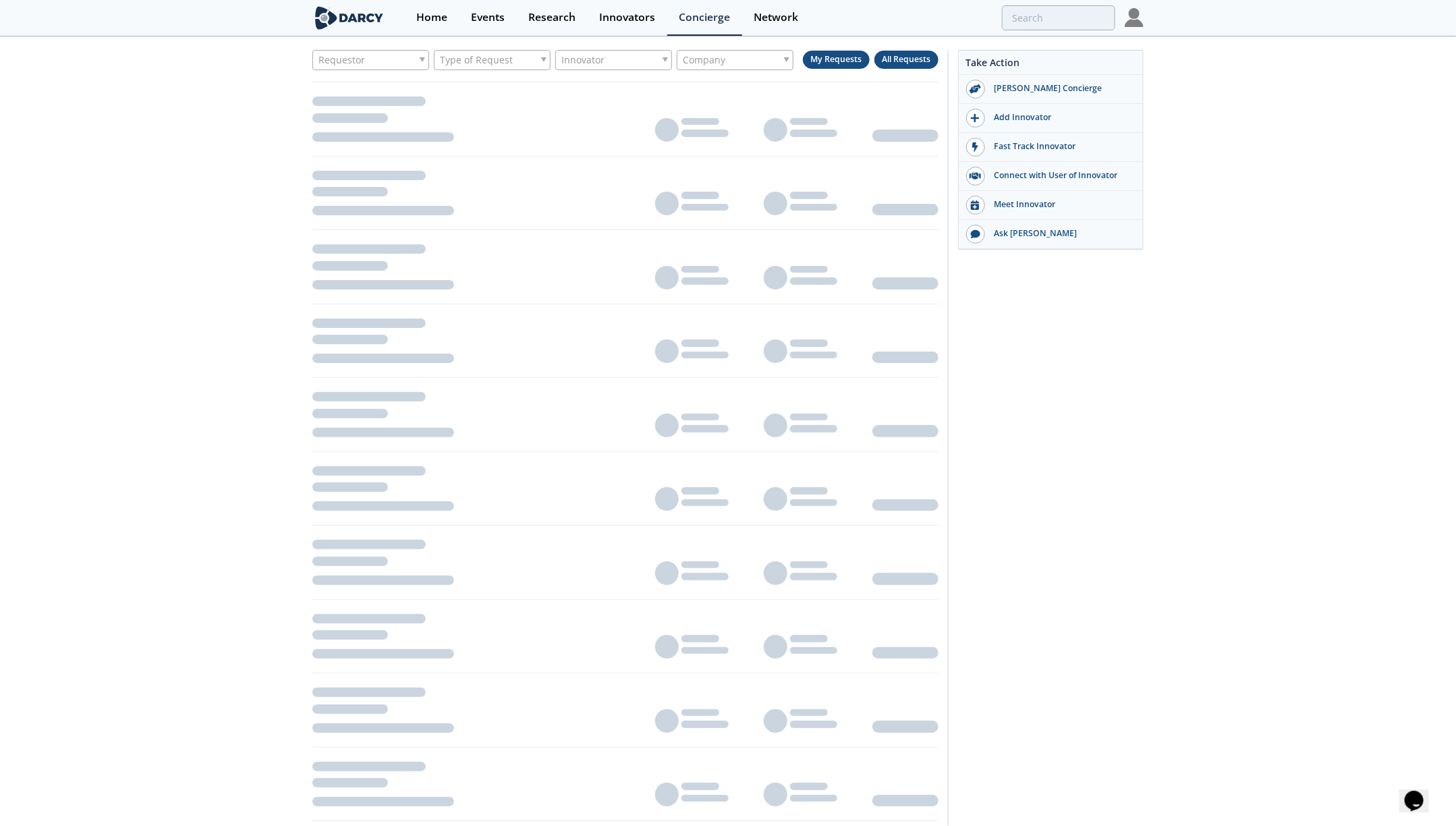
click at [902, 53] on button "All Requests" at bounding box center [906, 60] width 64 height 18
click at [765, 54] on div "Company" at bounding box center [735, 60] width 116 height 20
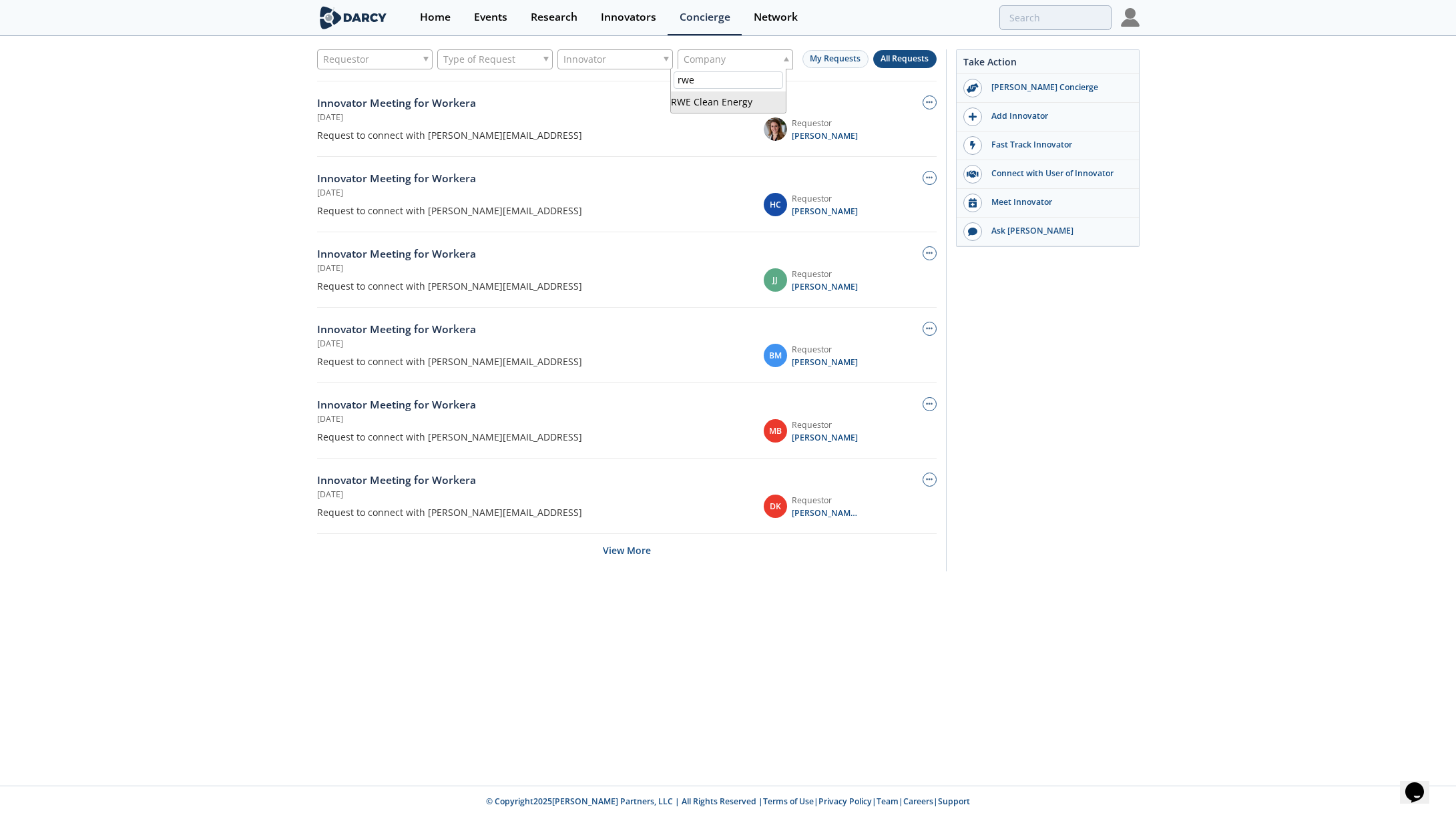
type input "rwe"
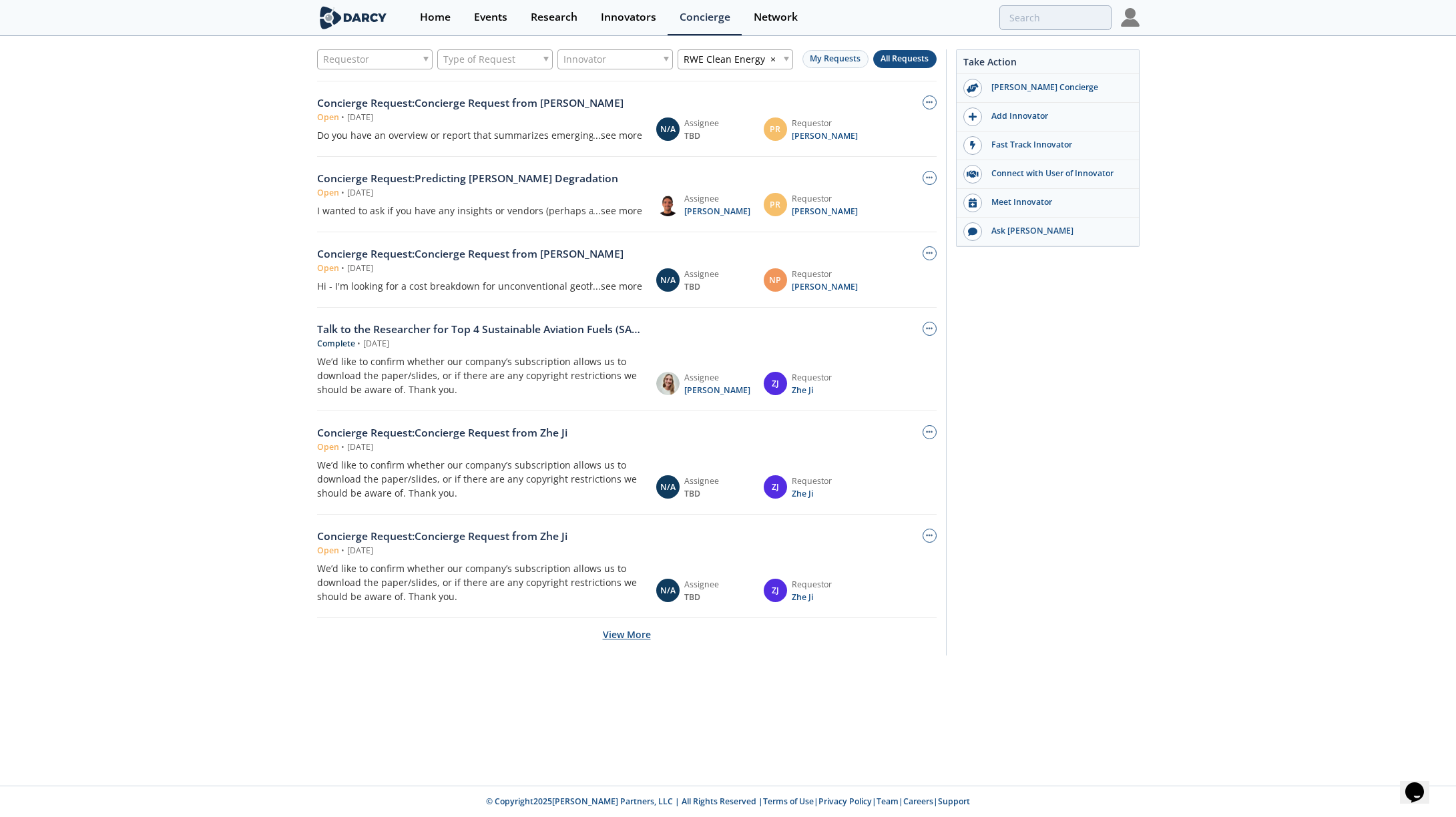
click at [633, 639] on button "View More" at bounding box center [626, 634] width 48 height 33
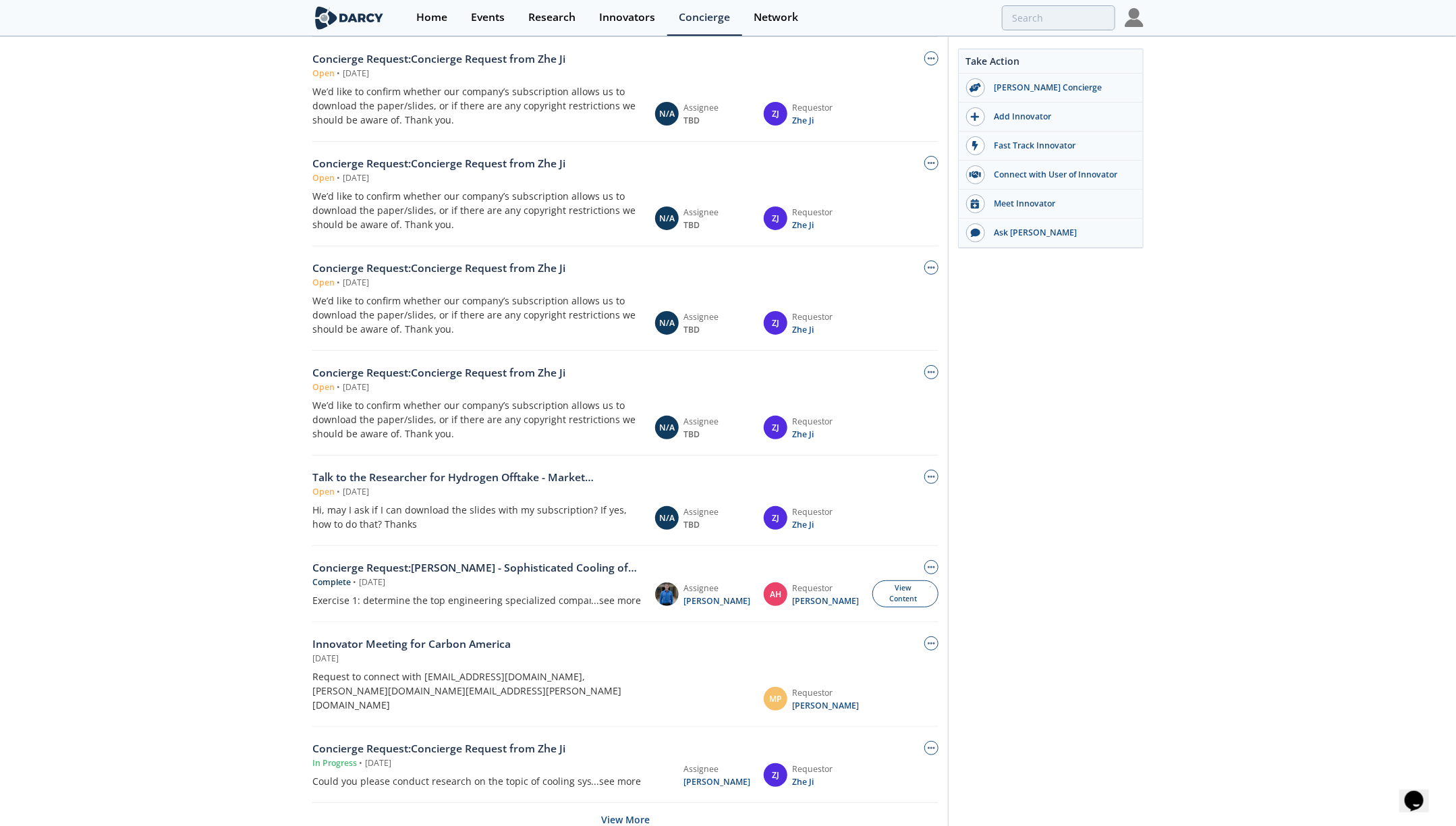
scroll to position [378, 0]
click at [883, 593] on div "View Content" at bounding box center [905, 594] width 66 height 27
click at [479, 20] on div "Events" at bounding box center [488, 17] width 34 height 11
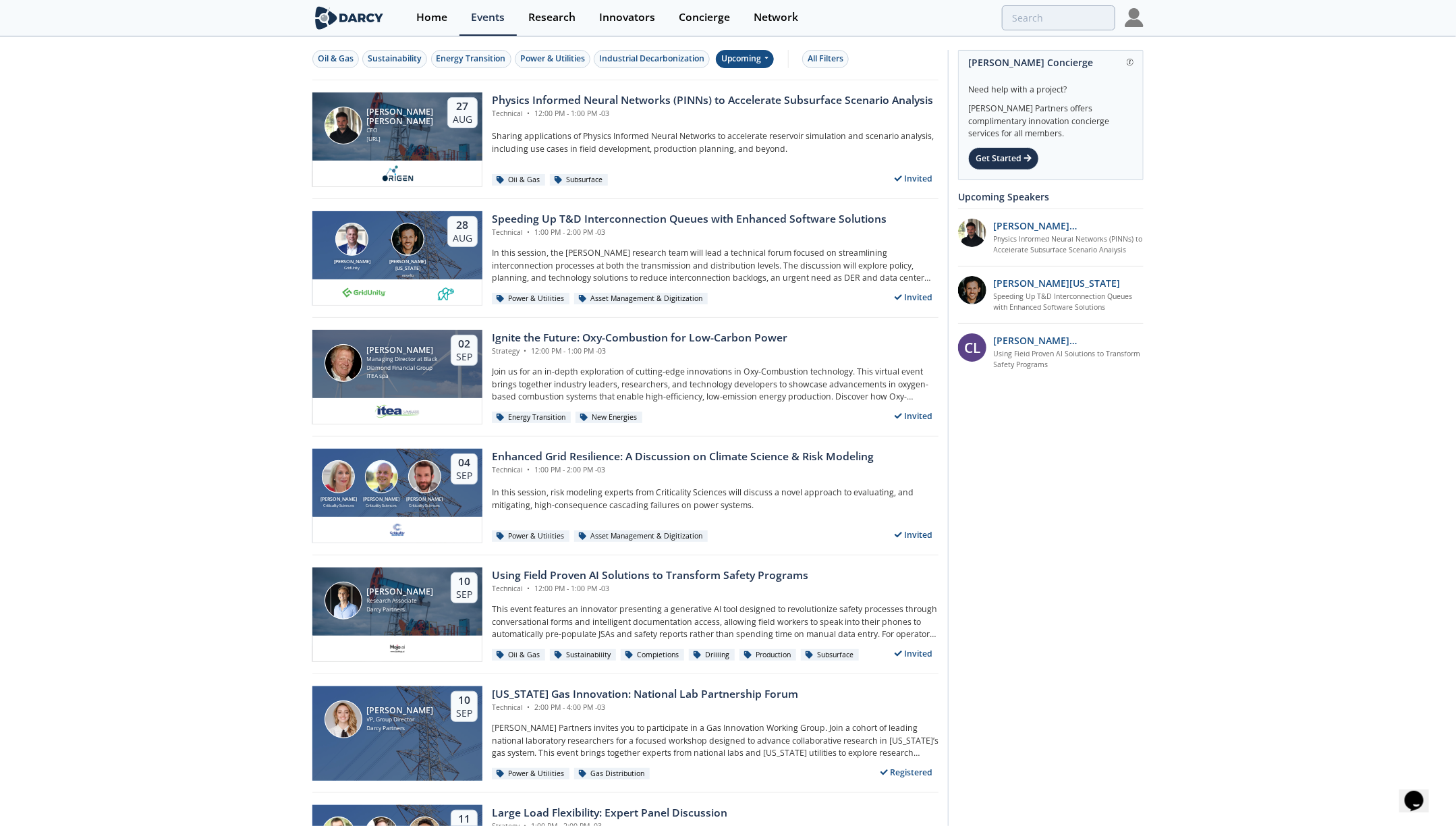
click at [757, 53] on div "Upcoming" at bounding box center [745, 59] width 59 height 18
click at [772, 98] on div "Past" at bounding box center [759, 102] width 84 height 22
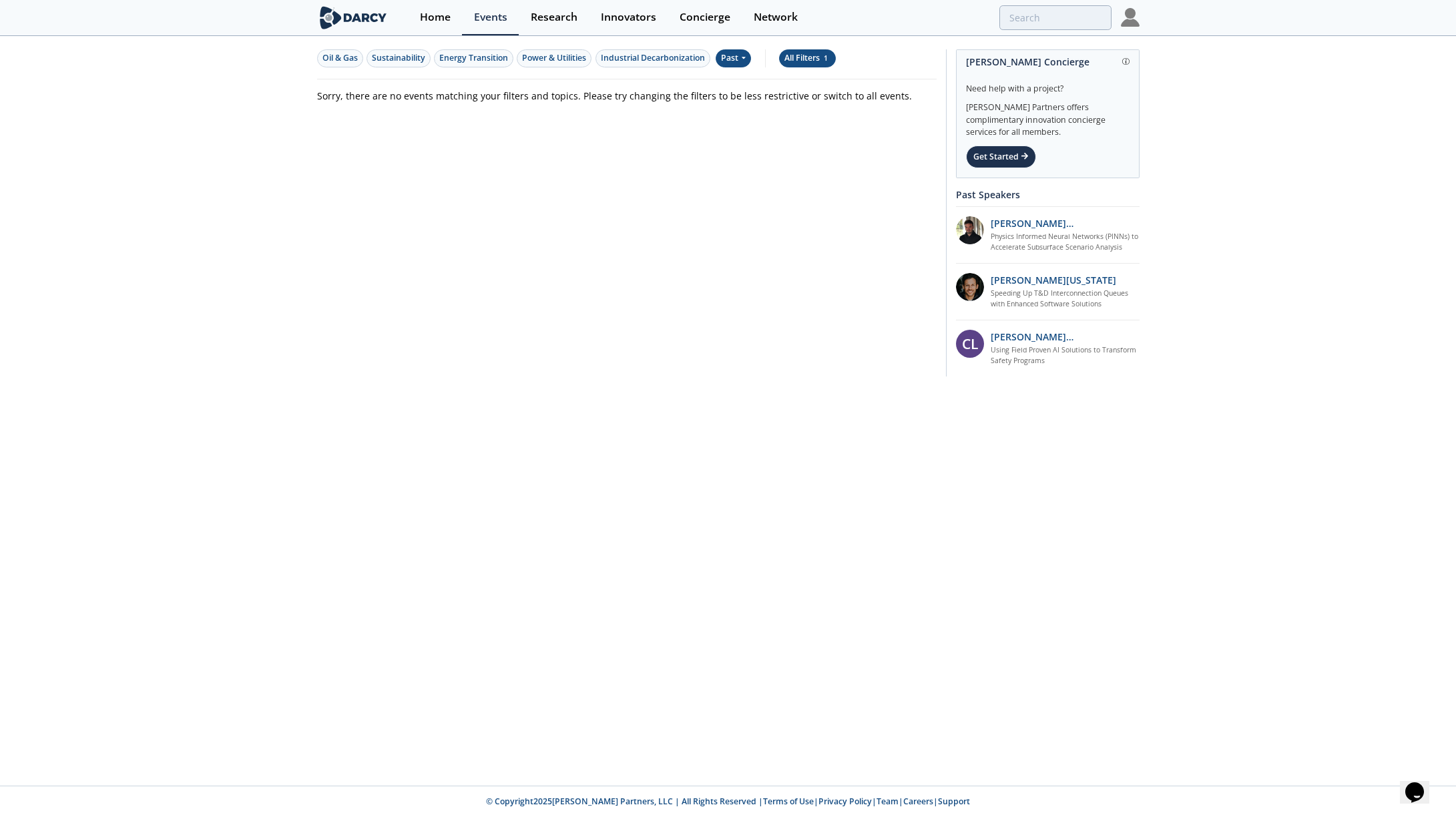
click at [826, 61] on span "1" at bounding box center [826, 58] width 8 height 9
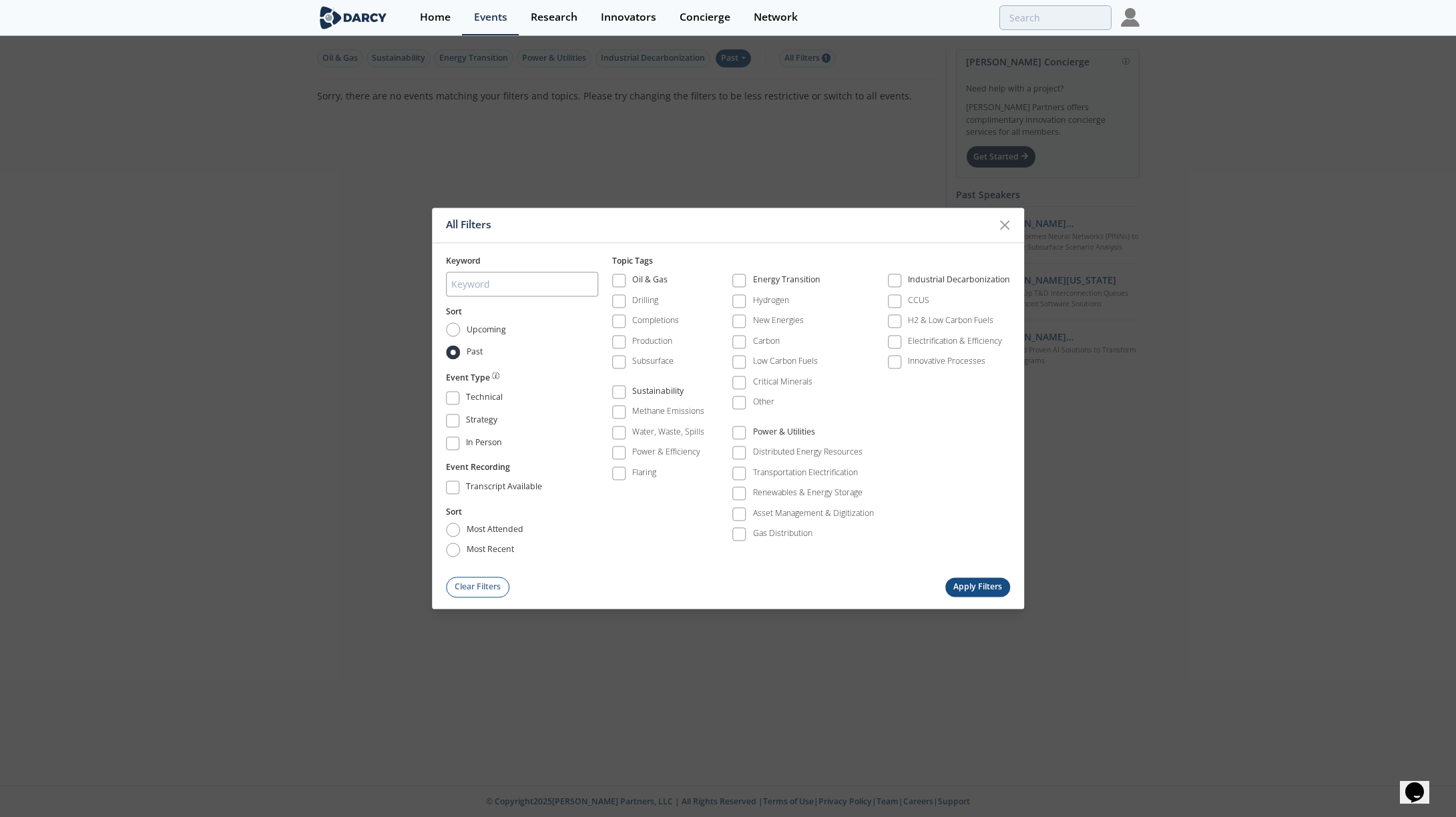
click at [829, 61] on div "All Filters Keyword Sort Upcoming Past Event Type Technical Strategy In Person …" at bounding box center [728, 408] width 1456 height 817
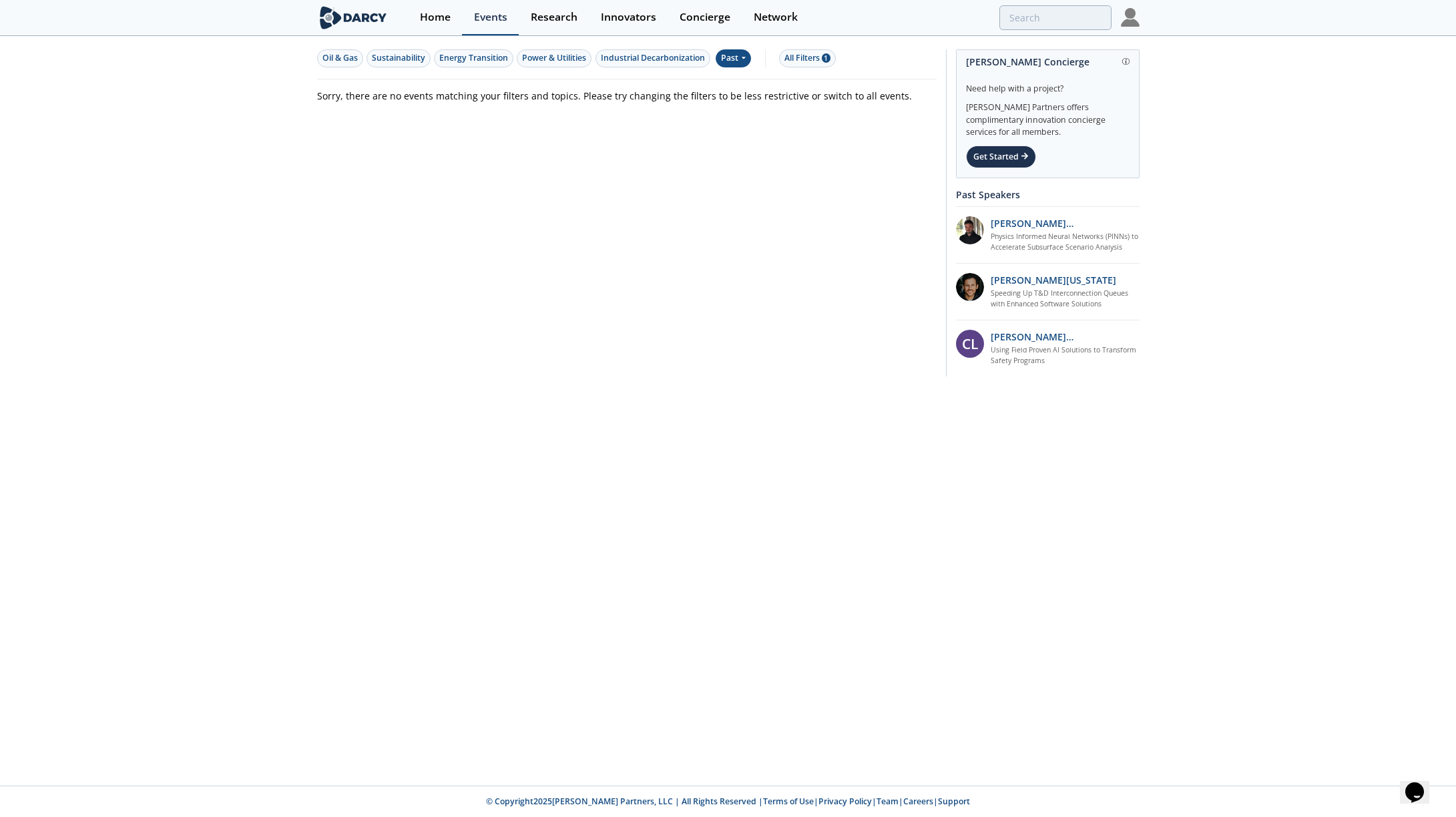
click at [485, 26] on link "Events" at bounding box center [490, 17] width 57 height 35
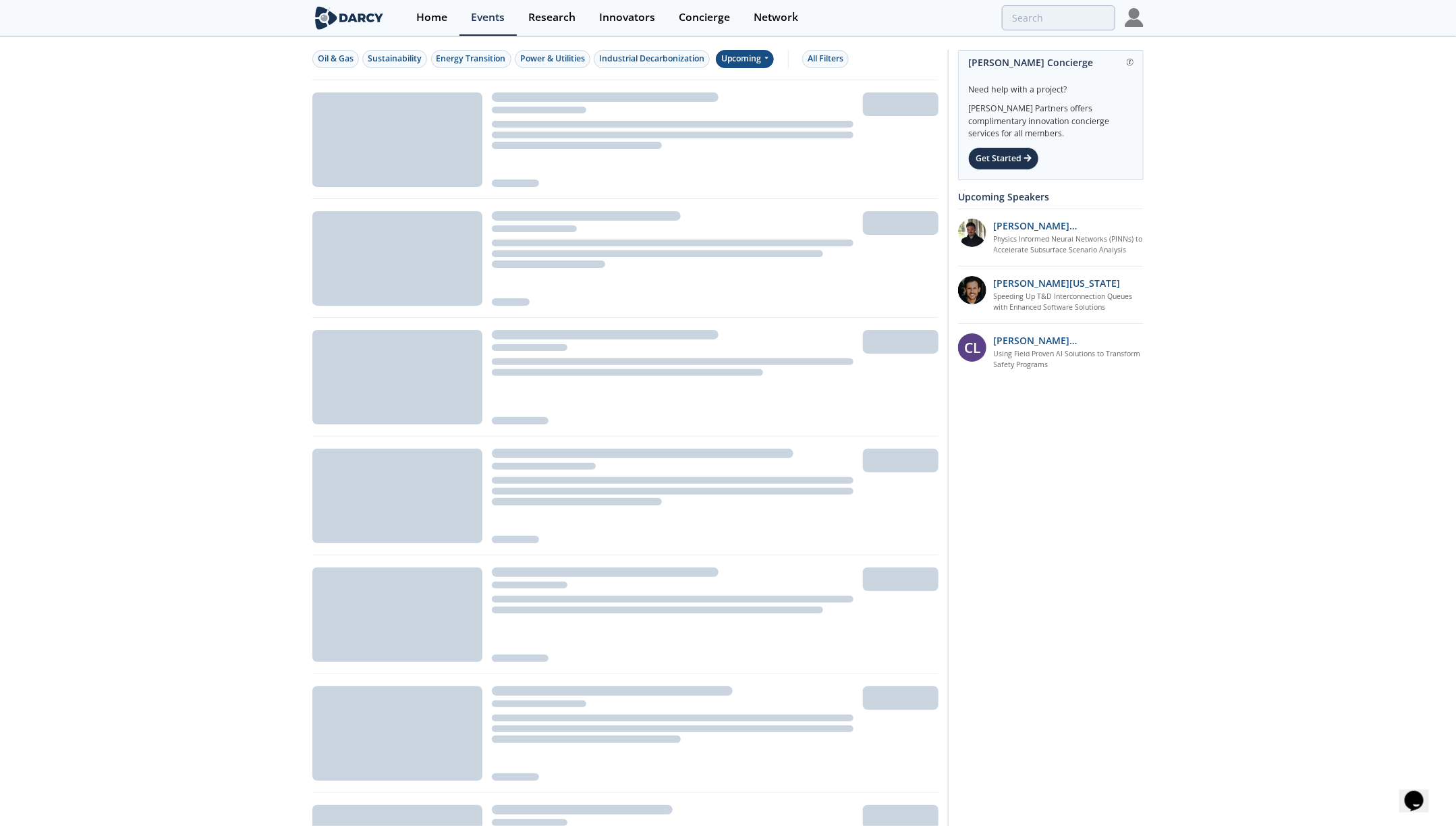
click at [744, 62] on div "Upcoming" at bounding box center [745, 59] width 59 height 18
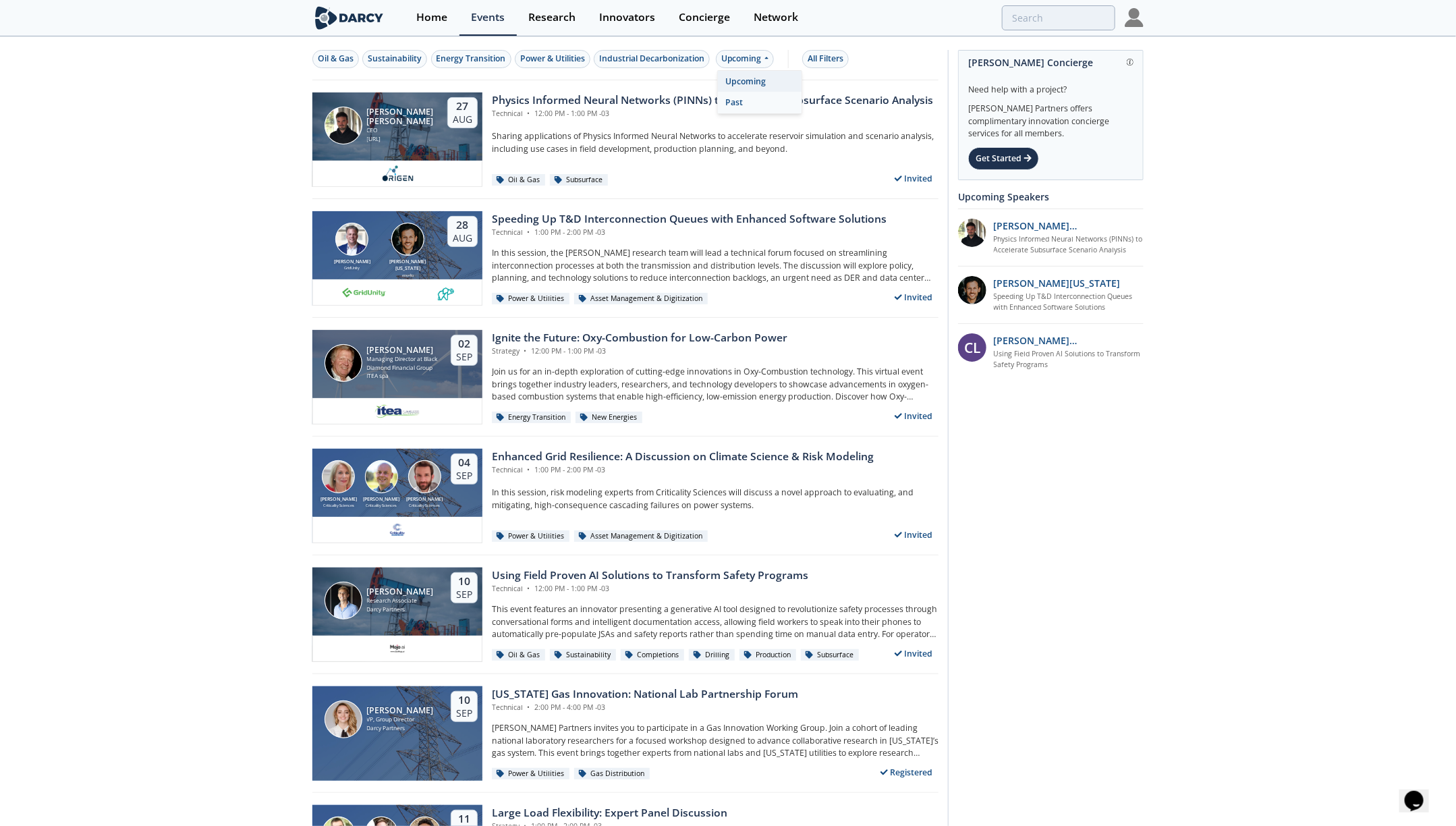
click at [774, 104] on div "Past" at bounding box center [759, 102] width 84 height 22
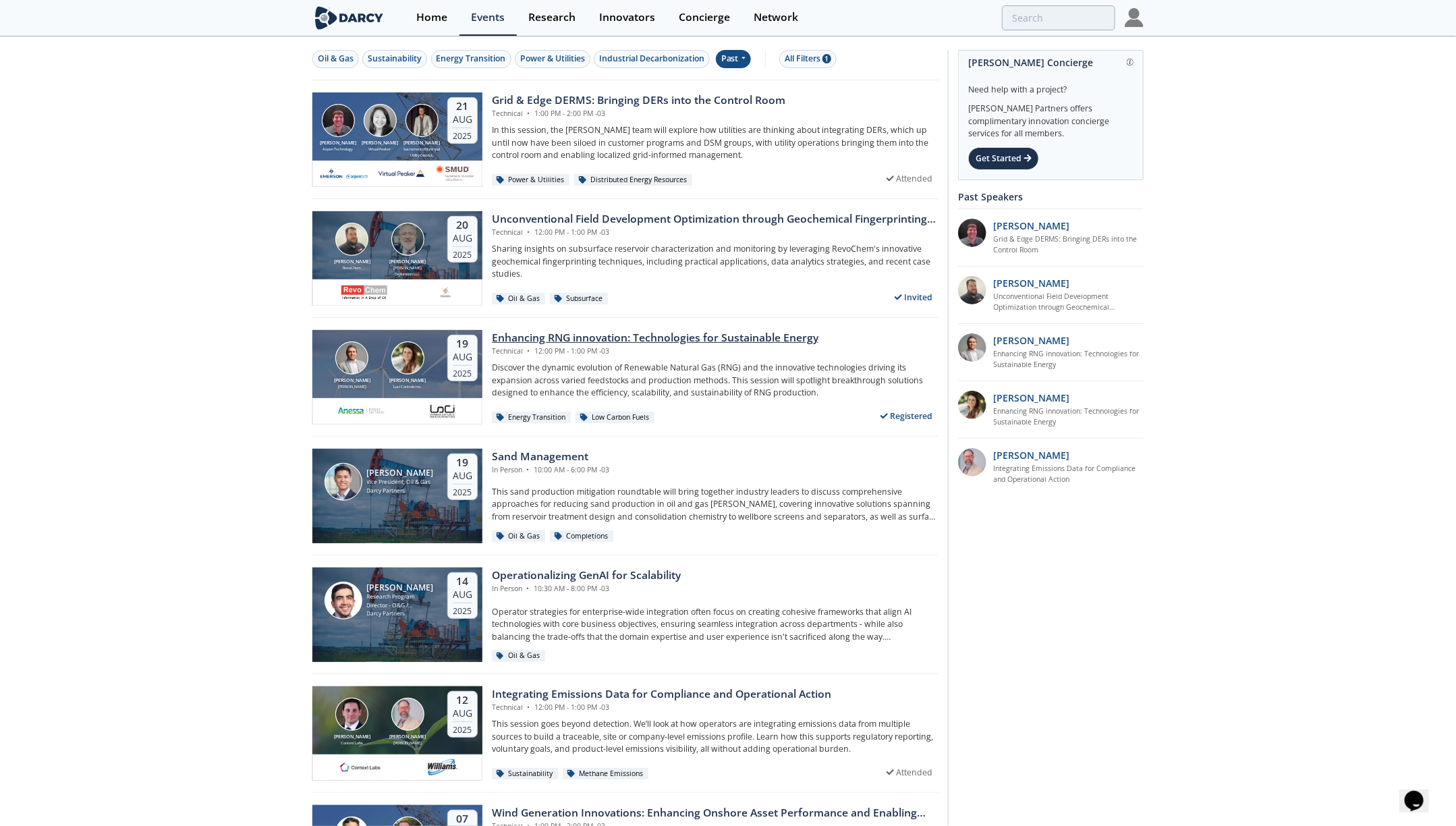
click at [670, 338] on div "Enhancing RNG innovation: Technologies for Sustainable Energy" at bounding box center [655, 338] width 326 height 16
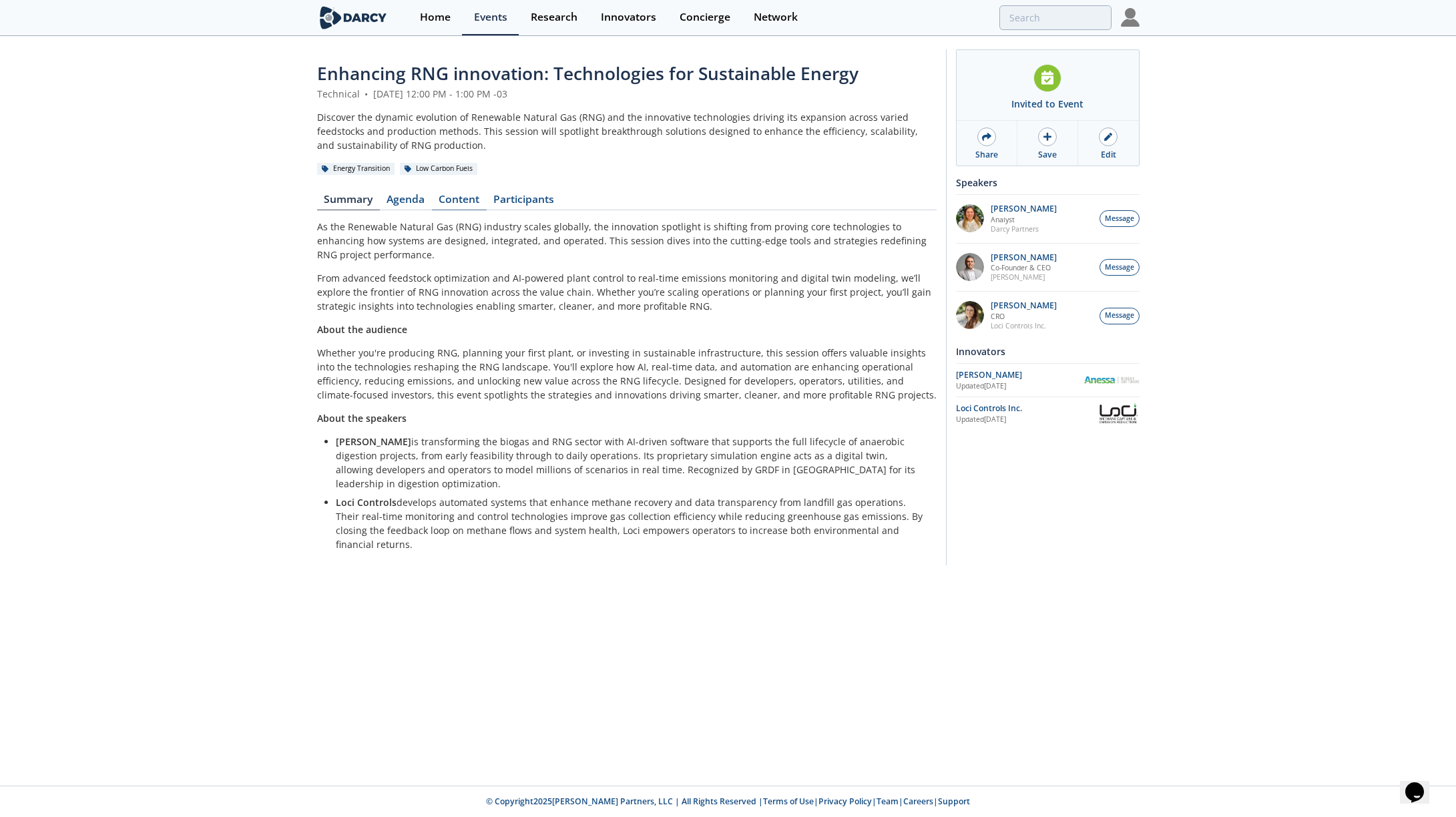
click at [467, 203] on link "Content" at bounding box center [459, 202] width 55 height 16
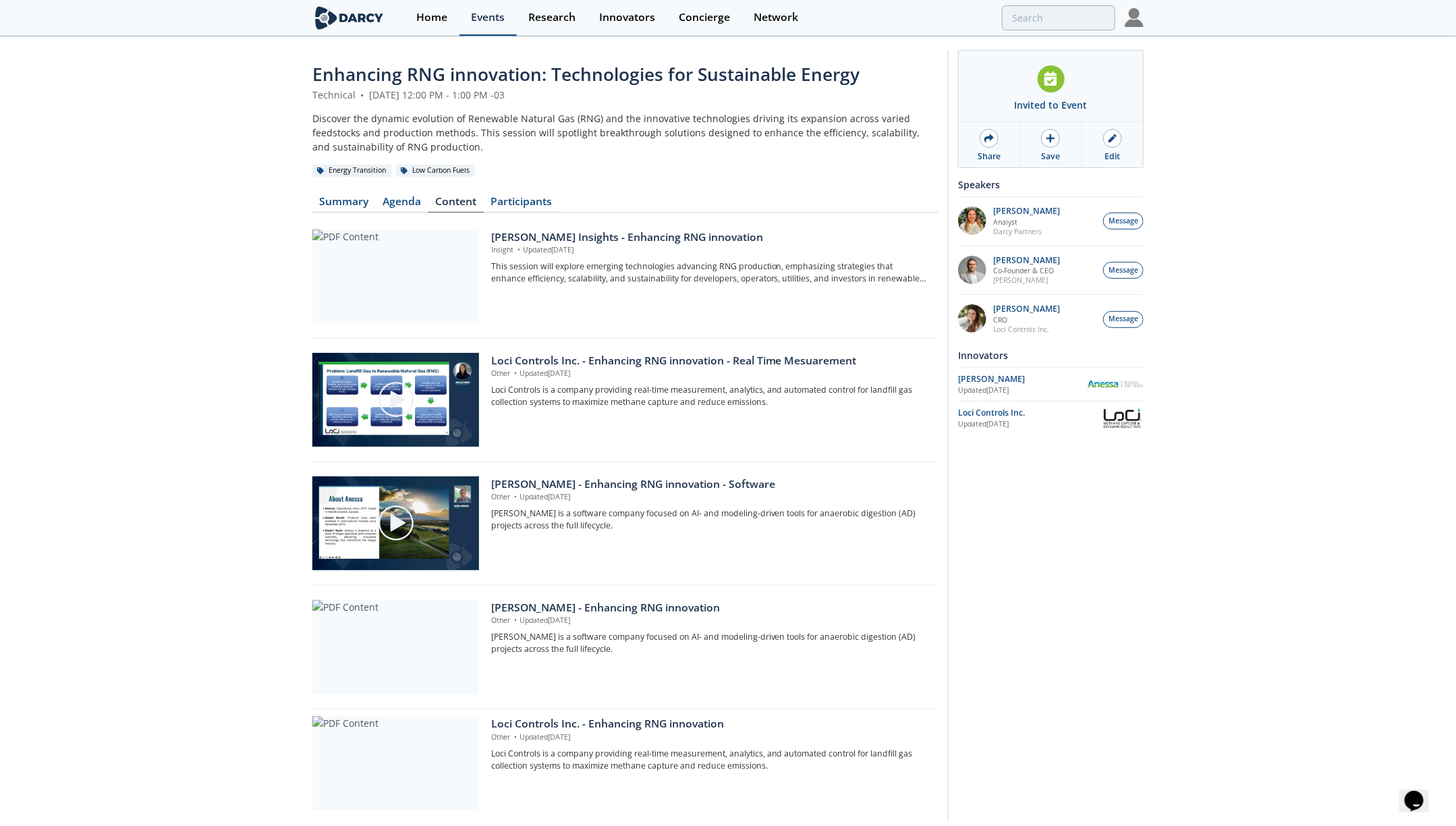
click at [481, 18] on div "Events" at bounding box center [488, 17] width 34 height 11
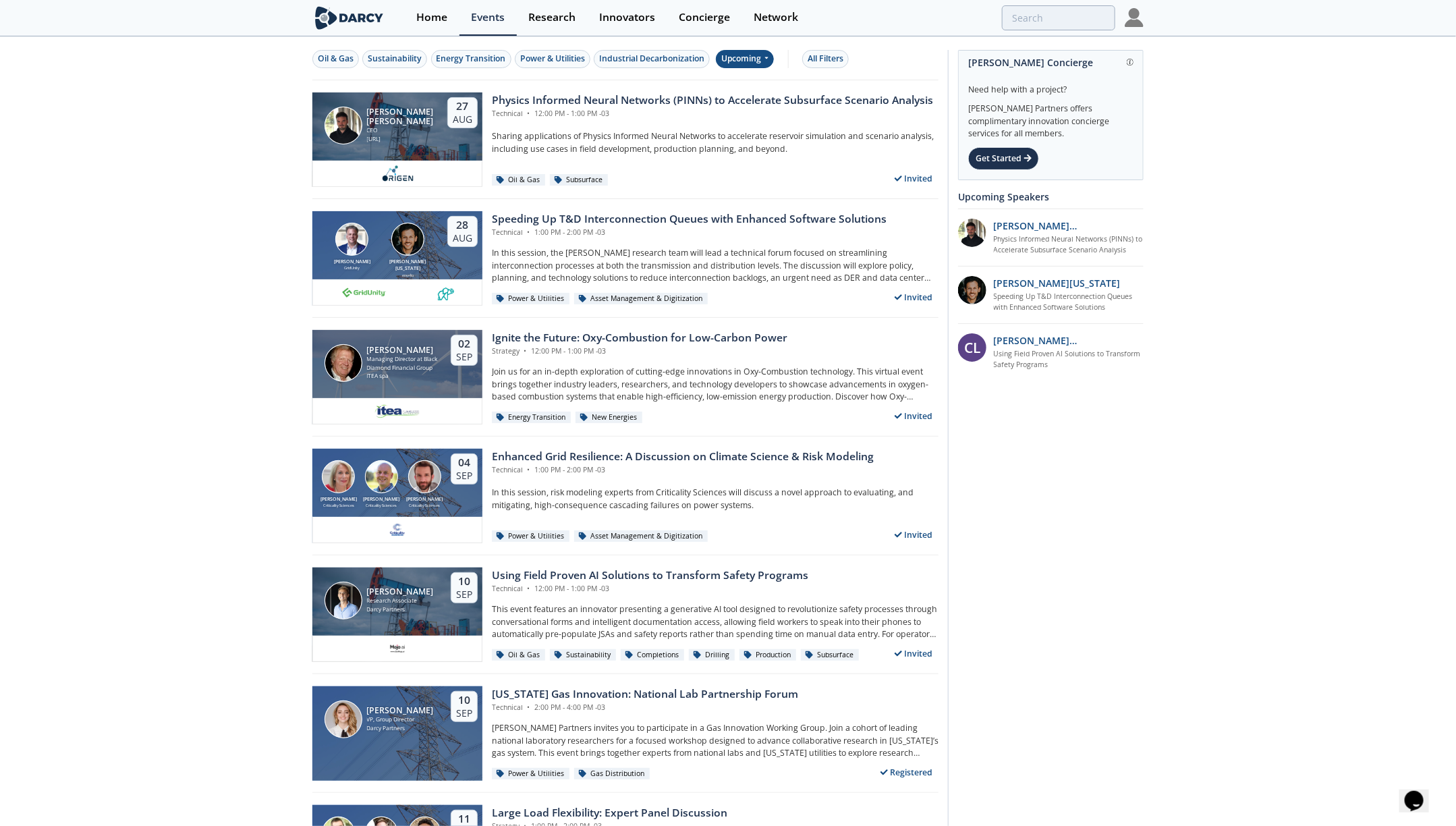
click at [745, 61] on div "Upcoming" at bounding box center [745, 59] width 59 height 18
click at [893, 39] on div "Oil & Gas Sustainability Energy Transition Power & Utilities Industrial Decarbo…" at bounding box center [625, 59] width 626 height 43
click at [1031, 19] on input "search" at bounding box center [967, 18] width 295 height 25
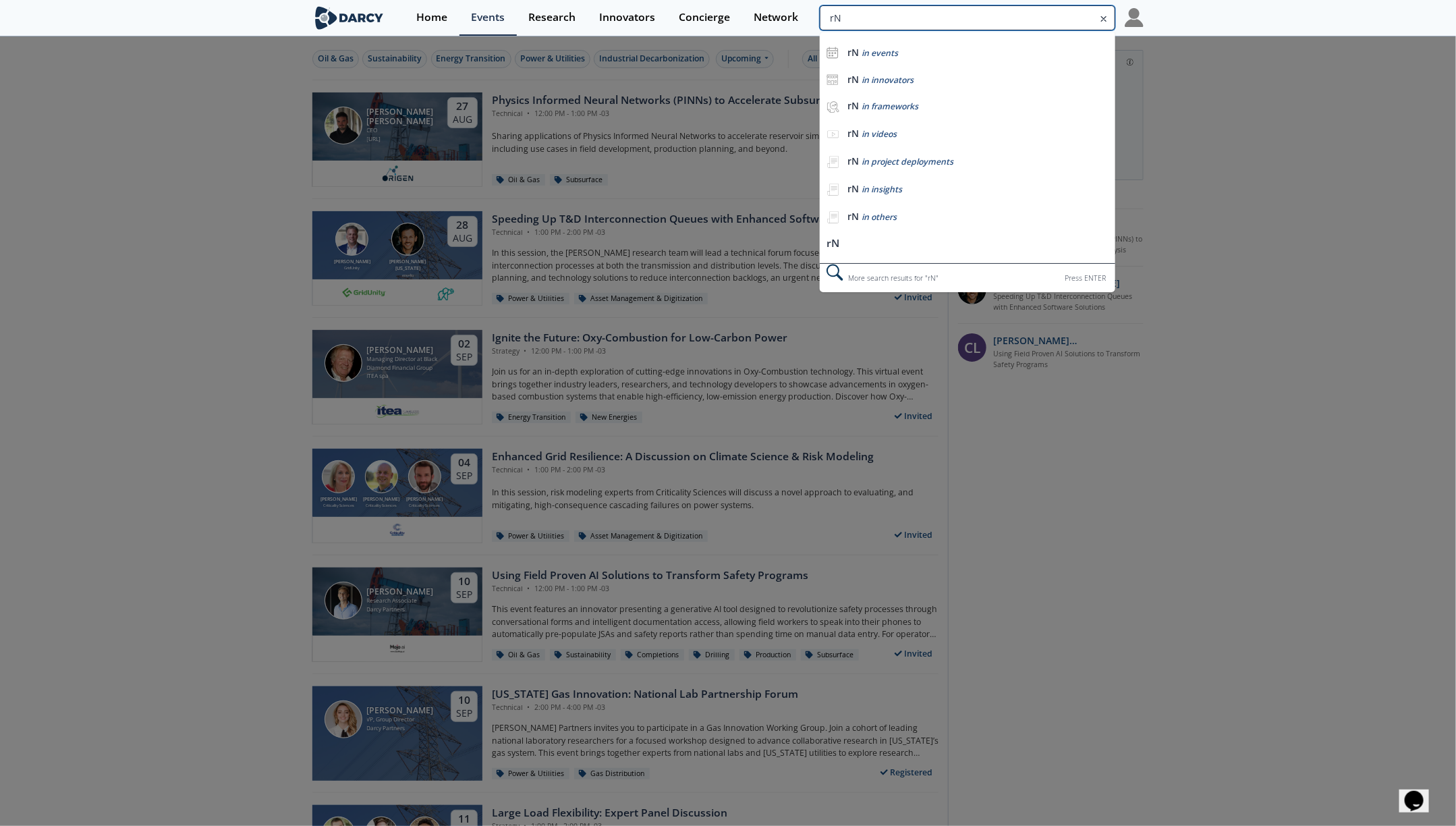
type input "r"
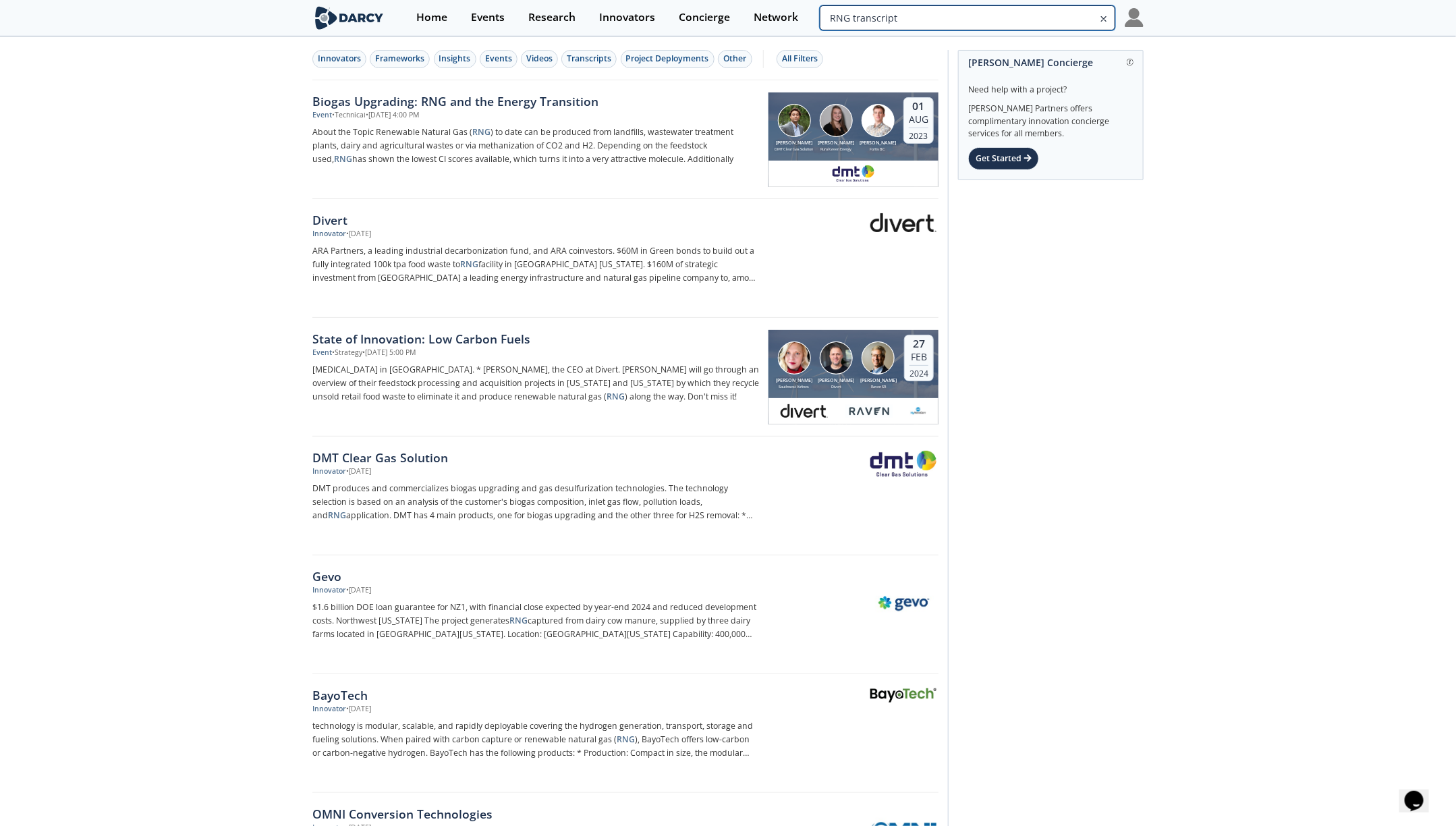
click at [1041, 18] on input "RNG transcript" at bounding box center [967, 18] width 295 height 25
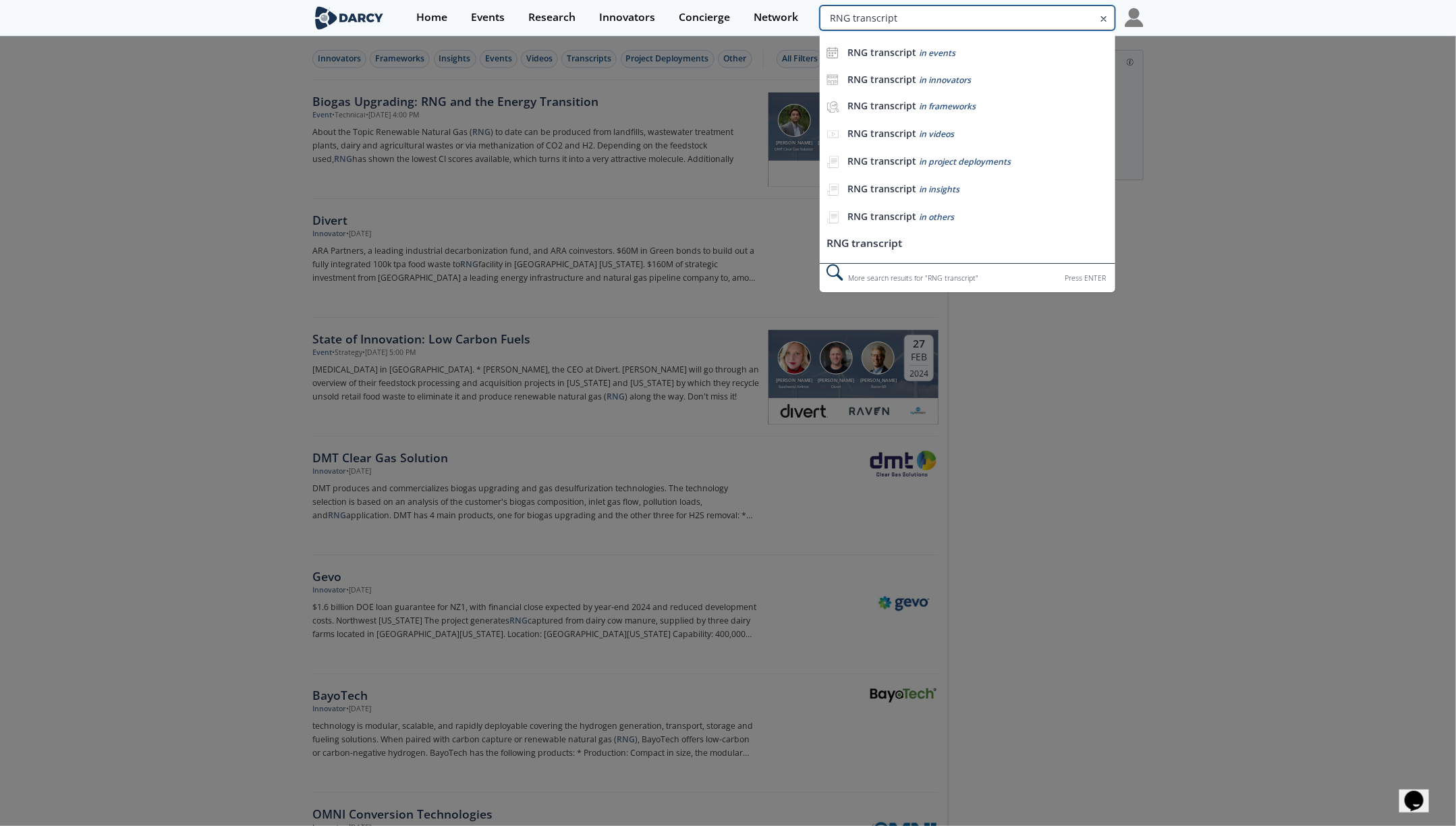
click at [1041, 18] on input "RNG transcript" at bounding box center [967, 18] width 295 height 25
type input "RNG recording"
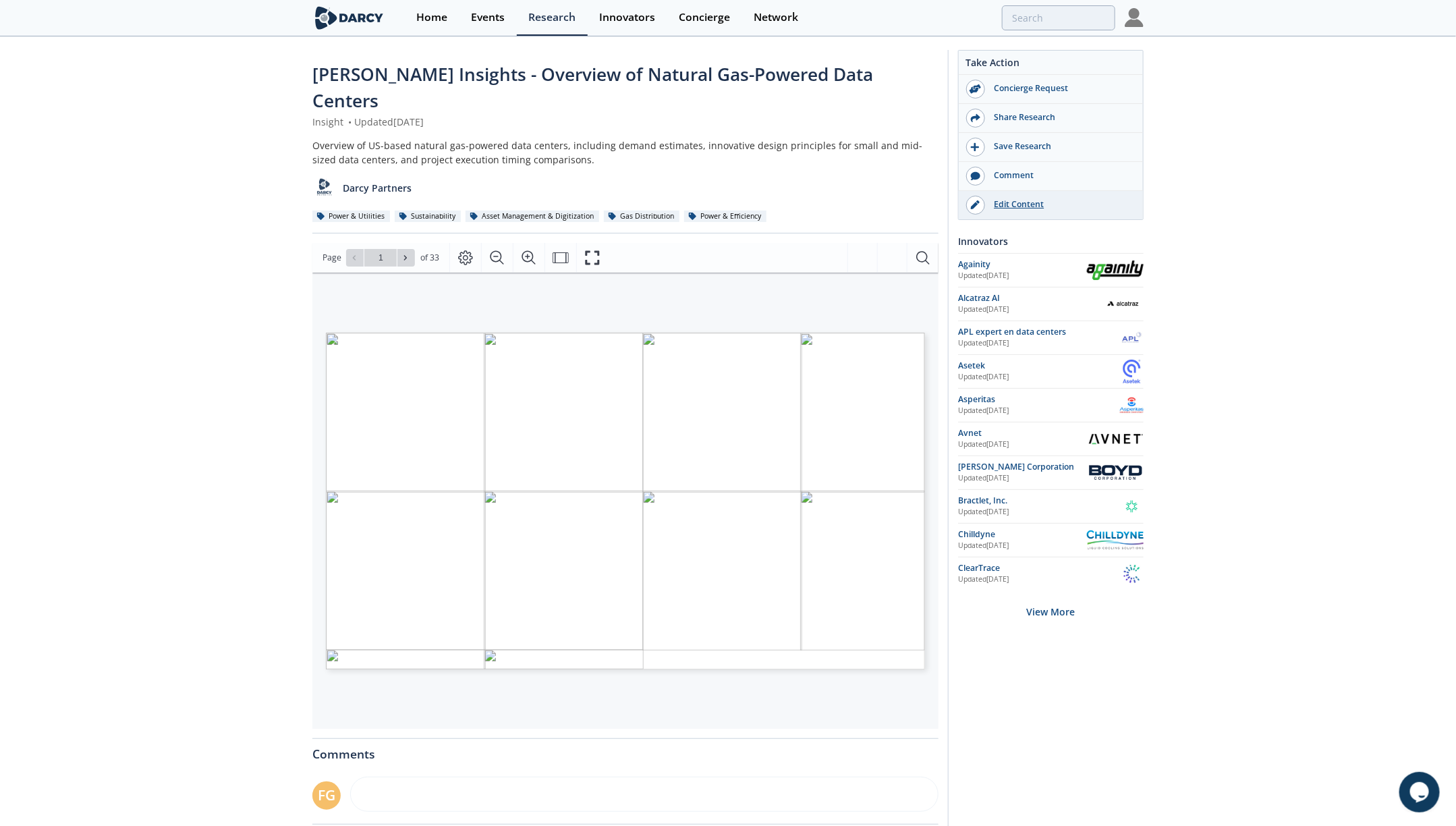
click at [1010, 213] on link "Edit Content" at bounding box center [1050, 205] width 184 height 28
type input "4"
type input "5"
type input "6"
type input "8"
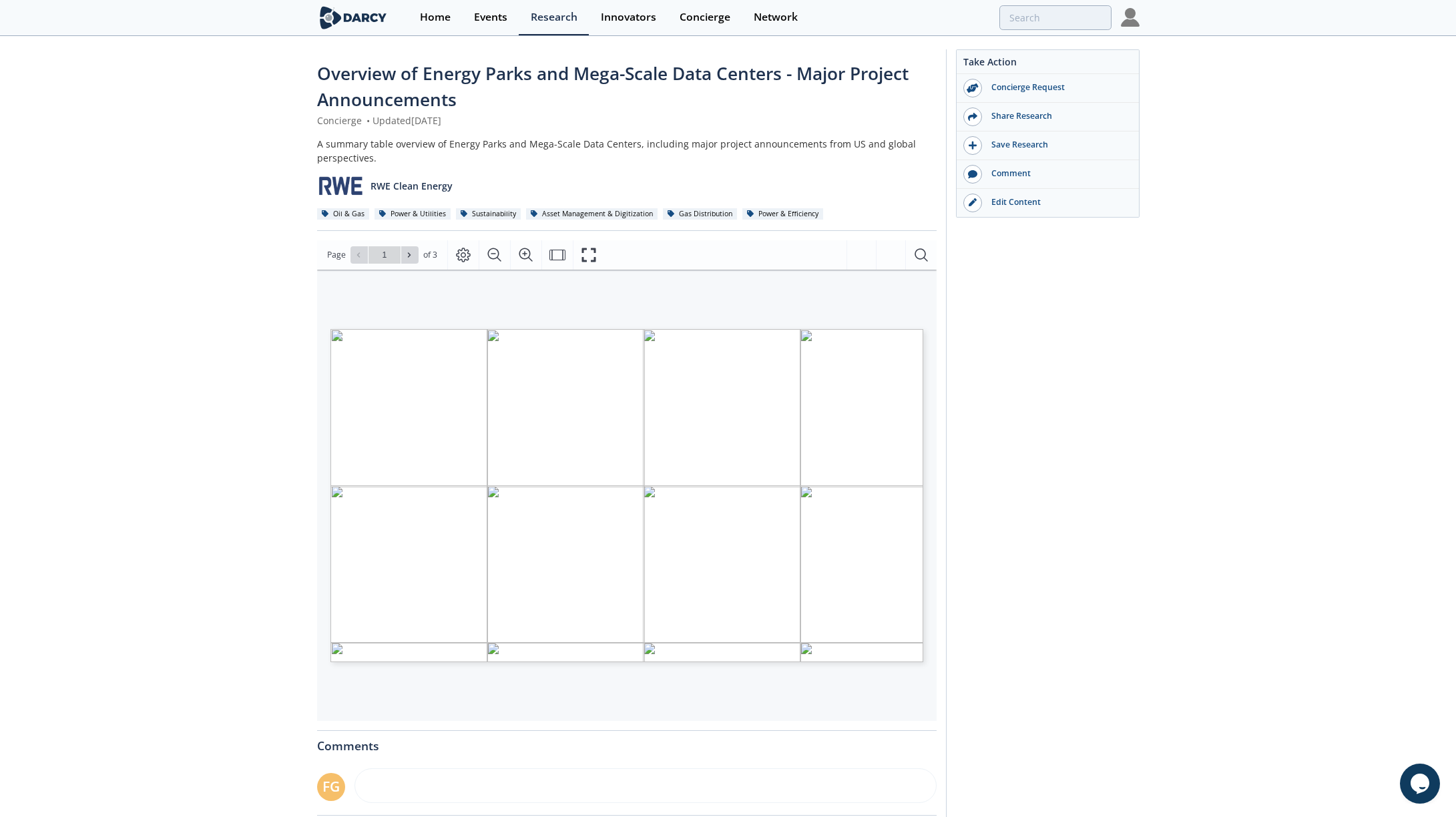
click at [846, 493] on div "May 2025 OVERVIEW OF ENERGY PARKS AND MEGA-SCALE DATA CENTERS SUMMARY OF MAJOR …" at bounding box center [604, 483] width 548 height 308
click at [1059, 471] on div "Take Action Concierge Request Share Research Save Research Comment" at bounding box center [1035, 525] width 194 height 952
click at [726, 465] on div "May 2025 OVERVIEW OF ENERGY PARKS AND MEGA-SCALE DATA CENTERS SUMMARY OF MAJOR …" at bounding box center [604, 483] width 548 height 308
click at [412, 245] on div "Page Go to Page 1 of 3 1 / 3" at bounding box center [627, 255] width 619 height 29
click at [401, 257] on div "Go to Page 1" at bounding box center [385, 255] width 68 height 17
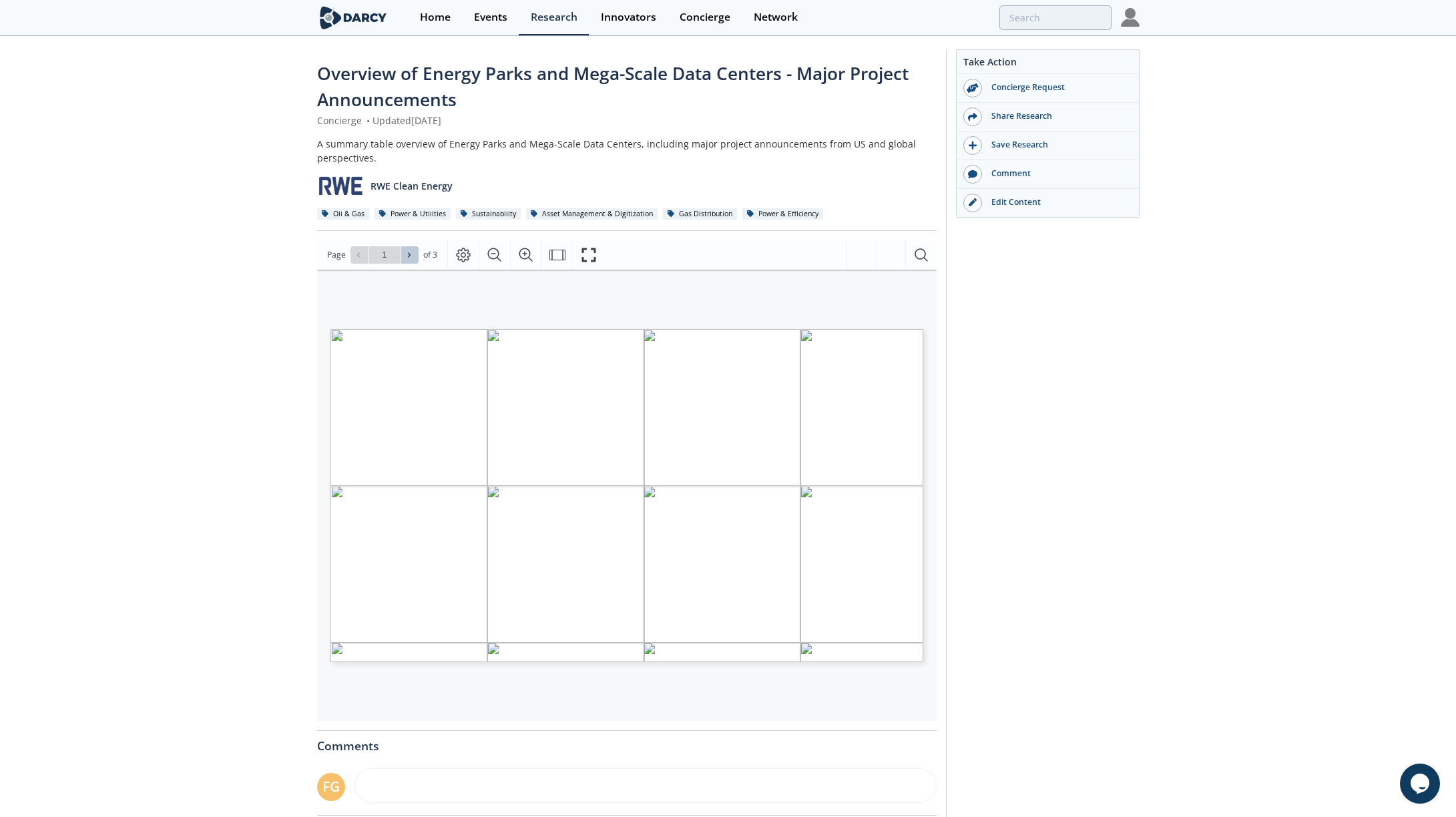
click at [409, 253] on icon at bounding box center [410, 255] width 8 height 8
type input "3"
click at [1008, 205] on div "Edit Content" at bounding box center [1049, 202] width 149 height 12
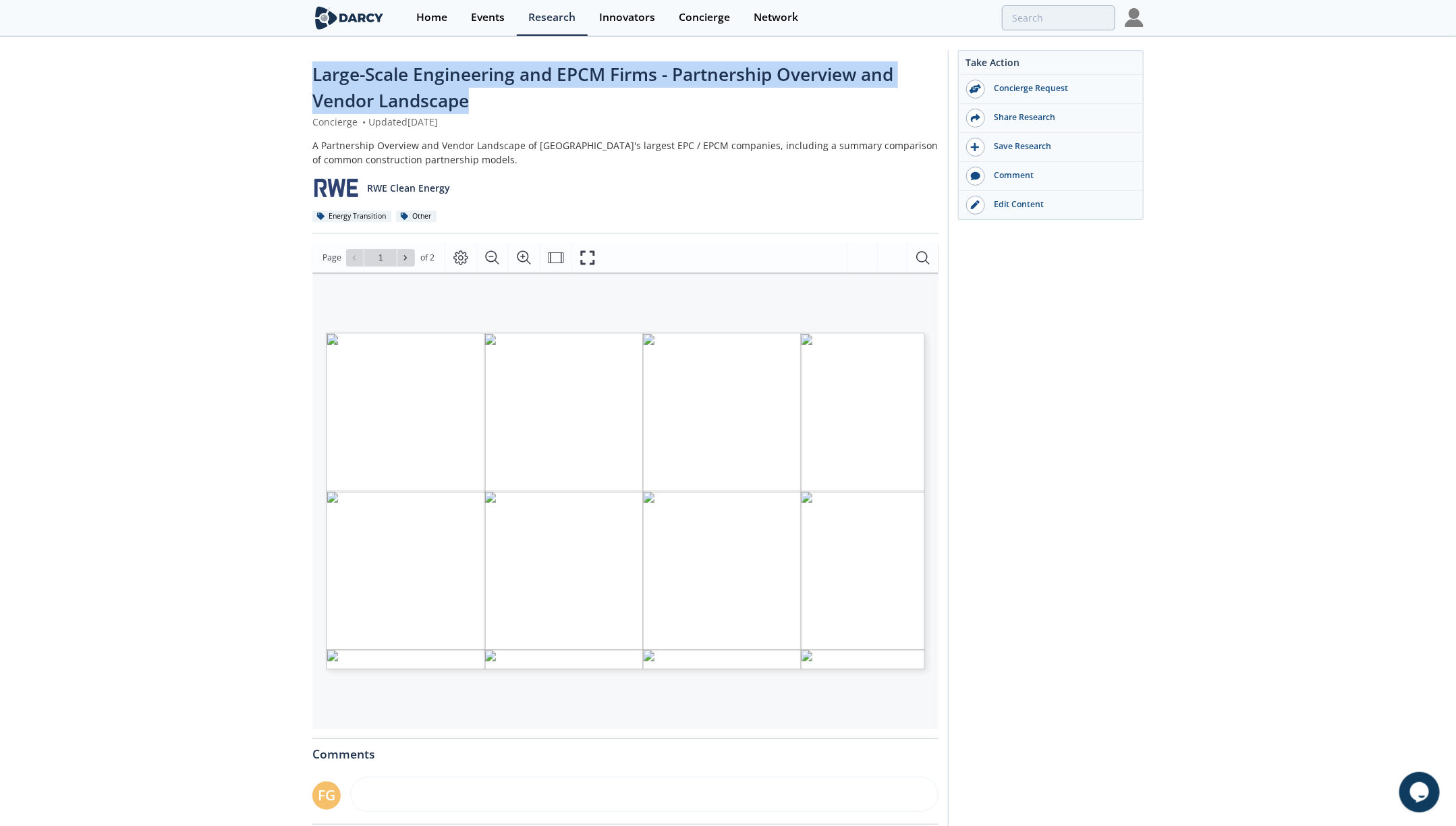
drag, startPoint x: 412, startPoint y: 107, endPoint x: 303, endPoint y: 85, distance: 111.2
click at [303, 85] on div "Large-Scale Engineering and EPCM Firms - Partnership Overview and Vendor Landsc…" at bounding box center [728, 534] width 1456 height 992
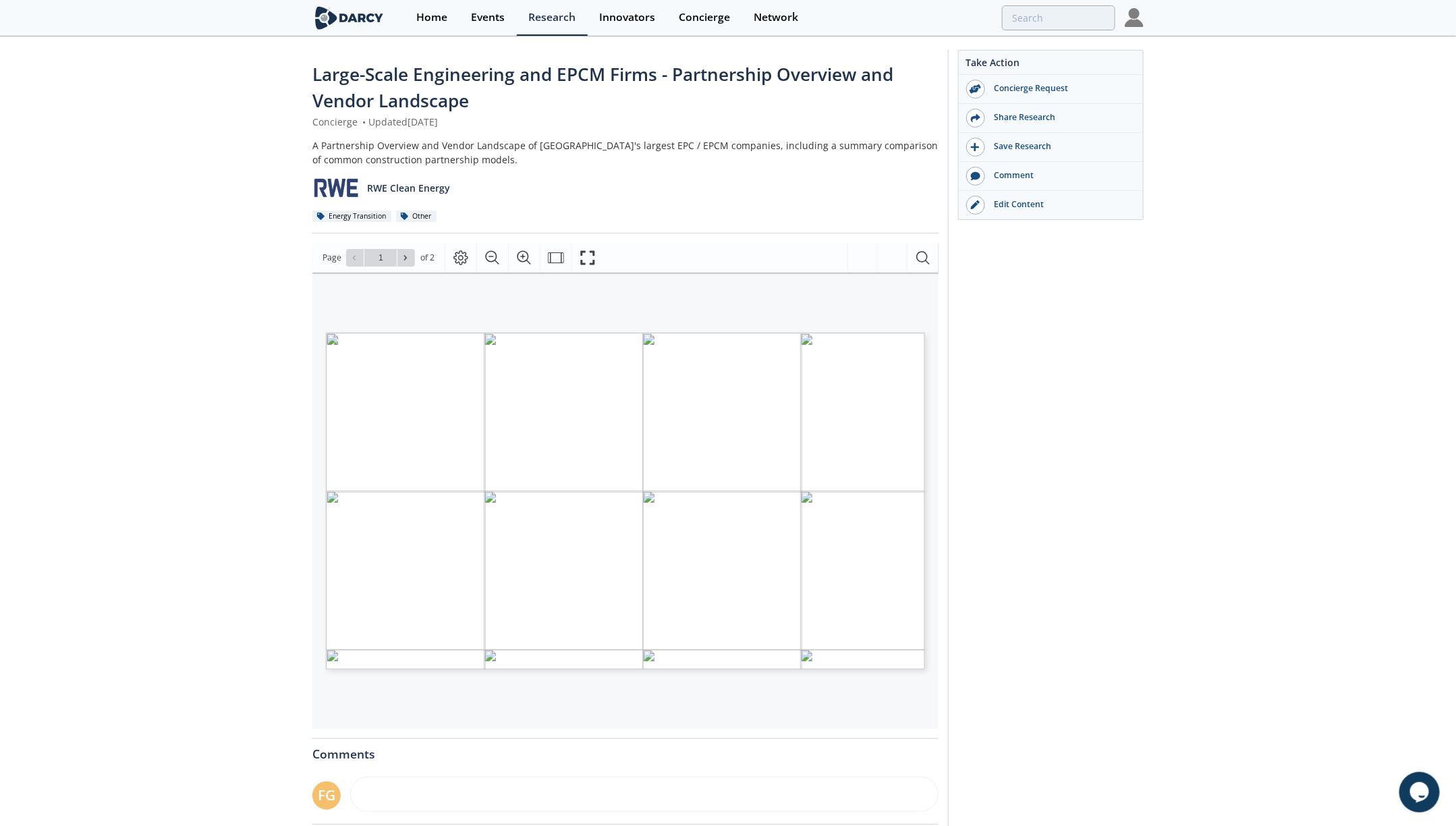
click at [516, 121] on div "Concierge • Updated [DATE]" at bounding box center [625, 121] width 626 height 14
click at [411, 255] on icon at bounding box center [414, 258] width 8 height 8
type input "2"
